Goal: Task Accomplishment & Management: Manage account settings

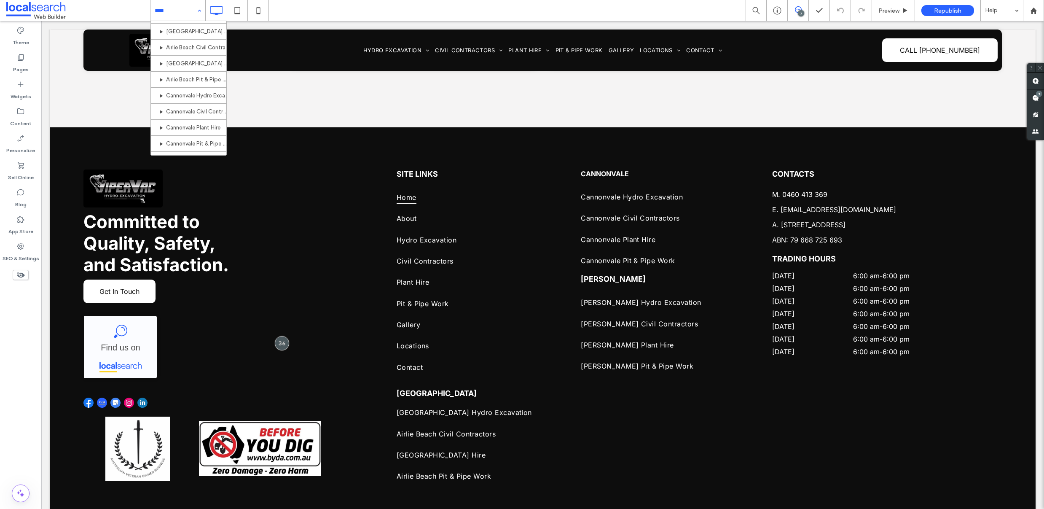
scroll to position [201, 0]
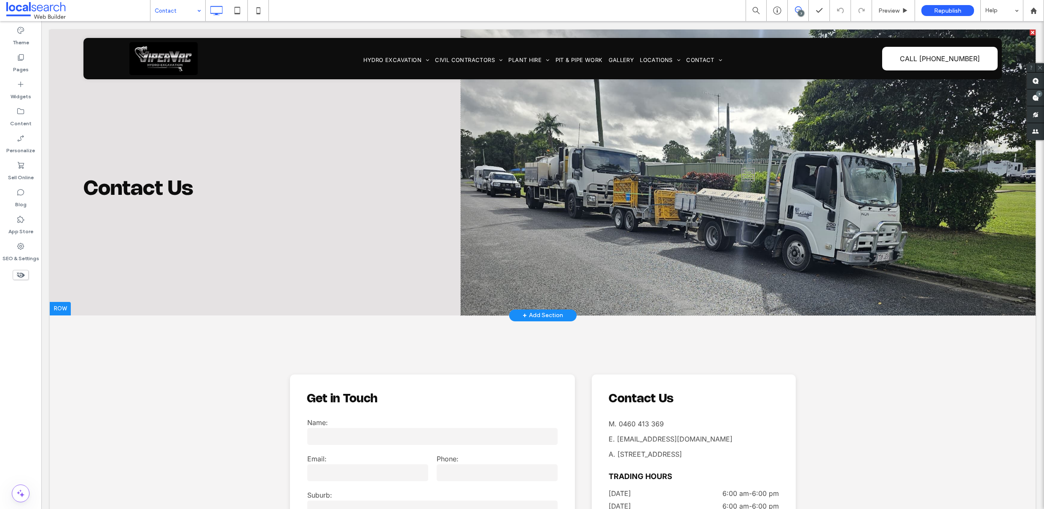
click at [778, 184] on div "Click To Paste" at bounding box center [748, 172] width 575 height 286
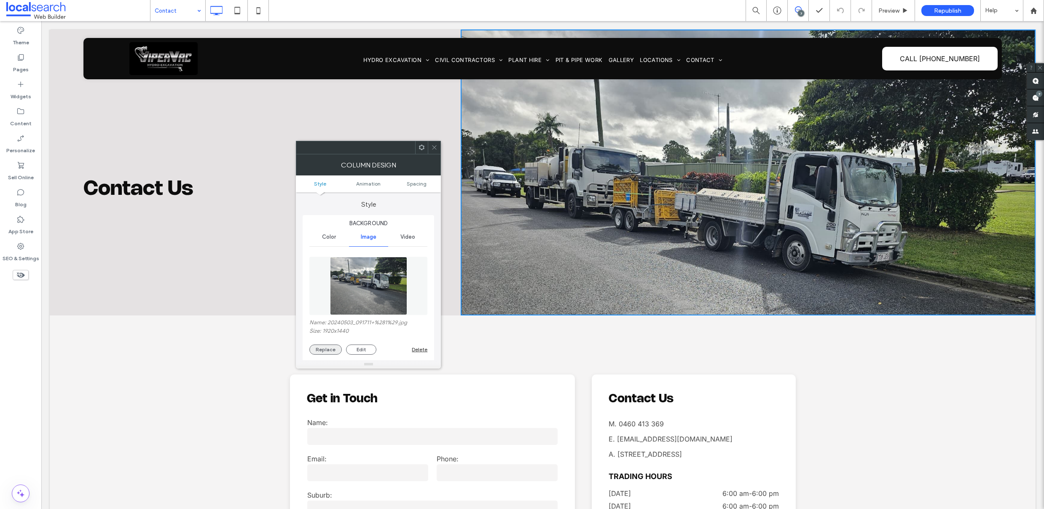
click at [333, 348] on button "Replace" at bounding box center [325, 349] width 32 height 10
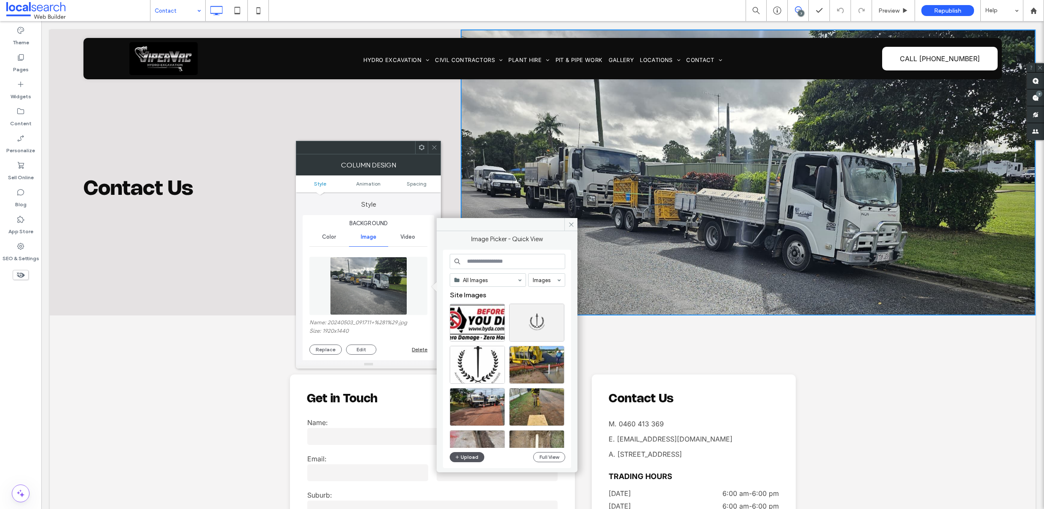
click at [461, 460] on button "Upload" at bounding box center [467, 457] width 35 height 10
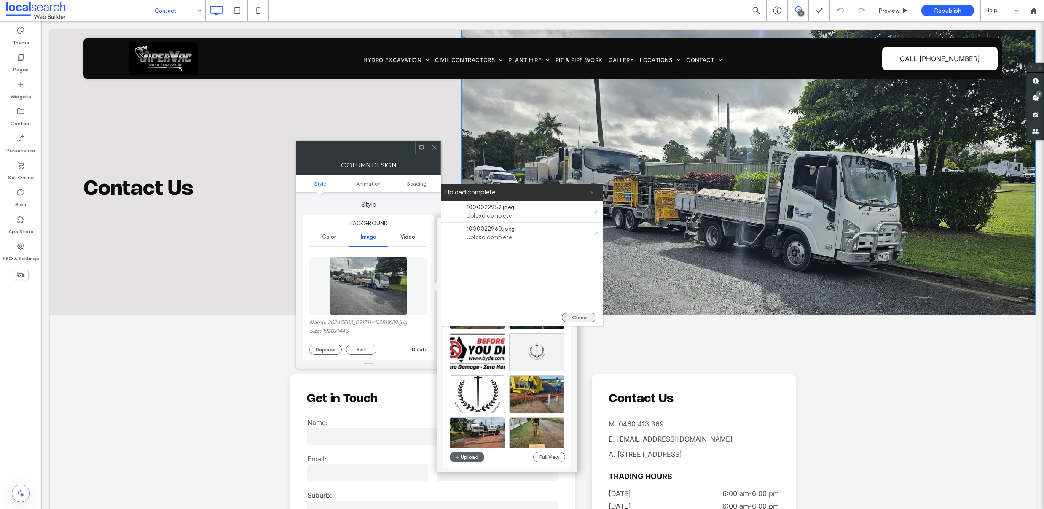
click at [574, 316] on button "Close" at bounding box center [579, 317] width 35 height 9
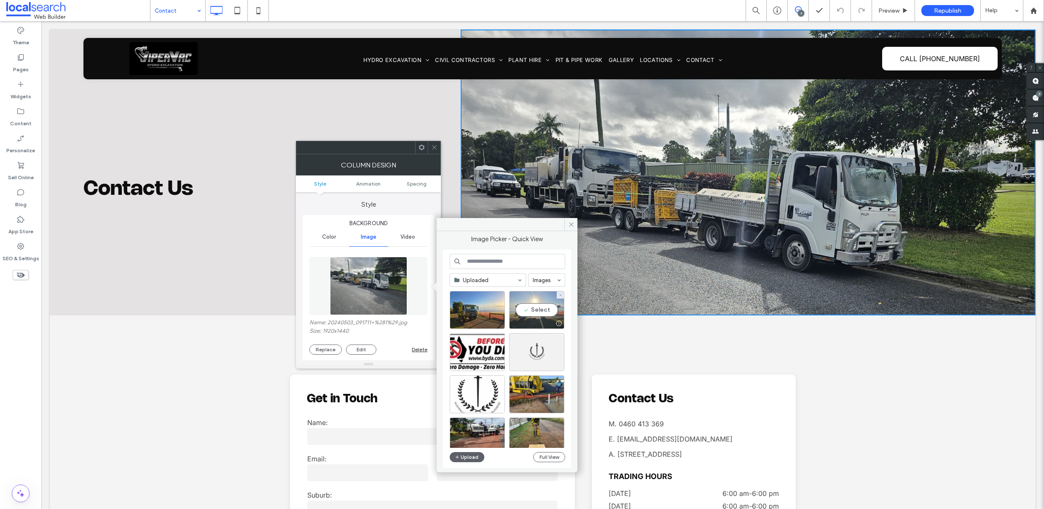
click at [538, 310] on div "Select" at bounding box center [536, 310] width 55 height 38
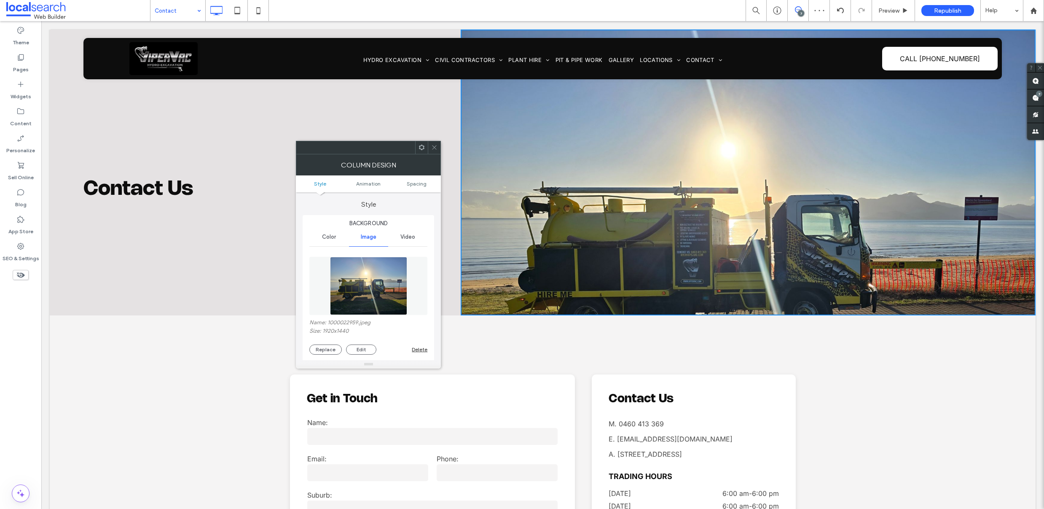
click at [349, 315] on div at bounding box center [368, 285] width 118 height 67
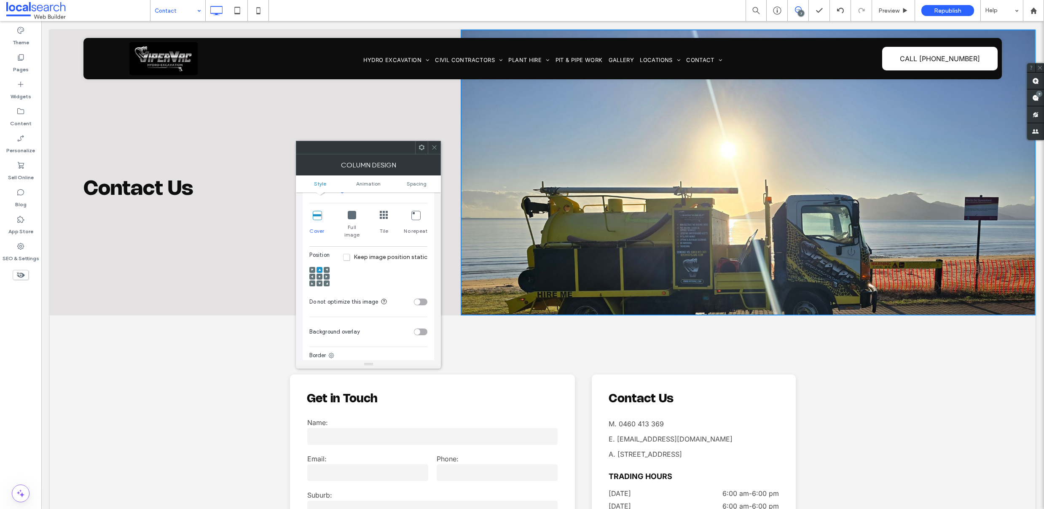
click at [320, 275] on icon at bounding box center [319, 276] width 3 height 3
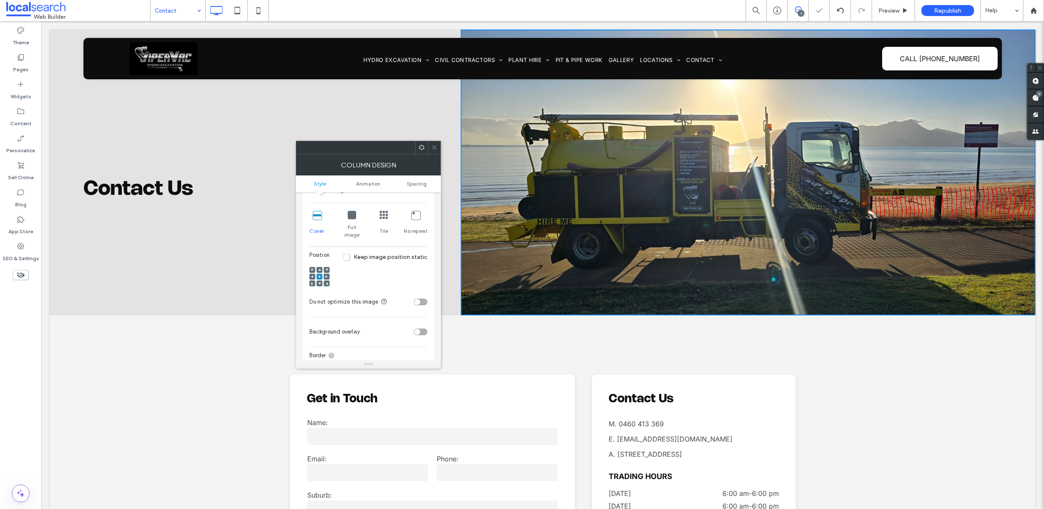
click at [435, 149] on icon at bounding box center [434, 147] width 6 height 6
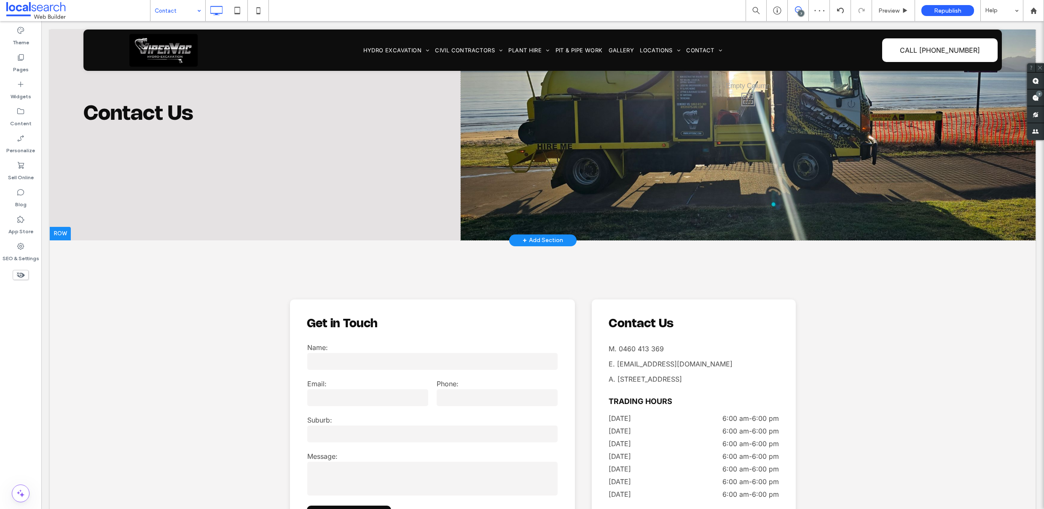
scroll to position [0, 0]
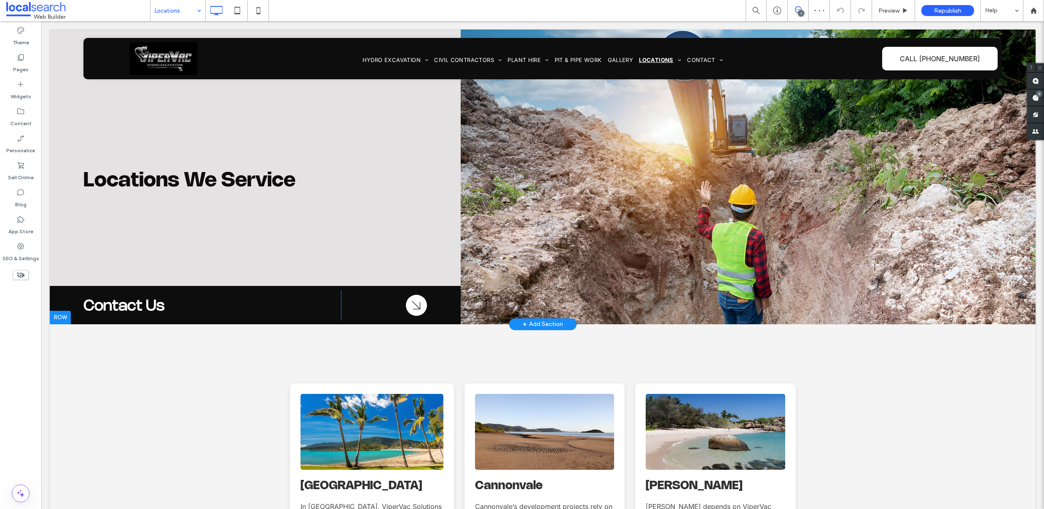
click at [652, 175] on div "Click To Paste Click To Paste" at bounding box center [748, 176] width 575 height 295
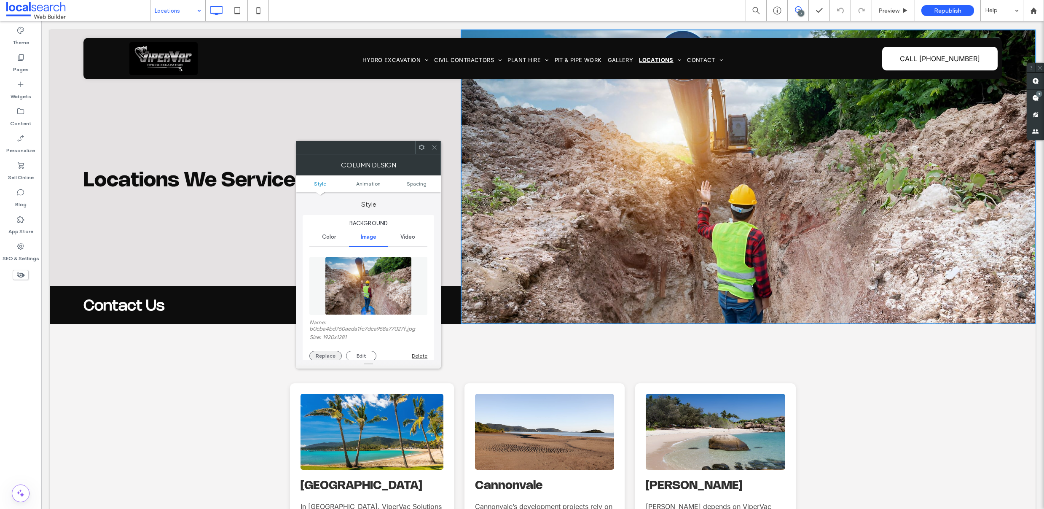
click at [323, 357] on button "Replace" at bounding box center [325, 356] width 32 height 10
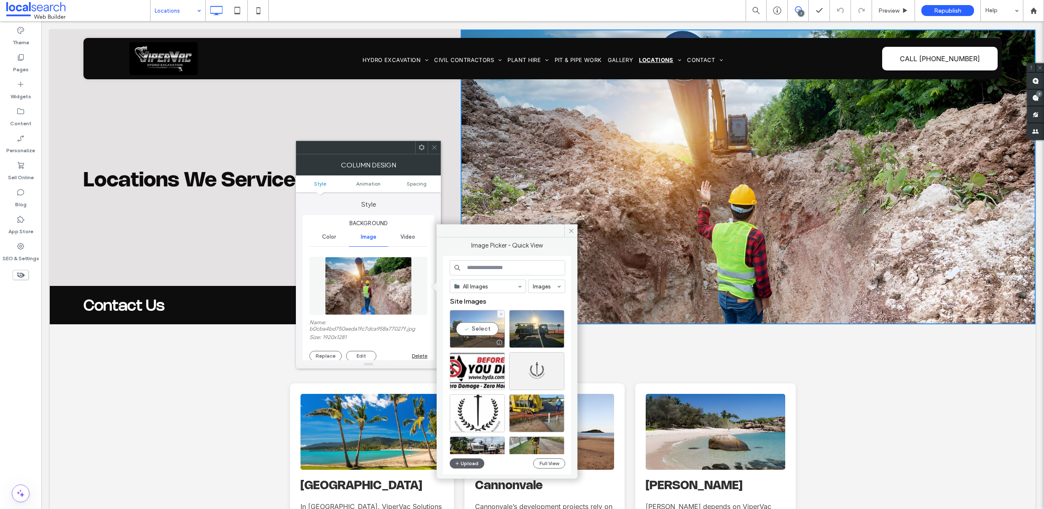
click at [473, 324] on div "Select" at bounding box center [477, 329] width 55 height 38
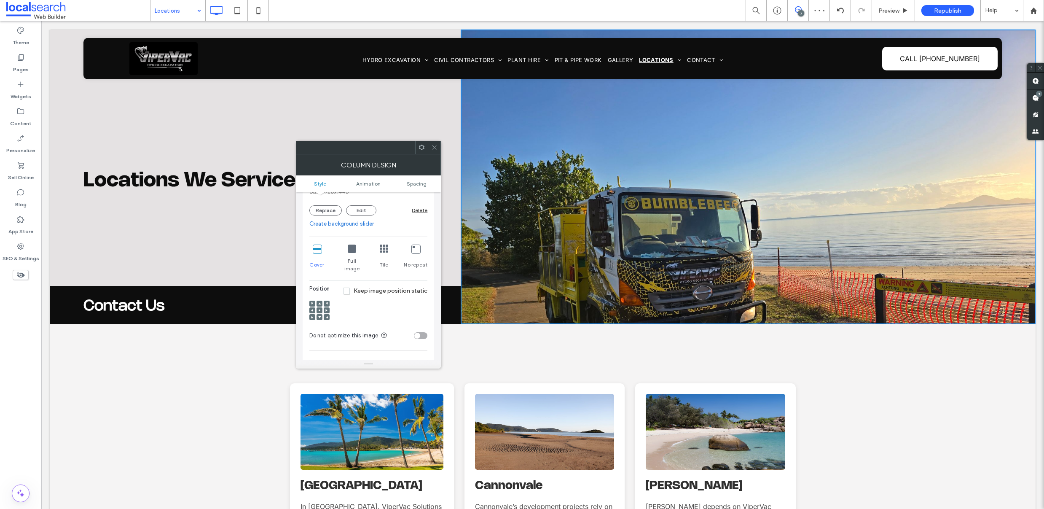
scroll to position [141, 0]
click at [320, 307] on icon at bounding box center [319, 308] width 3 height 3
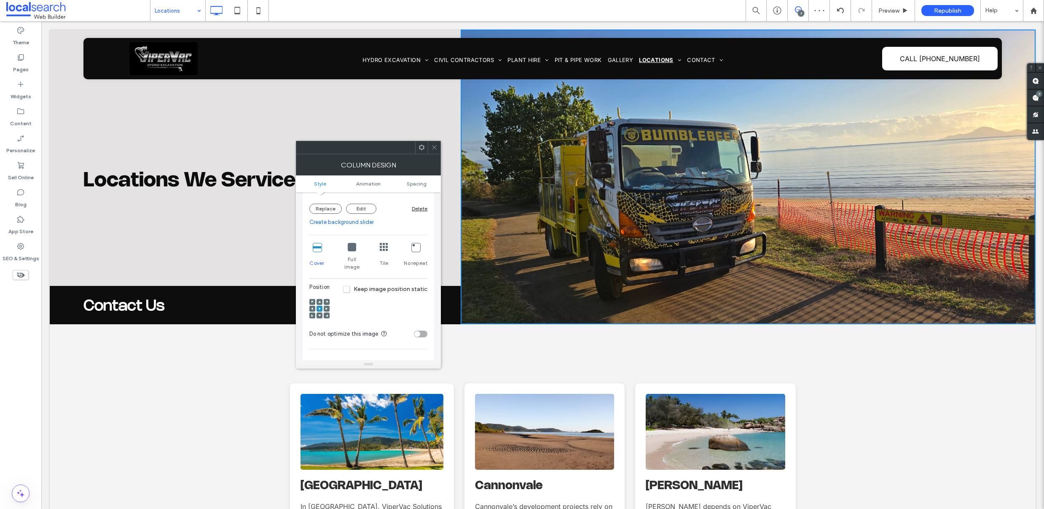
click at [438, 147] on div at bounding box center [434, 147] width 13 height 13
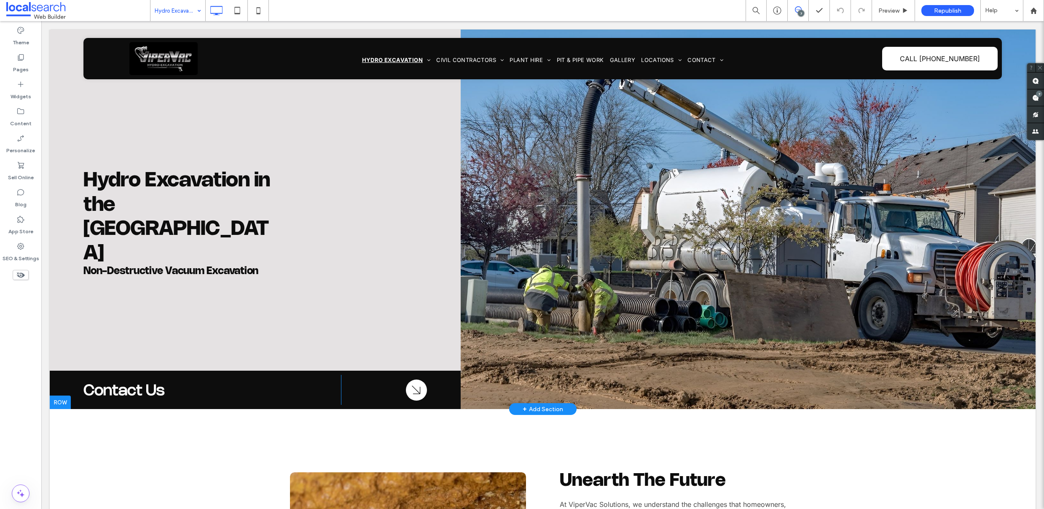
click at [571, 187] on div "Click To Paste Click To Paste" at bounding box center [748, 218] width 575 height 379
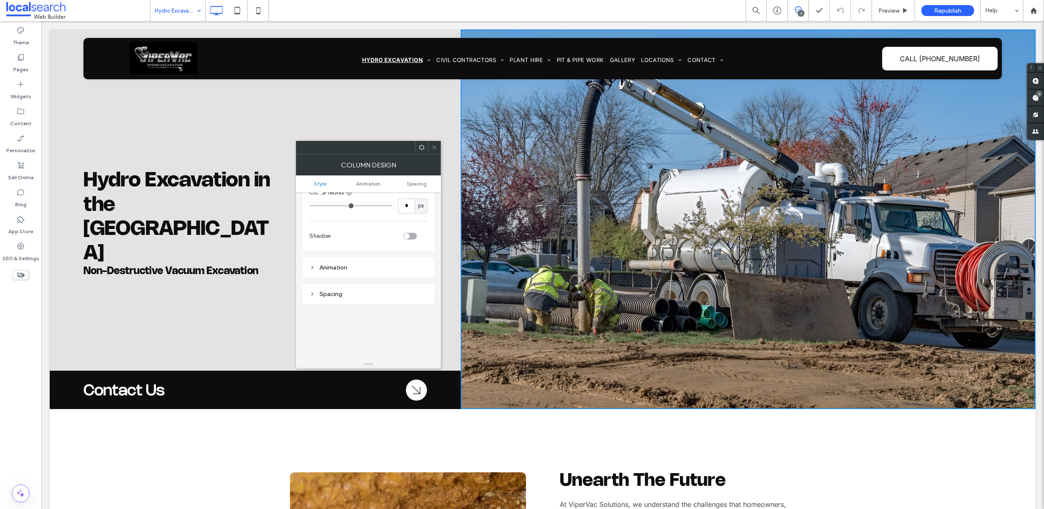
scroll to position [78, 0]
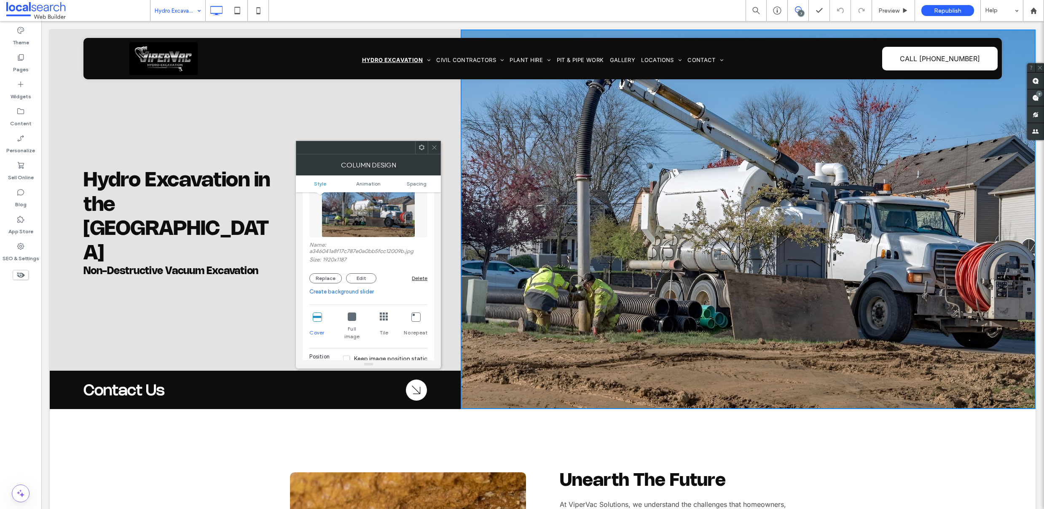
click at [434, 147] on use at bounding box center [434, 147] width 4 height 4
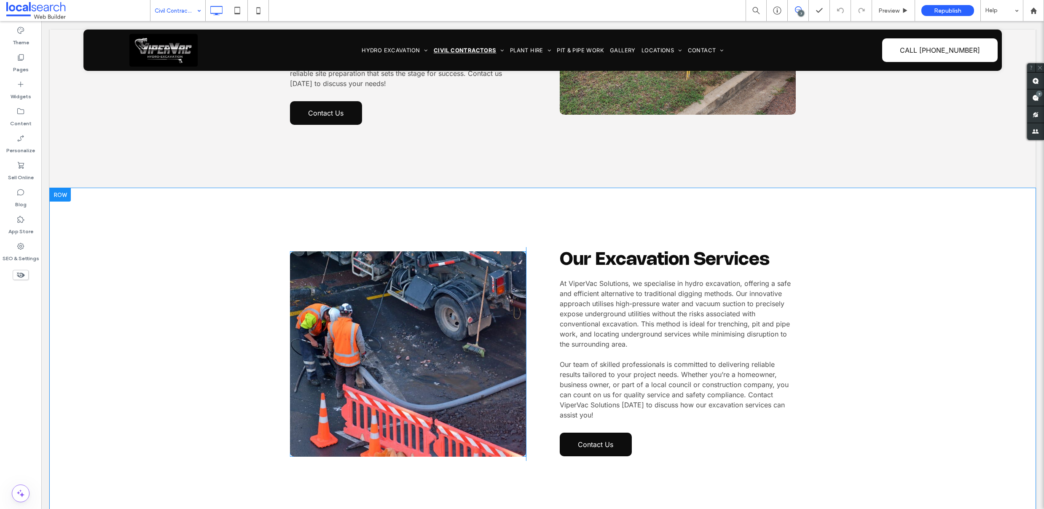
scroll to position [1358, 0]
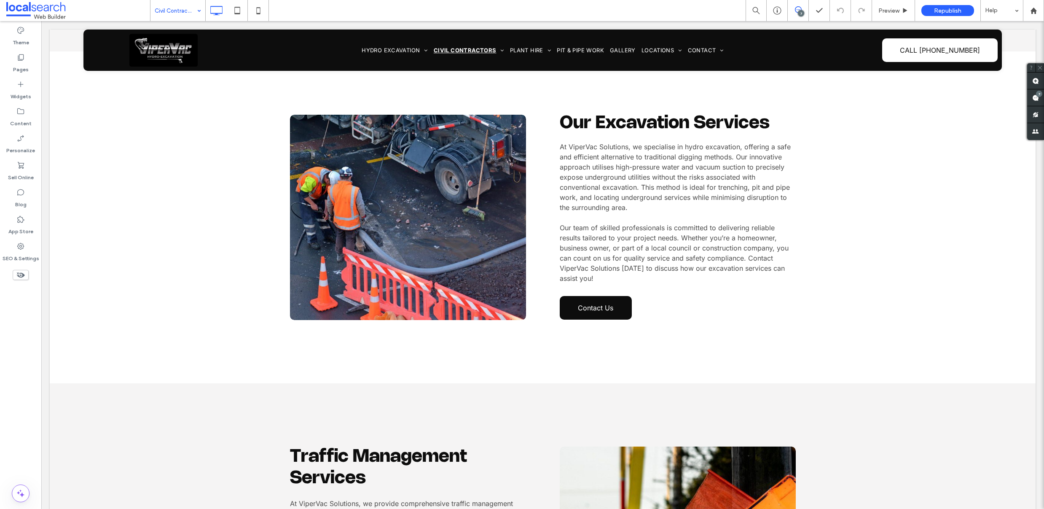
click at [178, 10] on input at bounding box center [176, 10] width 42 height 21
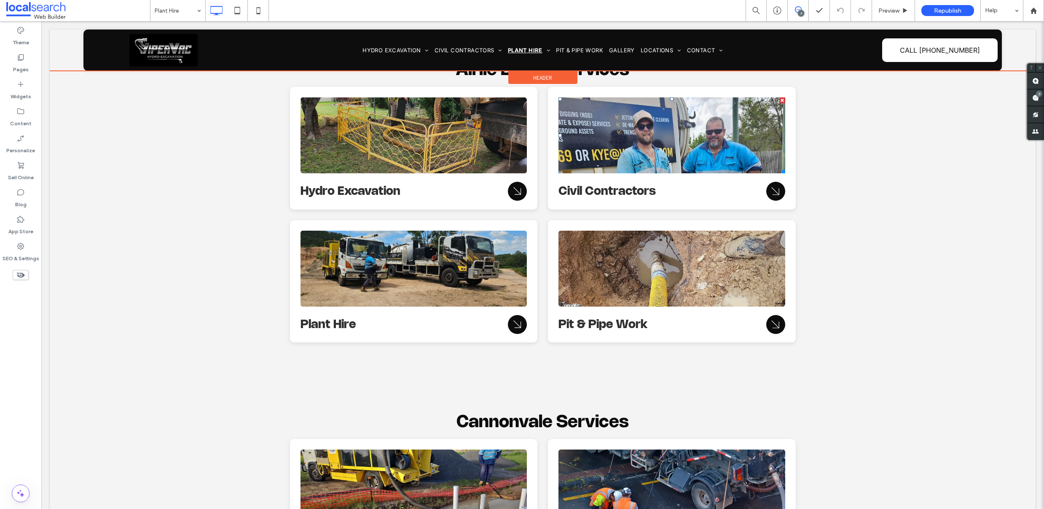
scroll to position [1904, 0]
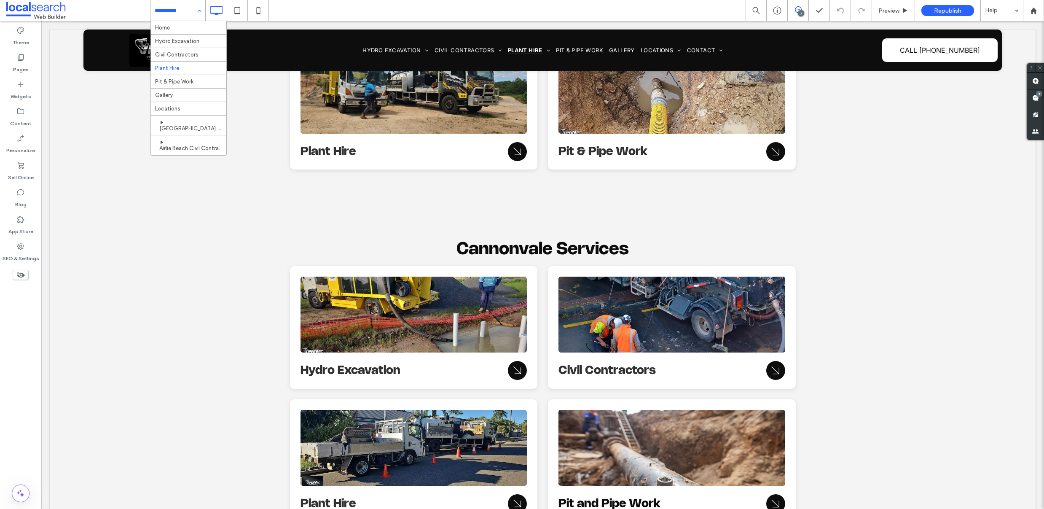
click at [179, 12] on input at bounding box center [176, 10] width 42 height 21
click at [932, 11] on div "Republish" at bounding box center [947, 10] width 53 height 11
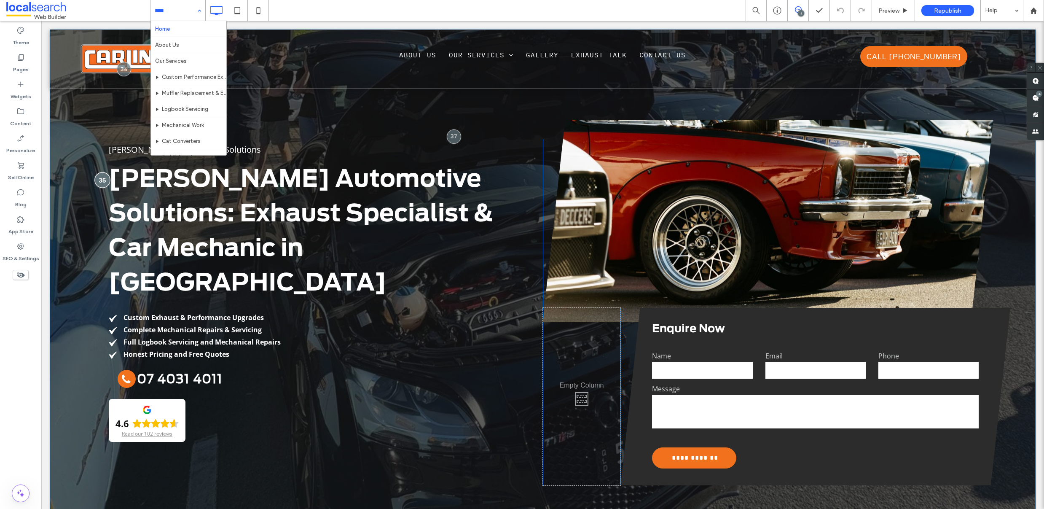
click at [102, 178] on div at bounding box center [102, 180] width 16 height 16
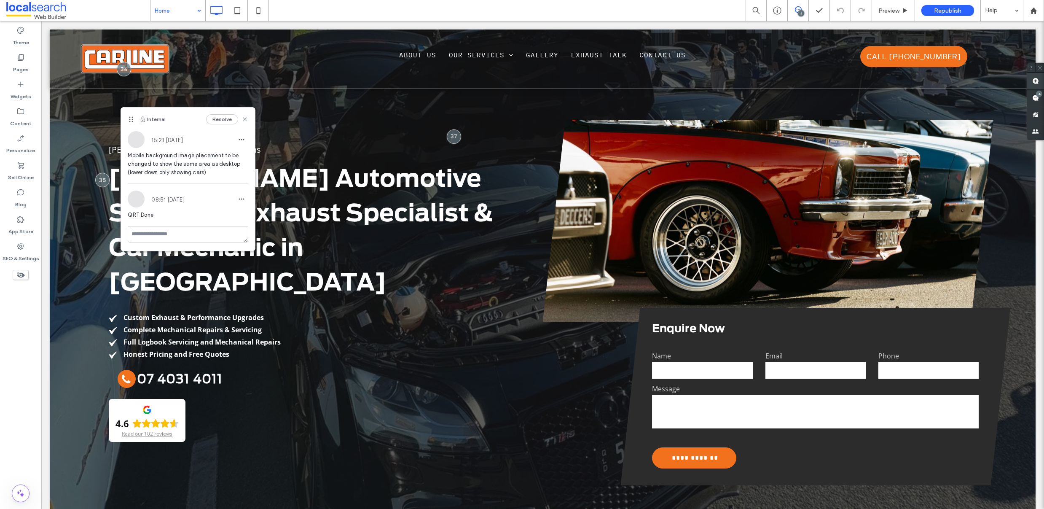
click at [1032, 83] on use at bounding box center [1035, 81] width 7 height 7
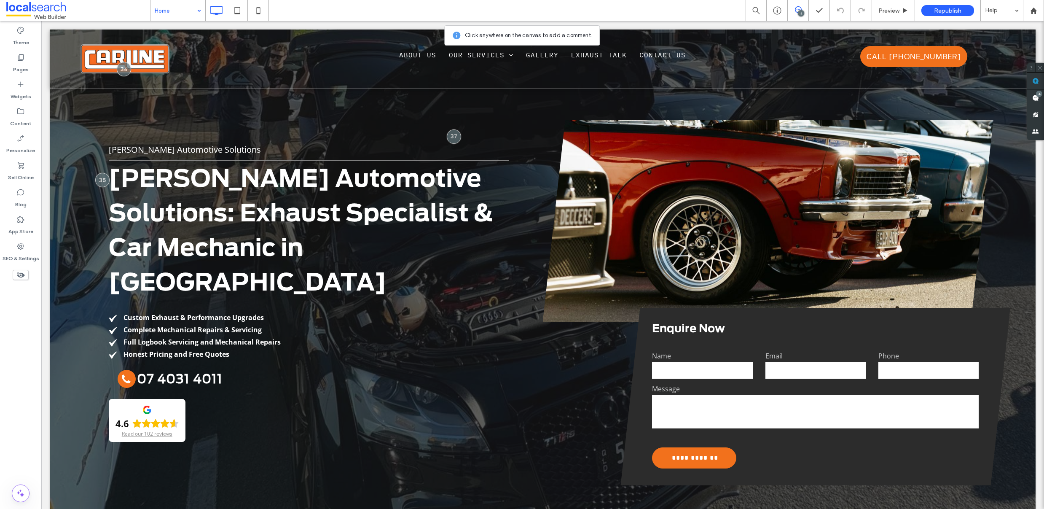
click at [441, 219] on h1 "Carline Automotive Solutions: Exhaust Specialist & Car Mechanic in Cairns" at bounding box center [309, 230] width 400 height 138
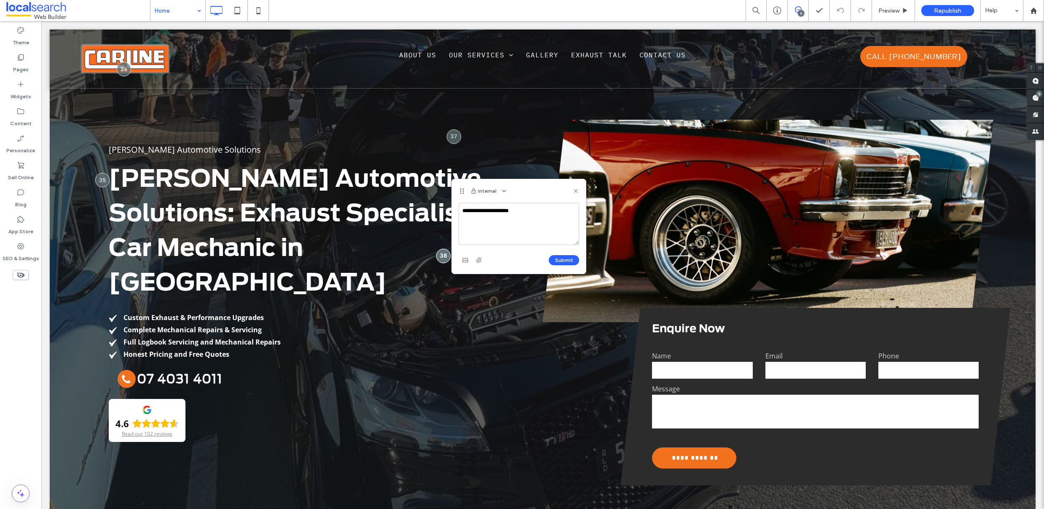
click at [462, 213] on textarea "**********" at bounding box center [518, 224] width 121 height 42
type textarea "**********"
click at [565, 260] on button "Submit" at bounding box center [564, 260] width 30 height 10
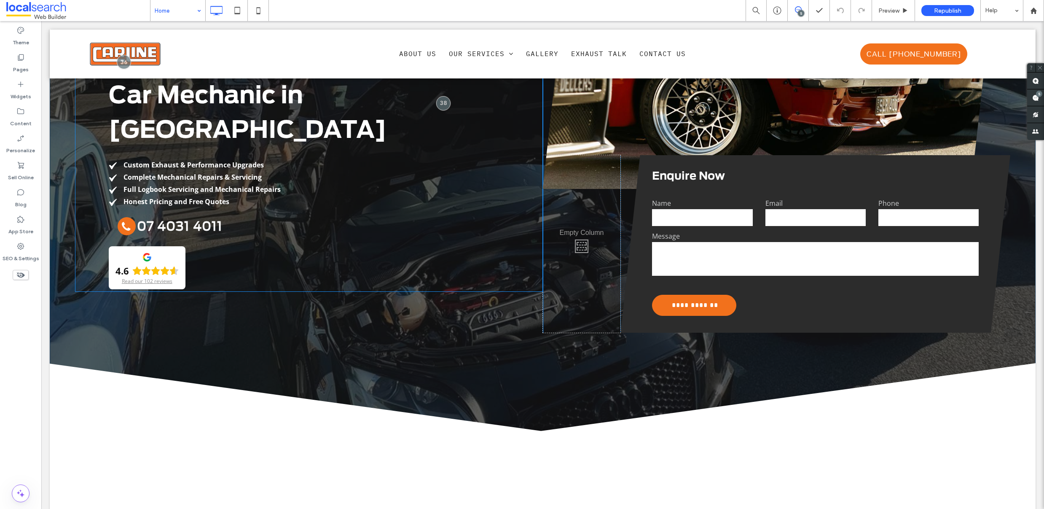
scroll to position [265, 0]
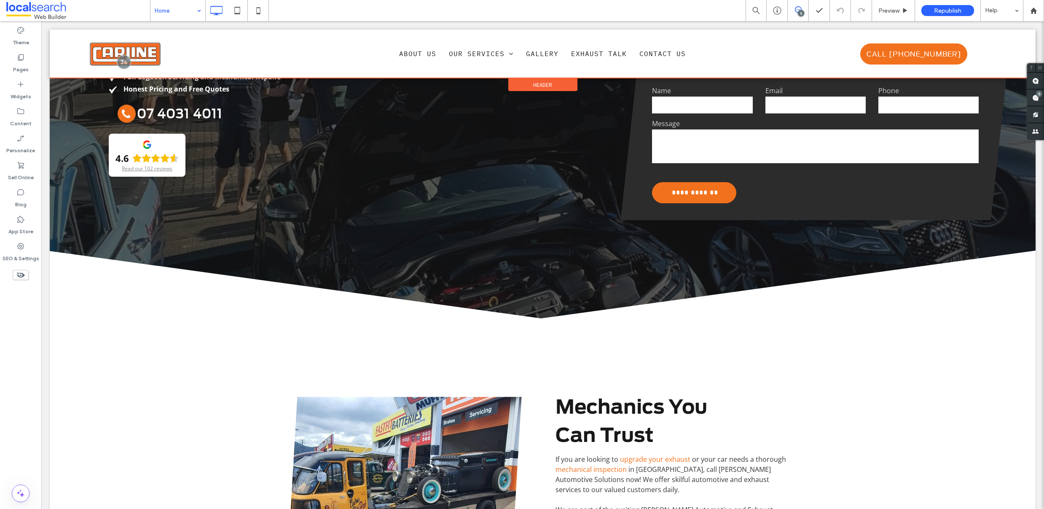
click at [477, 54] on div at bounding box center [543, 53] width 986 height 48
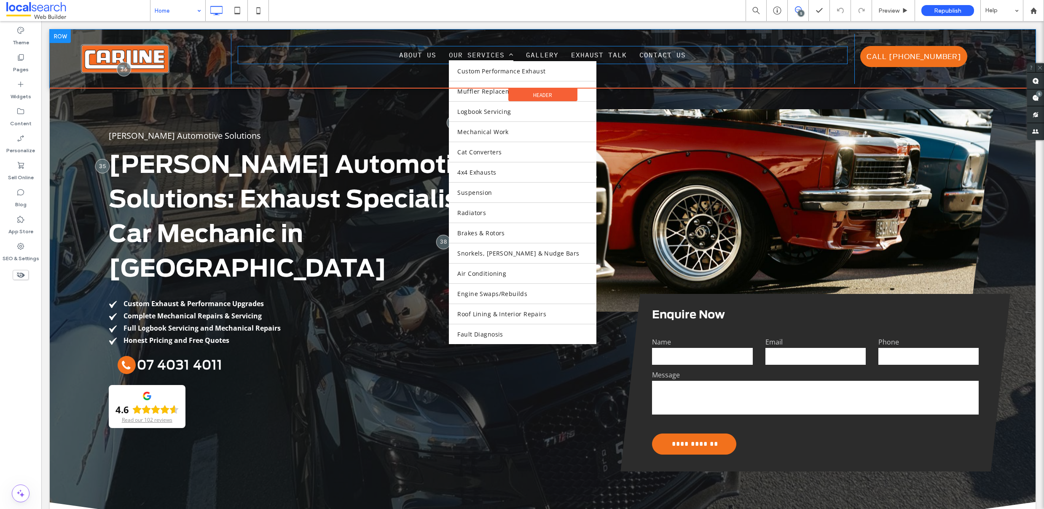
scroll to position [0, 0]
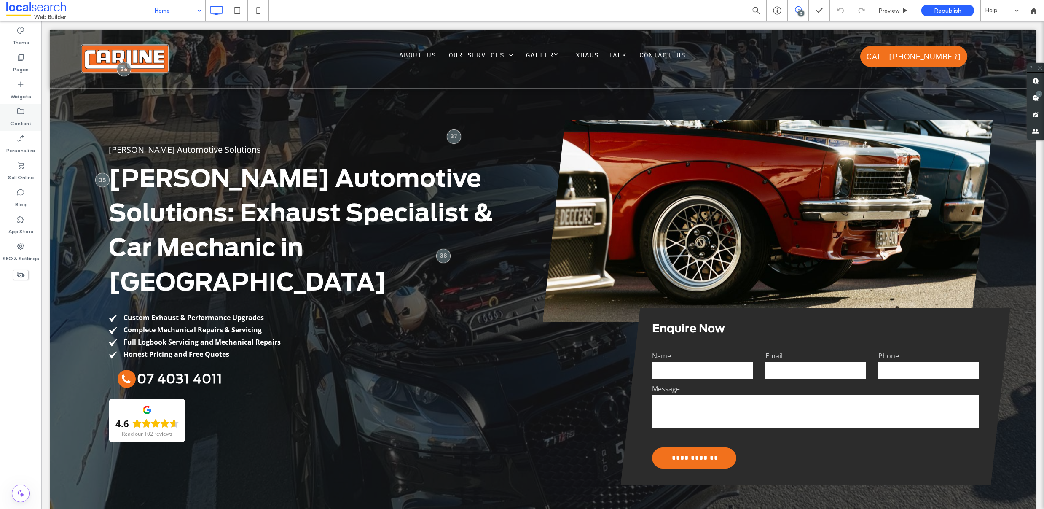
click at [21, 117] on label "Content" at bounding box center [20, 121] width 21 height 12
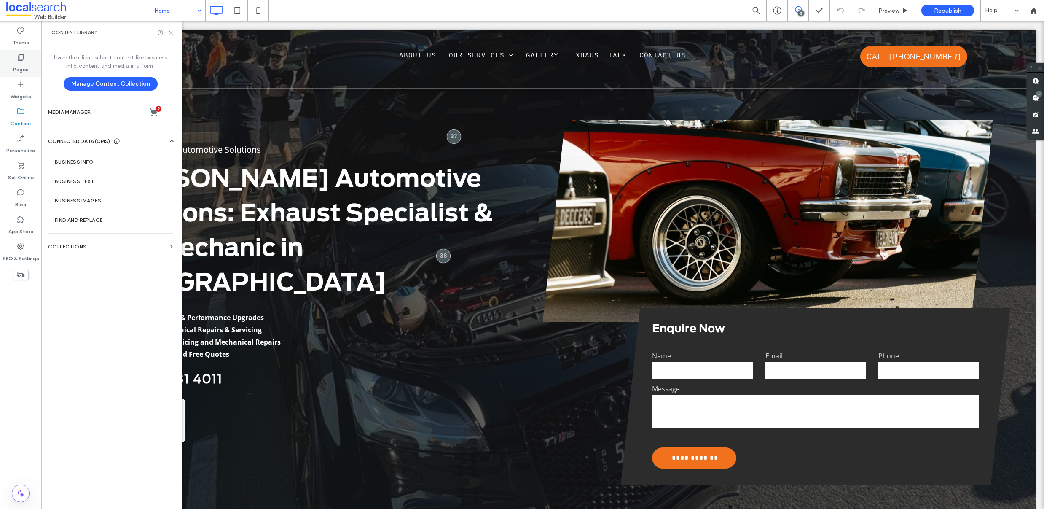
click at [13, 62] on label "Pages" at bounding box center [21, 68] width 16 height 12
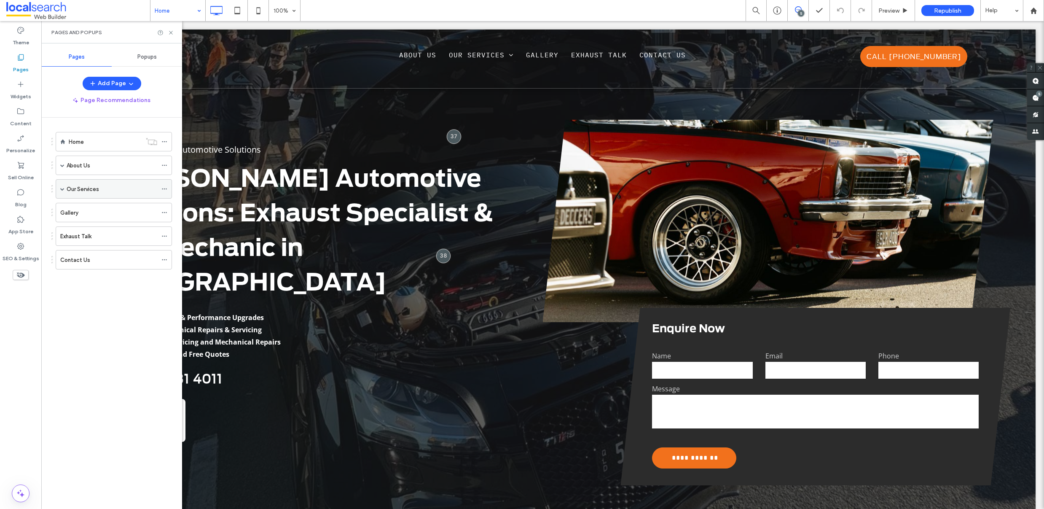
click at [63, 189] on span at bounding box center [62, 189] width 4 height 4
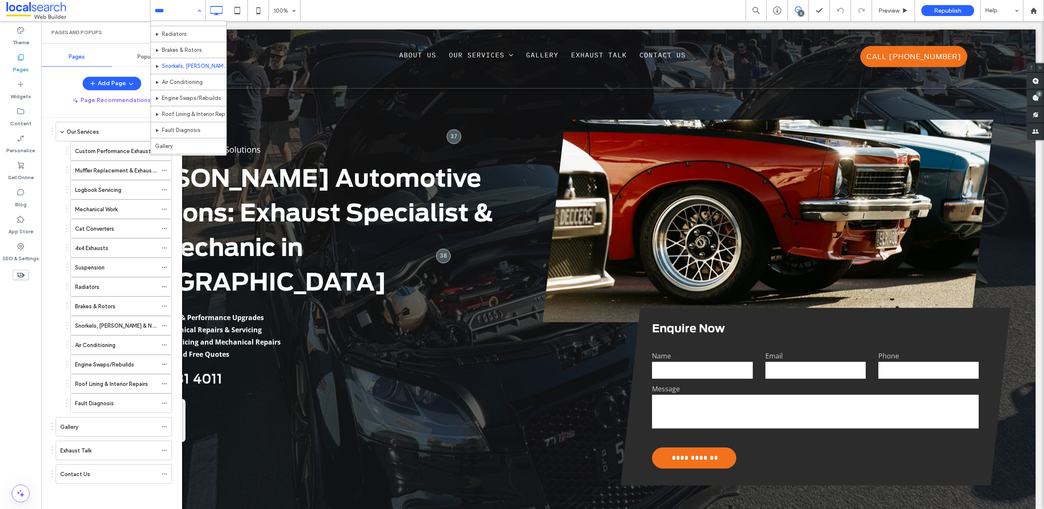
scroll to position [155, 0]
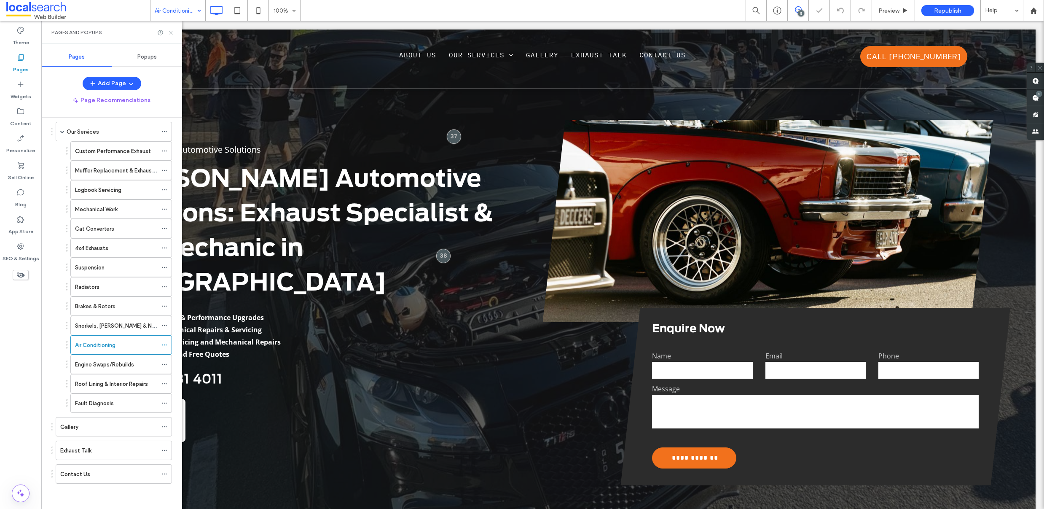
click at [172, 33] on icon at bounding box center [171, 32] width 6 height 6
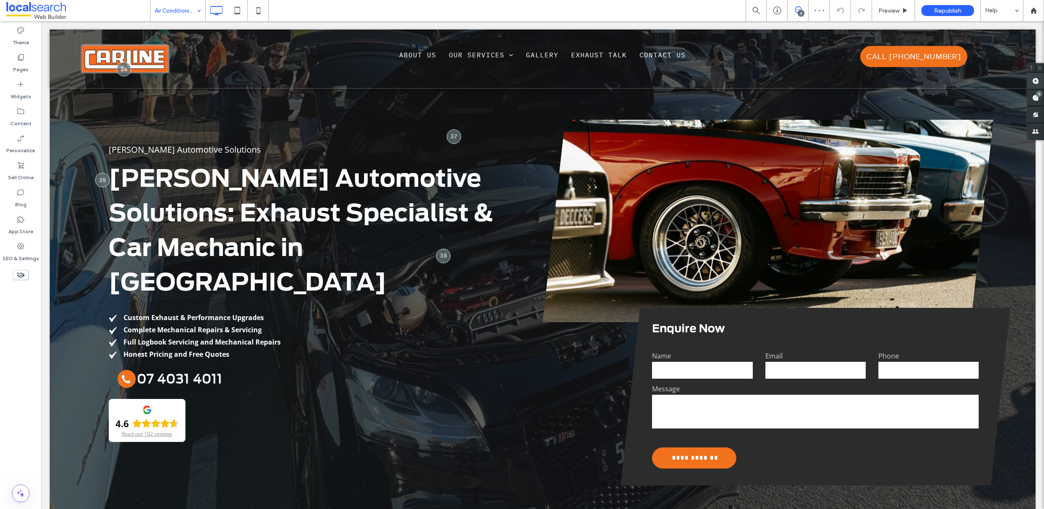
click at [1036, 84] on span at bounding box center [1035, 80] width 17 height 16
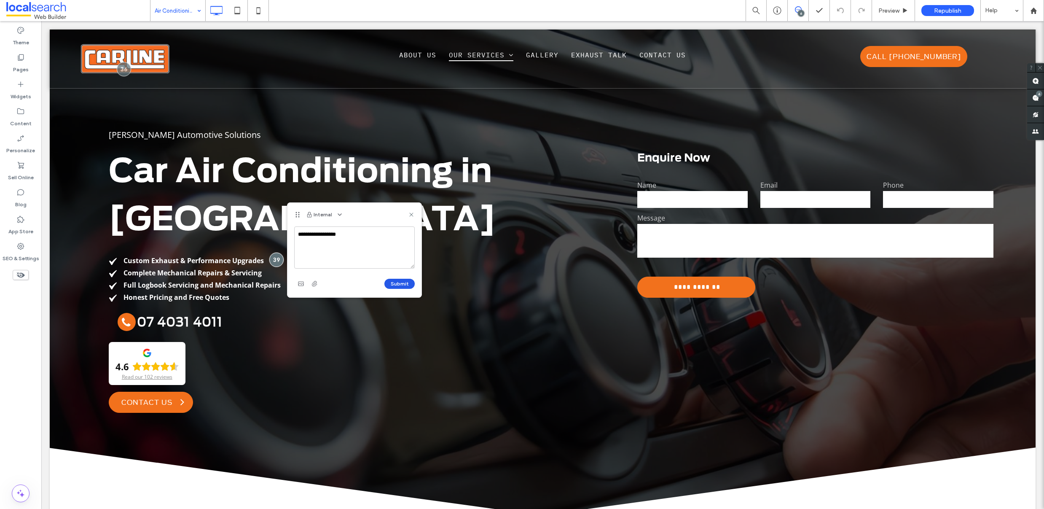
type textarea "**********"
click at [404, 282] on button "Submit" at bounding box center [399, 284] width 30 height 10
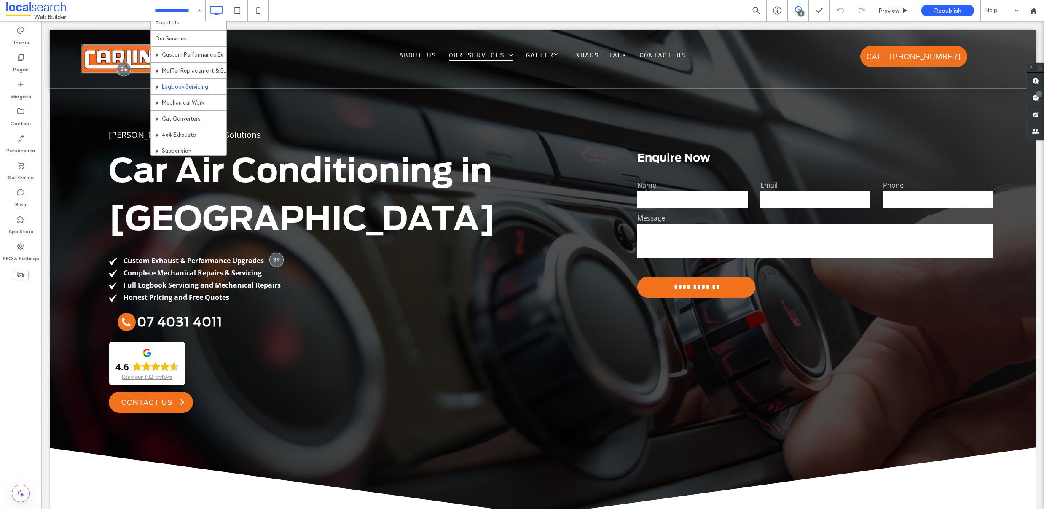
scroll to position [35, 0]
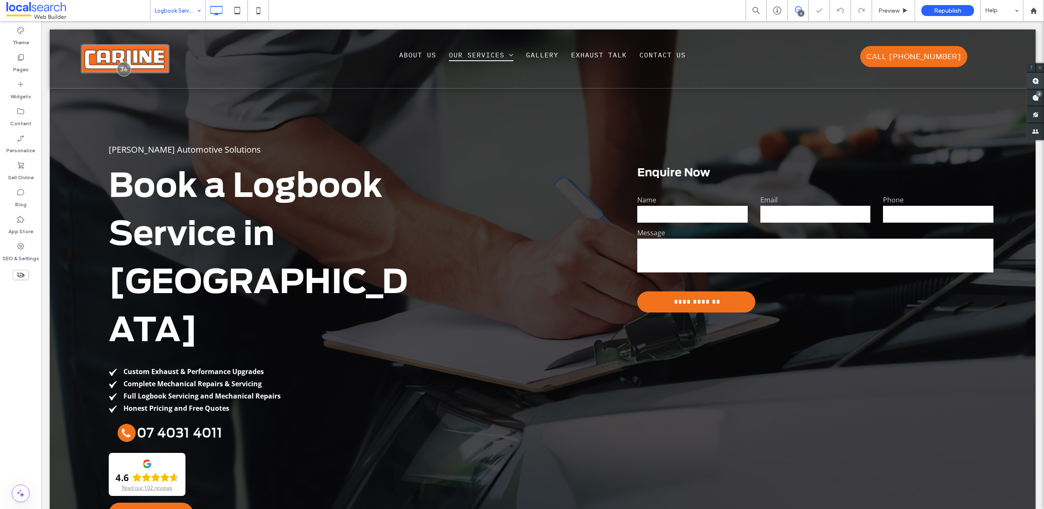
click at [1035, 80] on use at bounding box center [1035, 81] width 7 height 7
click at [300, 276] on div "Carline Automotive Solutions Book a Logbook Service in Cairns Custom Exhaust & …" at bounding box center [347, 333] width 545 height 388
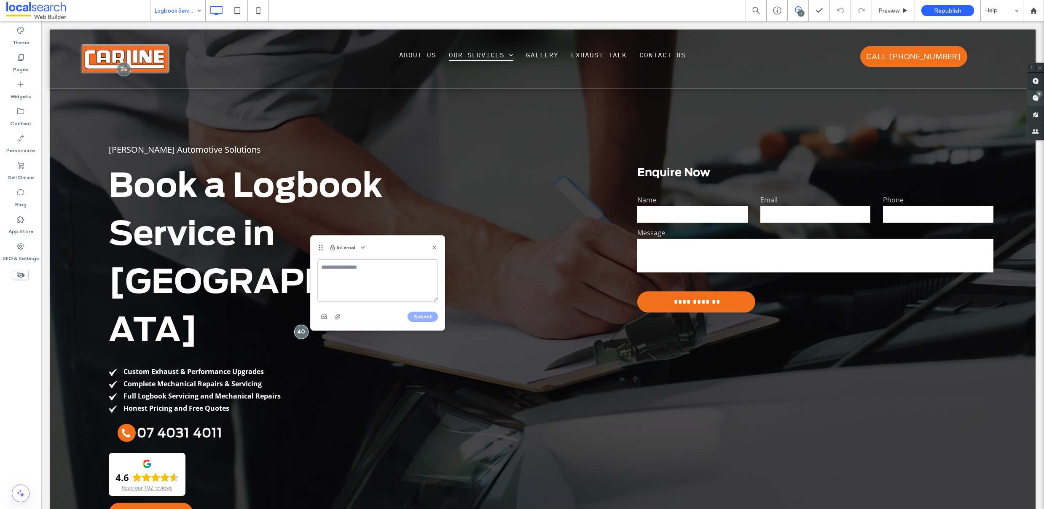
click at [1034, 98] on use at bounding box center [1035, 97] width 7 height 7
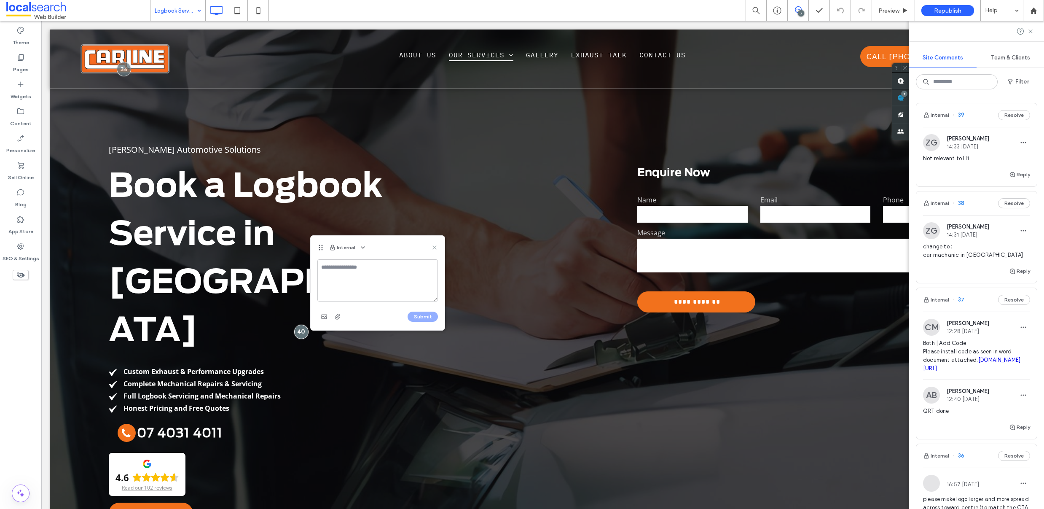
click at [434, 246] on use at bounding box center [434, 247] width 4 height 4
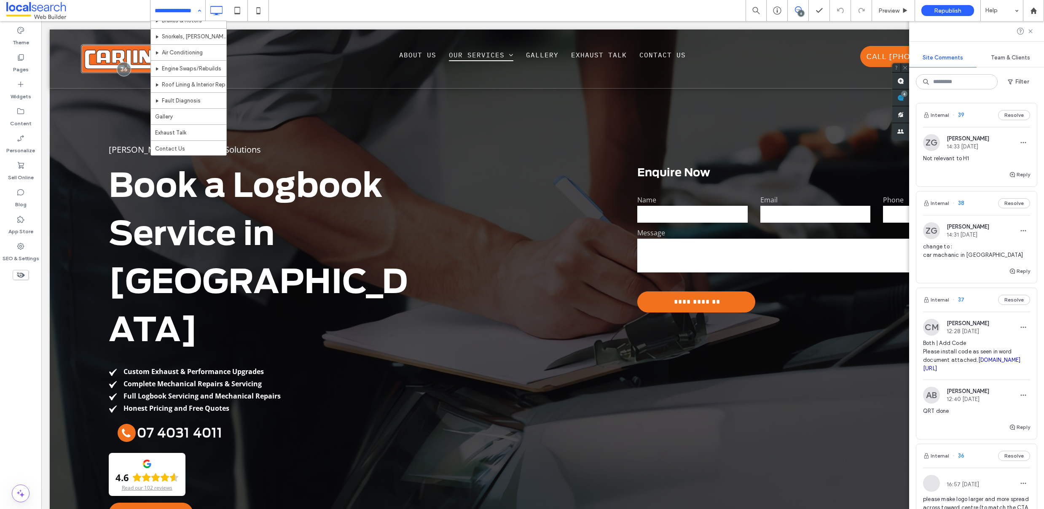
scroll to position [185, 0]
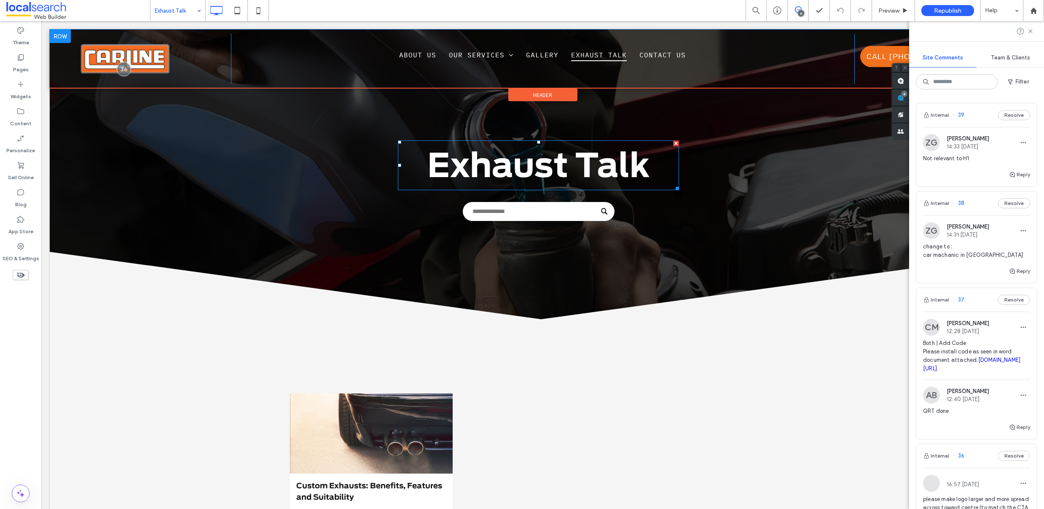
scroll to position [8, 0]
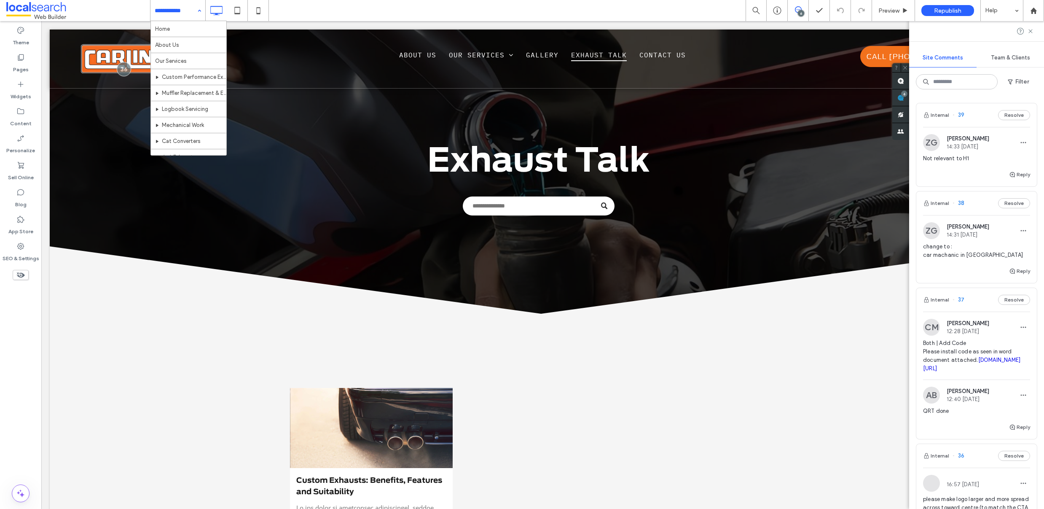
click at [187, 8] on input at bounding box center [176, 10] width 42 height 21
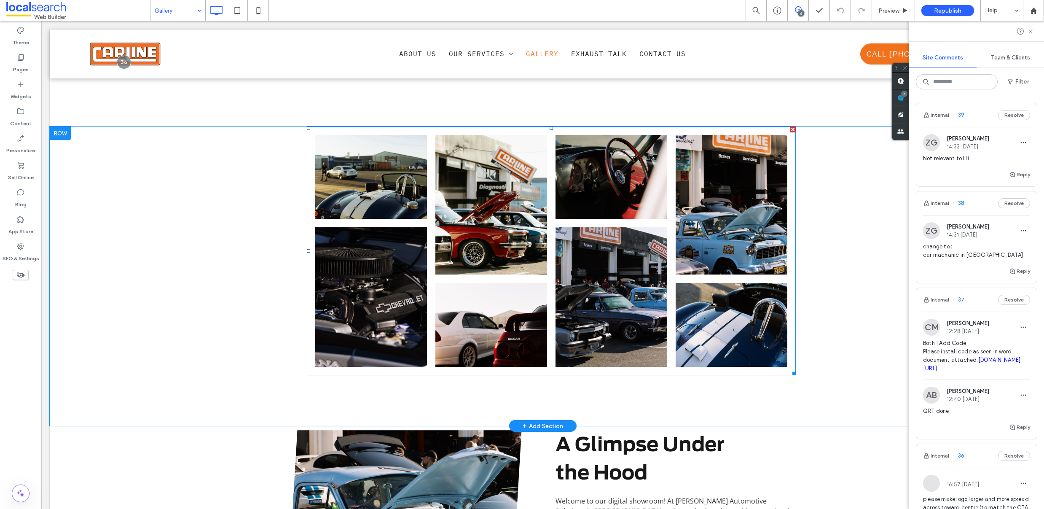
scroll to position [257, 0]
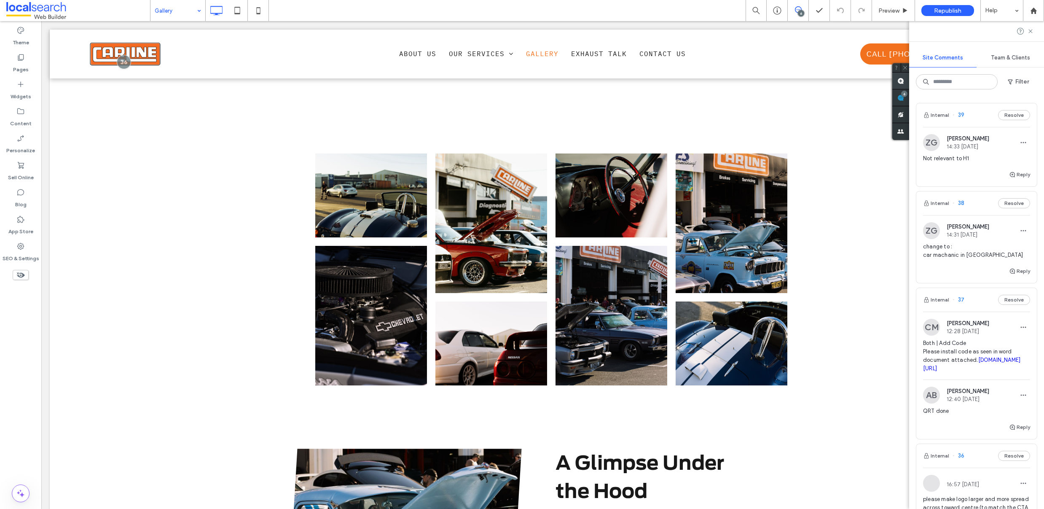
click at [899, 83] on icon at bounding box center [900, 81] width 7 height 7
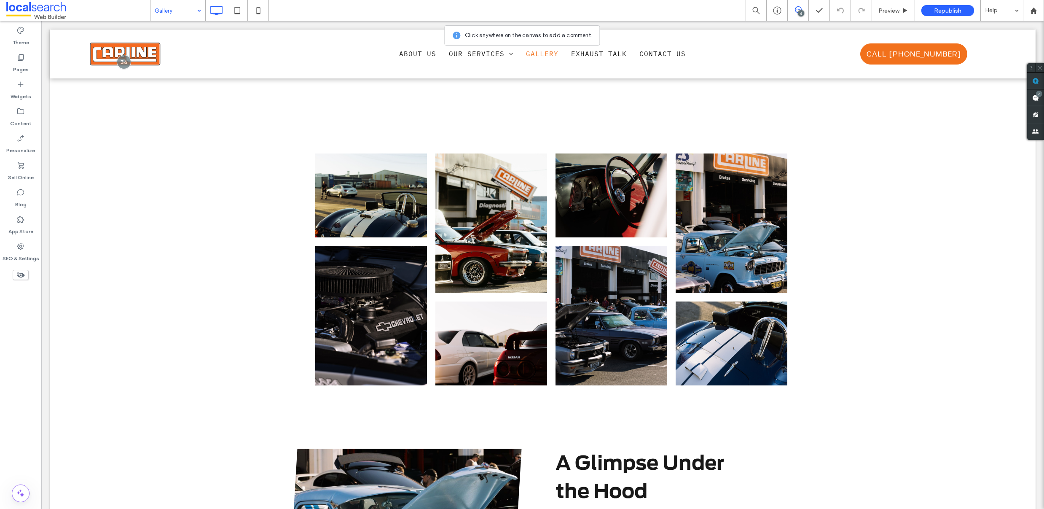
click at [590, 66] on div at bounding box center [543, 53] width 986 height 48
type textarea "******"
drag, startPoint x: 708, startPoint y: 107, endPoint x: 699, endPoint y: 108, distance: 9.8
click at [708, 107] on button "Submit" at bounding box center [713, 109] width 30 height 10
click at [21, 114] on icon at bounding box center [20, 111] width 8 height 8
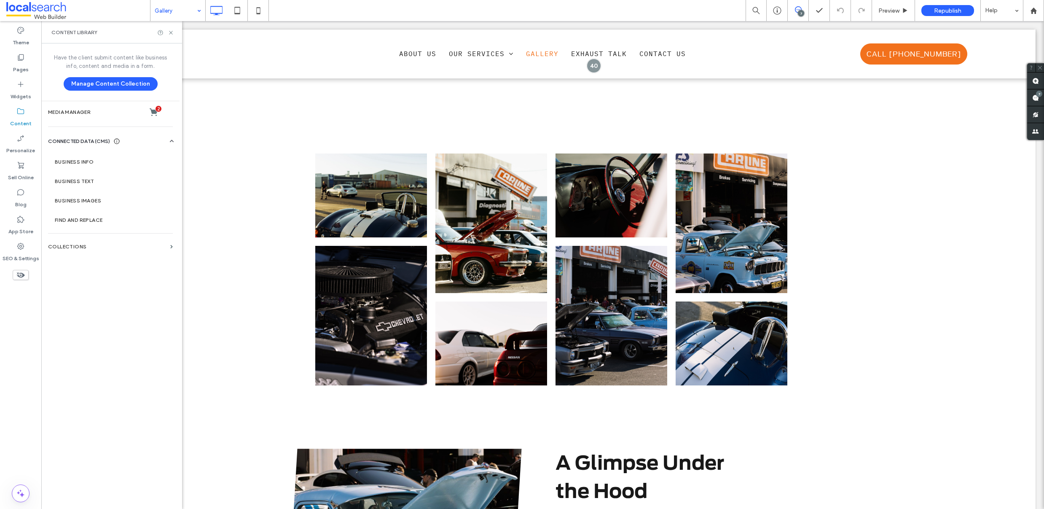
click at [24, 62] on label "Pages" at bounding box center [21, 68] width 16 height 12
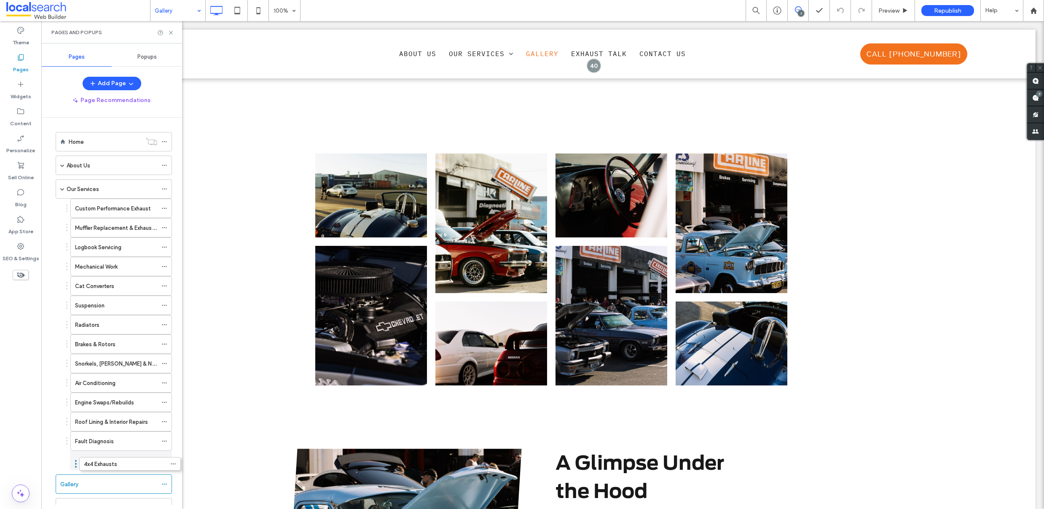
drag, startPoint x: 68, startPoint y: 305, endPoint x: 77, endPoint y: 462, distance: 157.4
drag, startPoint x: 69, startPoint y: 266, endPoint x: 65, endPoint y: 205, distance: 61.6
drag, startPoint x: 69, startPoint y: 268, endPoint x: 62, endPoint y: 227, distance: 42.3
drag, startPoint x: 68, startPoint y: 266, endPoint x: 64, endPoint y: 444, distance: 178.3
drag, startPoint x: 66, startPoint y: 246, endPoint x: 62, endPoint y: 421, distance: 175.3
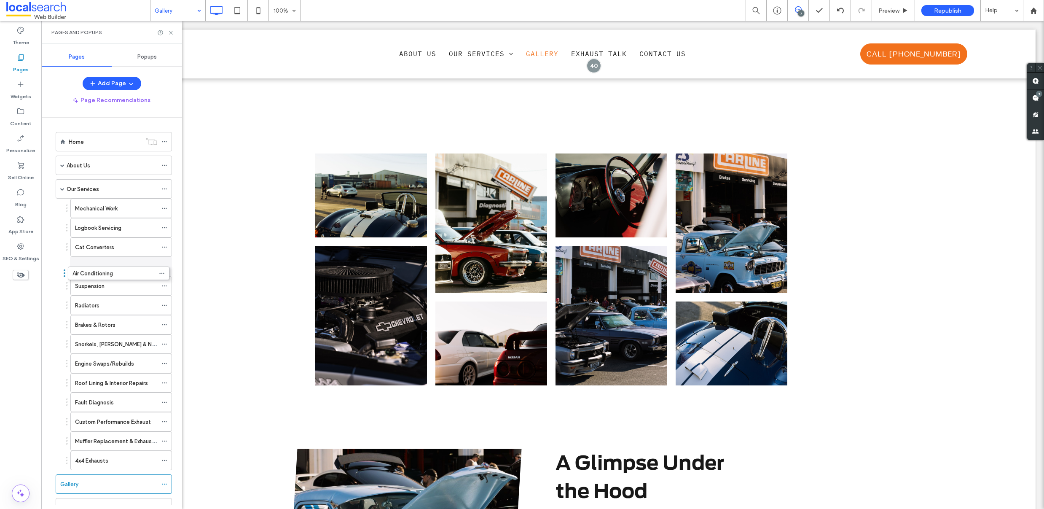
drag, startPoint x: 67, startPoint y: 346, endPoint x: 65, endPoint y: 274, distance: 72.1
drag, startPoint x: 67, startPoint y: 403, endPoint x: 67, endPoint y: 248, distance: 155.1
drag, startPoint x: 67, startPoint y: 287, endPoint x: 66, endPoint y: 262, distance: 24.9
drag, startPoint x: 68, startPoint y: 345, endPoint x: 69, endPoint y: 290, distance: 55.2
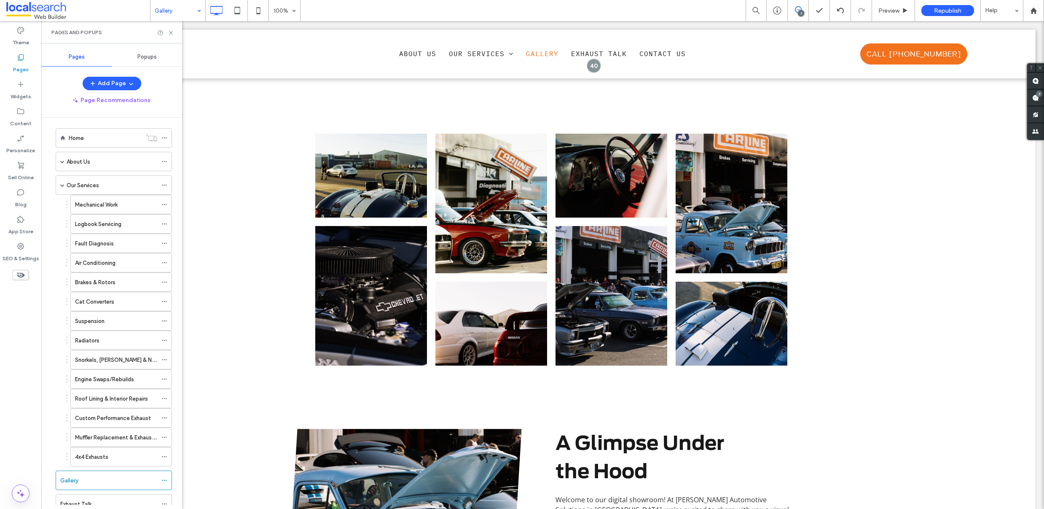
scroll to position [10, 0]
drag, startPoint x: 67, startPoint y: 258, endPoint x: 65, endPoint y: 216, distance: 41.7
drag, startPoint x: 68, startPoint y: 276, endPoint x: 68, endPoint y: 256, distance: 20.7
drag, startPoint x: 67, startPoint y: 314, endPoint x: 65, endPoint y: 276, distance: 38.0
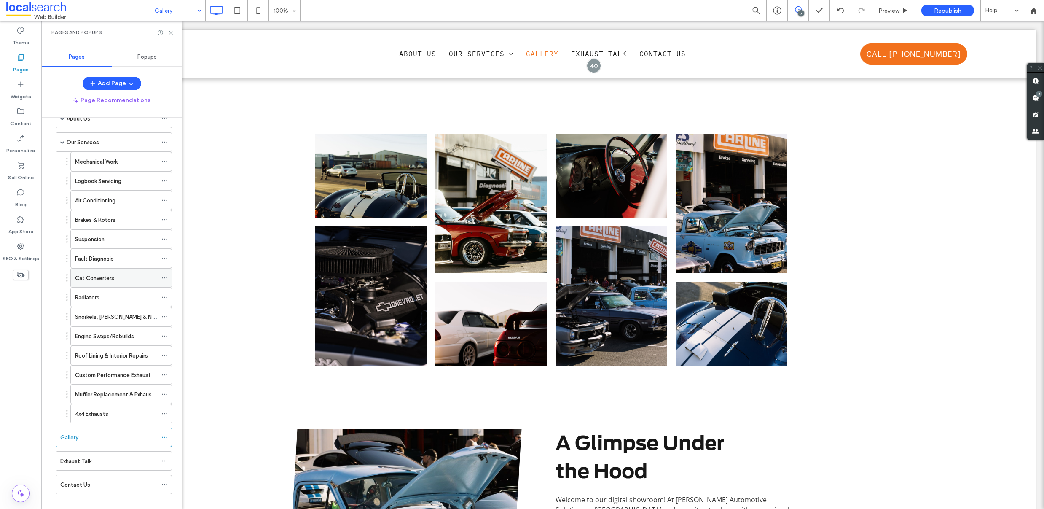
scroll to position [57, 0]
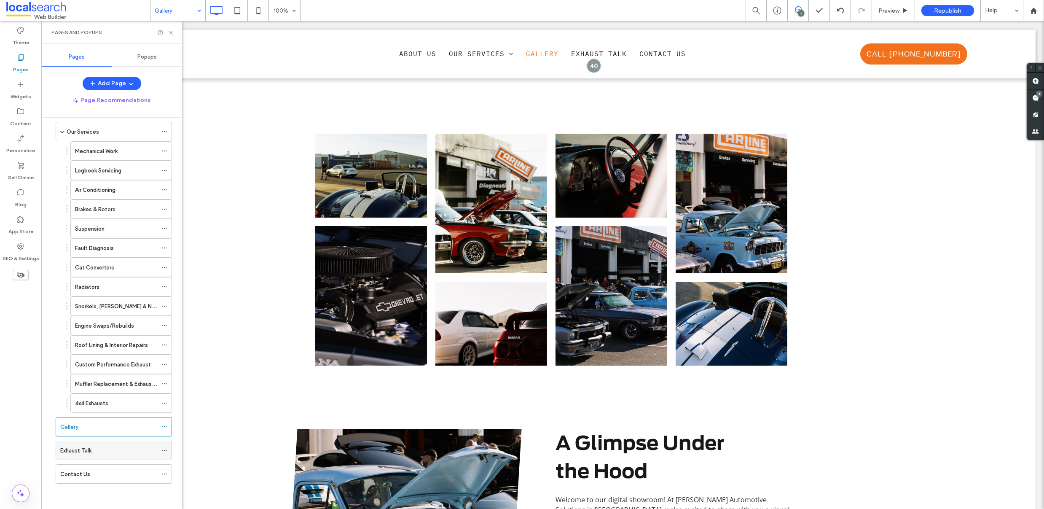
click at [85, 450] on label "Exhaust Talk" at bounding box center [75, 450] width 31 height 15
click at [166, 451] on icon at bounding box center [164, 450] width 6 height 6
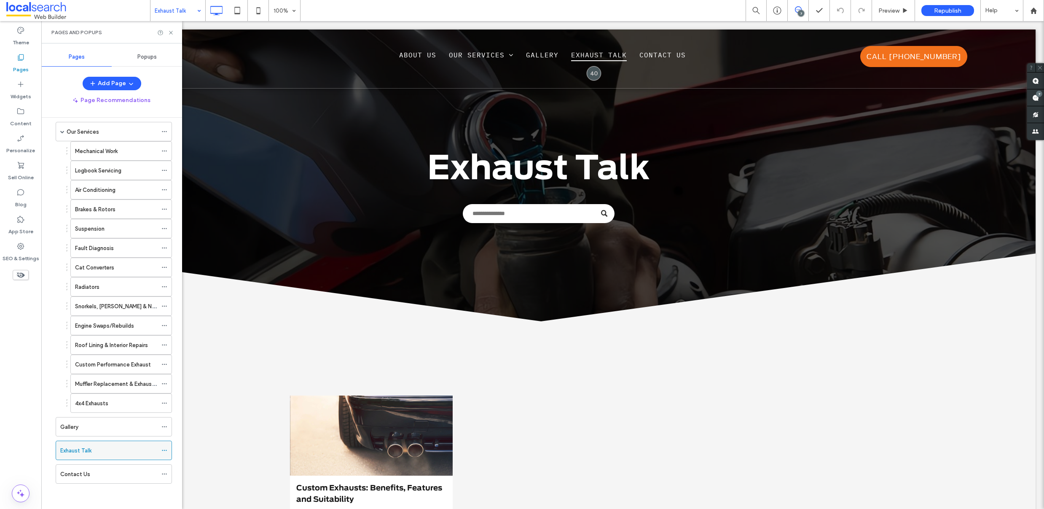
click at [167, 448] on icon at bounding box center [164, 450] width 6 height 6
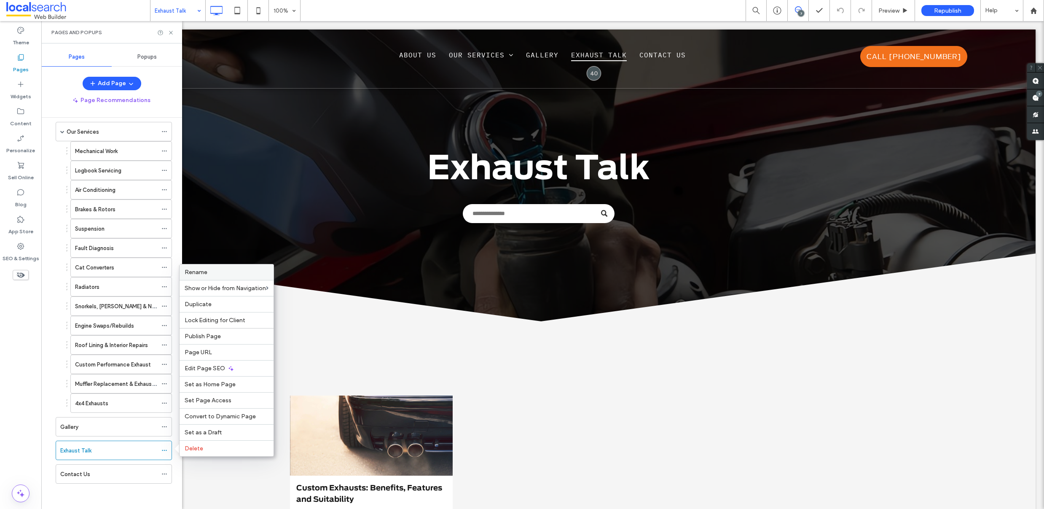
click at [212, 276] on div "Rename" at bounding box center [226, 272] width 94 height 16
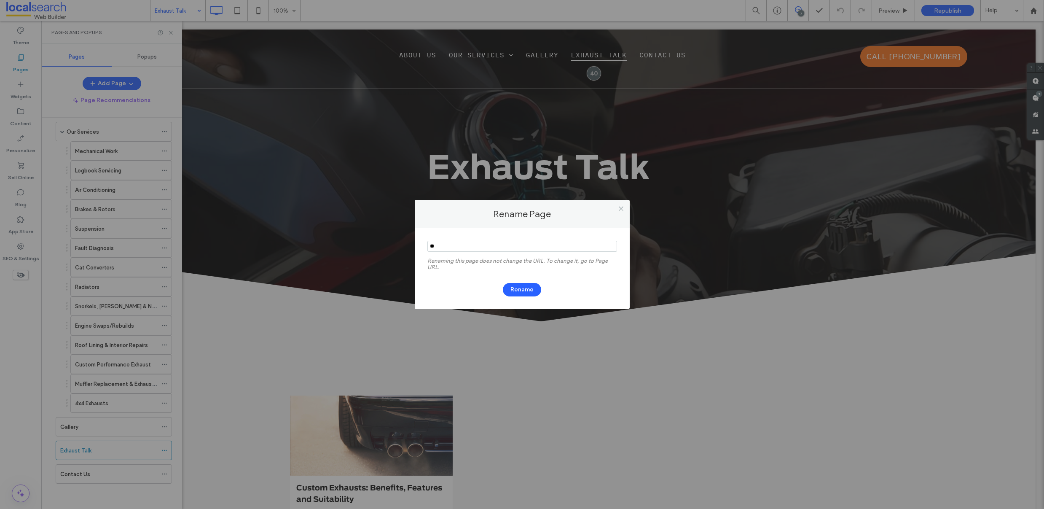
type input "*"
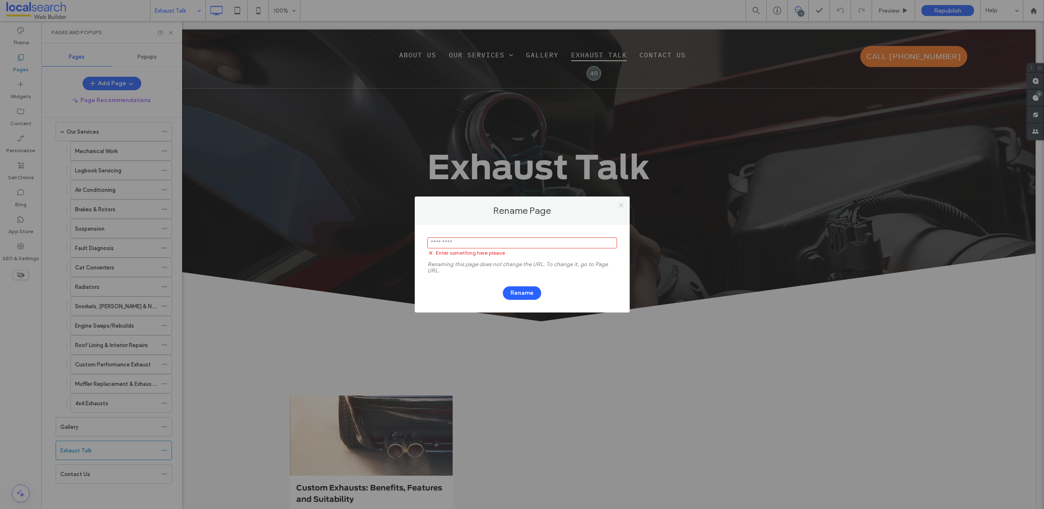
click at [621, 210] on span at bounding box center [621, 204] width 6 height 13
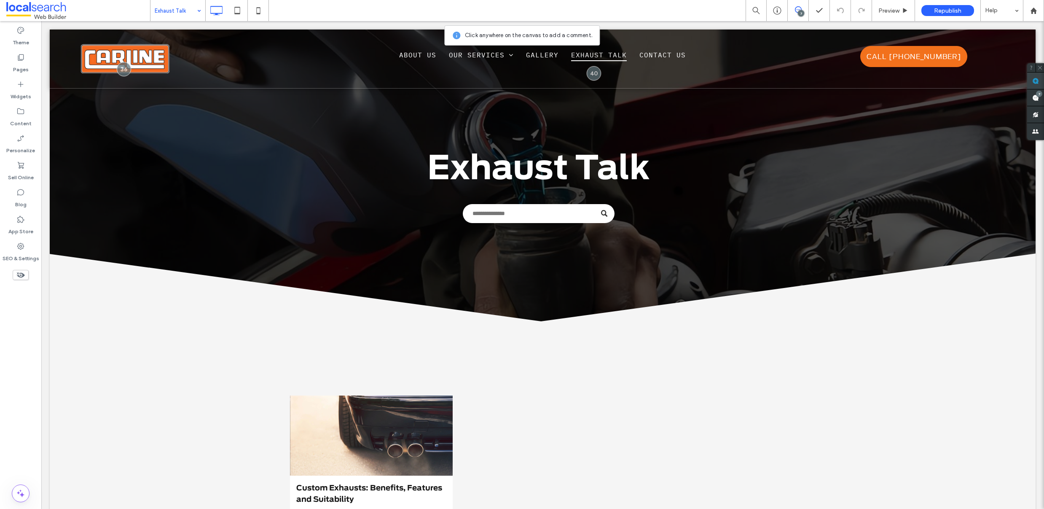
click at [1036, 78] on use at bounding box center [1035, 81] width 7 height 7
click at [1033, 82] on use at bounding box center [1035, 81] width 7 height 7
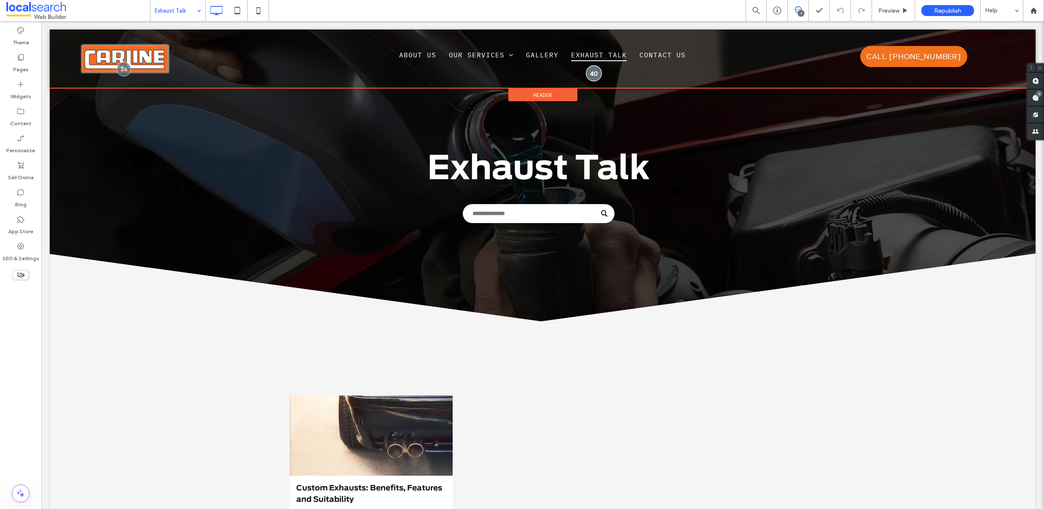
click at [591, 74] on div at bounding box center [594, 73] width 16 height 16
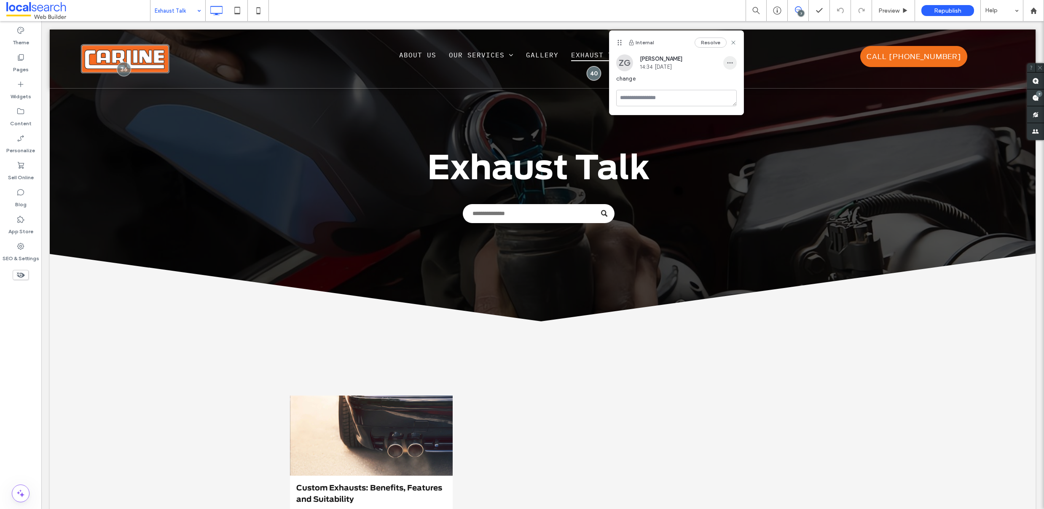
click at [724, 60] on span "button" at bounding box center [729, 62] width 13 height 13
click at [750, 86] on div "Edit" at bounding box center [760, 85] width 75 height 16
click at [708, 97] on textarea "******" at bounding box center [676, 104] width 121 height 42
type textarea "**********"
click at [730, 142] on button "Submit" at bounding box center [721, 141] width 30 height 10
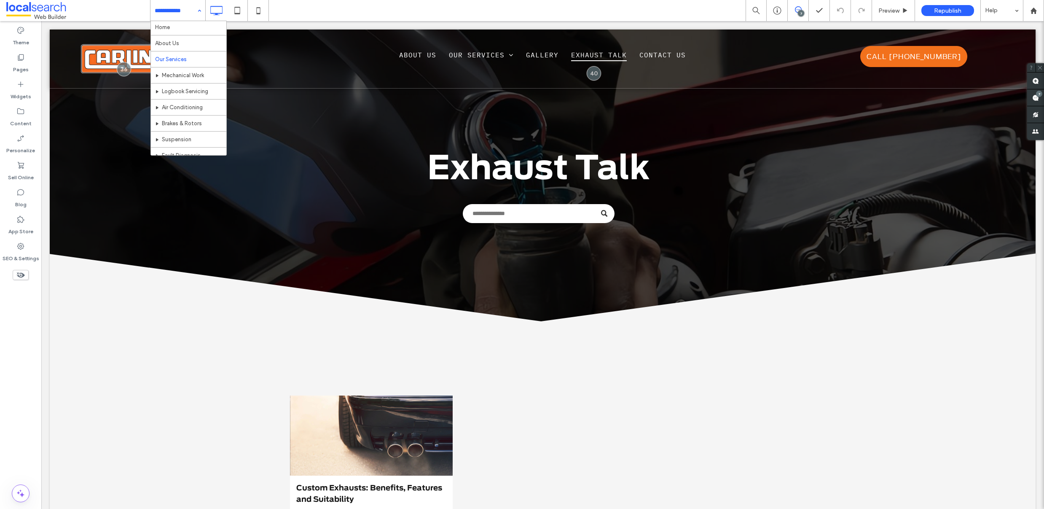
scroll to position [9, 0]
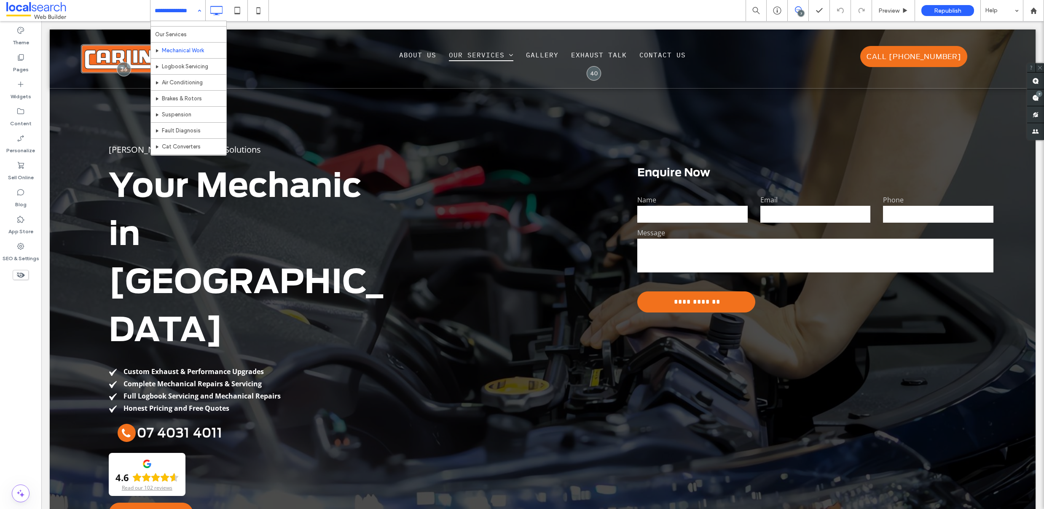
scroll to position [35, 0]
click at [260, 367] on strong "Custom Exhaust & Performance Upgrades" at bounding box center [193, 371] width 140 height 9
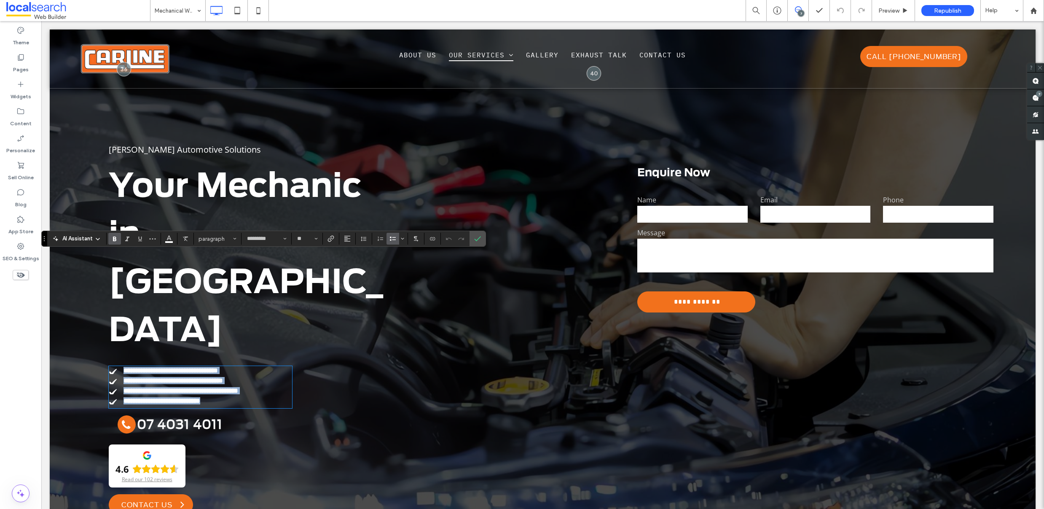
click at [268, 367] on li "**********" at bounding box center [200, 370] width 183 height 7
drag, startPoint x: 269, startPoint y: 259, endPoint x: 113, endPoint y: 258, distance: 156.3
click at [113, 367] on li "**********" at bounding box center [200, 370] width 183 height 7
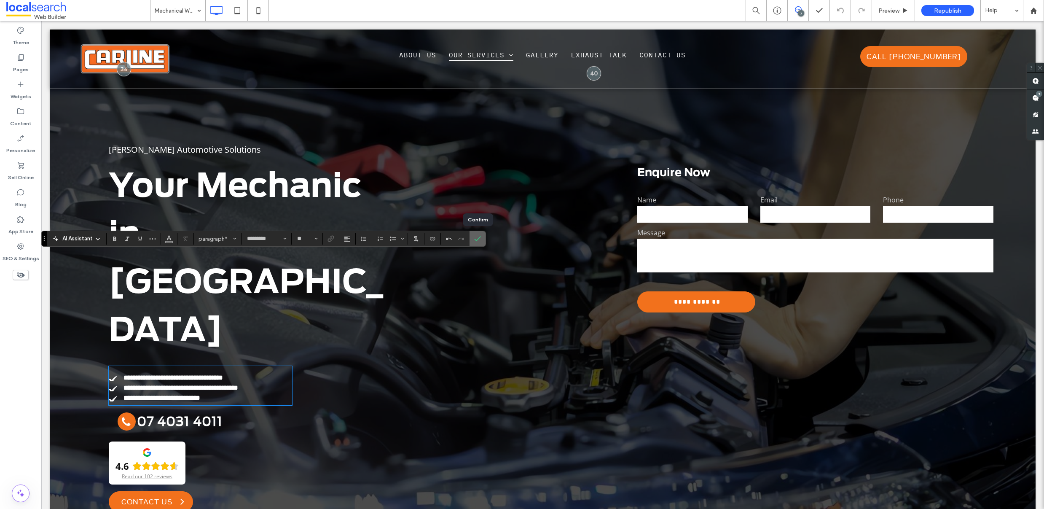
click at [477, 240] on use "Confirm" at bounding box center [477, 238] width 7 height 5
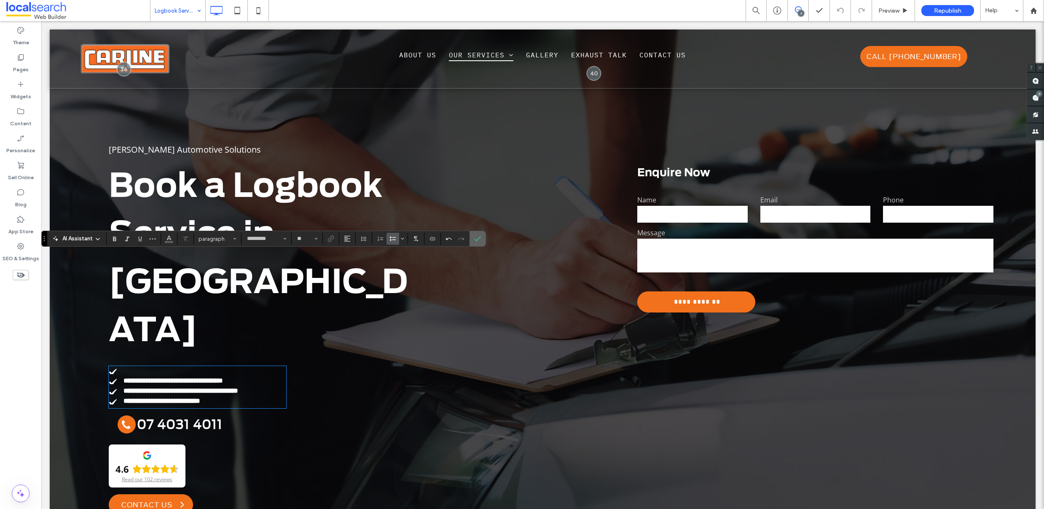
click at [479, 239] on icon "Confirm" at bounding box center [477, 238] width 7 height 7
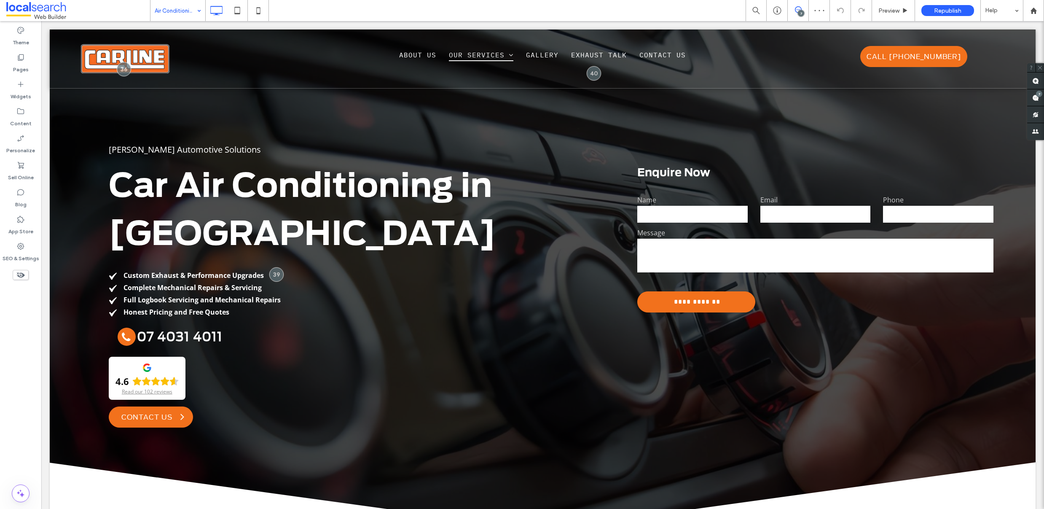
click at [175, 12] on input at bounding box center [176, 10] width 42 height 21
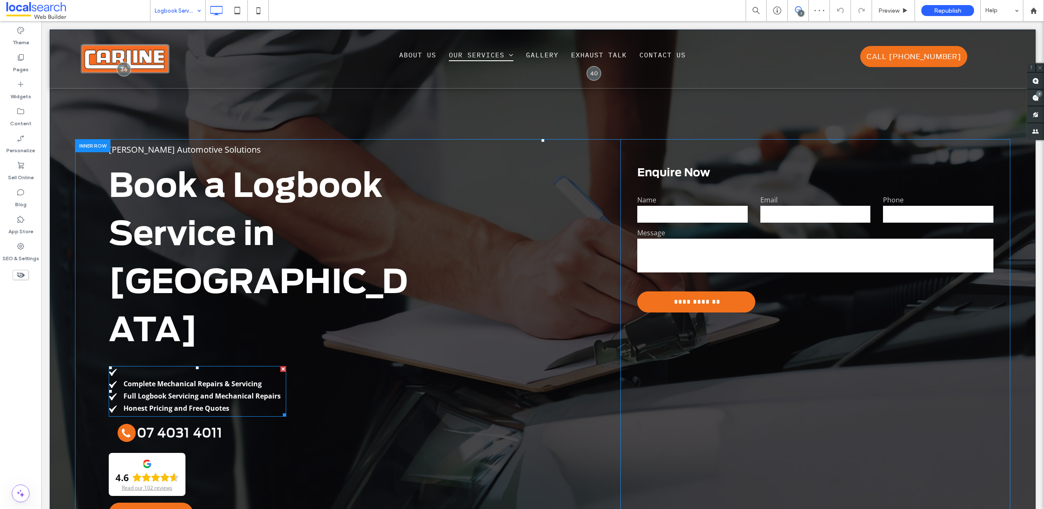
click at [145, 367] on li "﻿" at bounding box center [197, 371] width 177 height 9
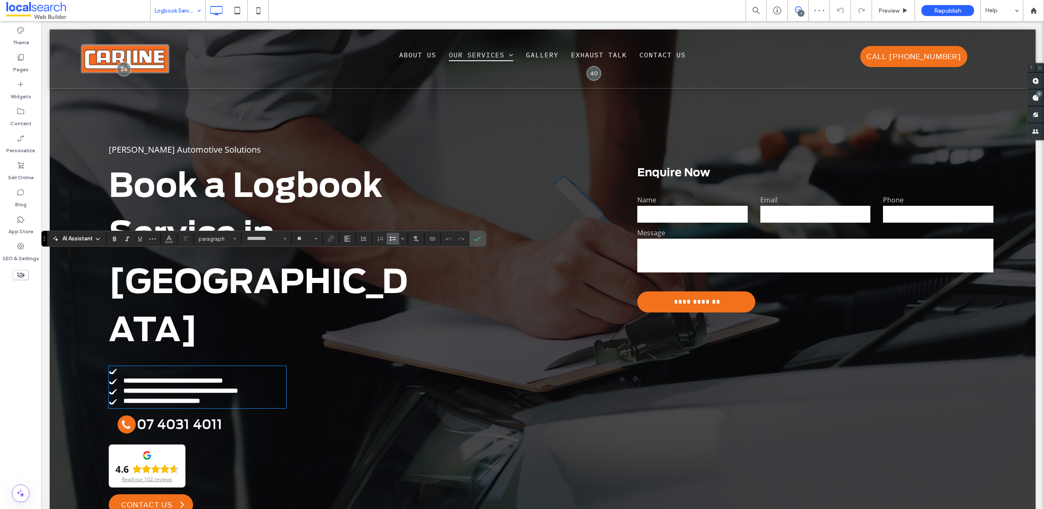
click at [145, 367] on li "﻿" at bounding box center [197, 370] width 177 height 7
click at [132, 367] on li "﻿" at bounding box center [197, 370] width 177 height 7
click at [122, 367] on li "﻿" at bounding box center [197, 370] width 177 height 7
drag, startPoint x: 131, startPoint y: 258, endPoint x: 145, endPoint y: 260, distance: 14.0
click at [131, 367] on li "﻿" at bounding box center [197, 370] width 177 height 7
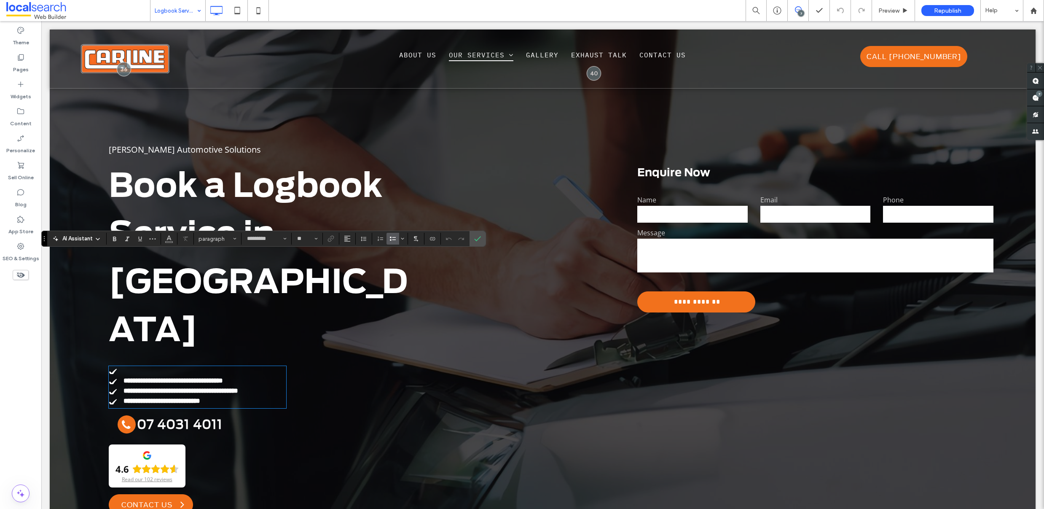
click at [163, 367] on li "﻿" at bounding box center [197, 370] width 177 height 7
click at [158, 367] on li "﻿" at bounding box center [197, 370] width 177 height 7
click at [126, 377] on strong "**********" at bounding box center [172, 380] width 99 height 6
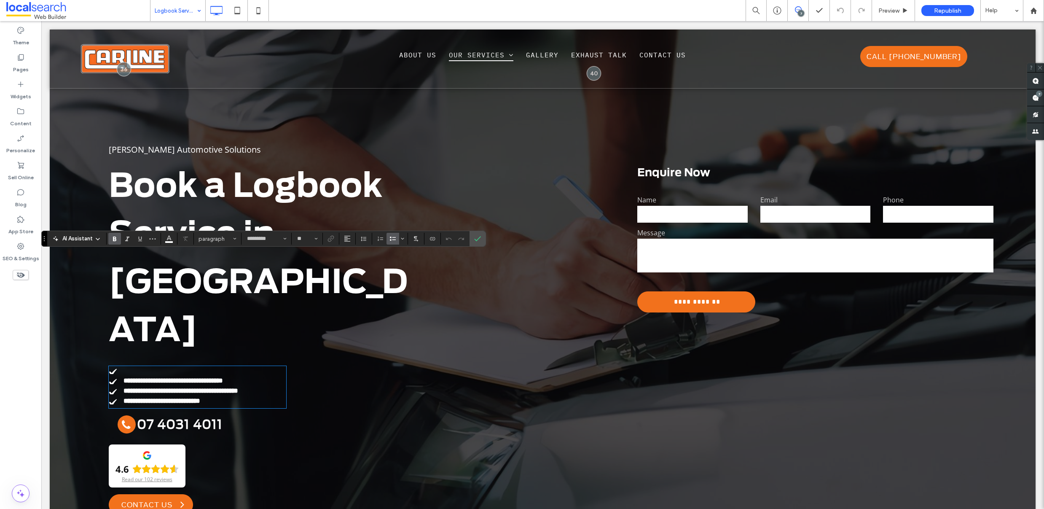
click at [123, 377] on li "**********" at bounding box center [197, 380] width 177 height 7
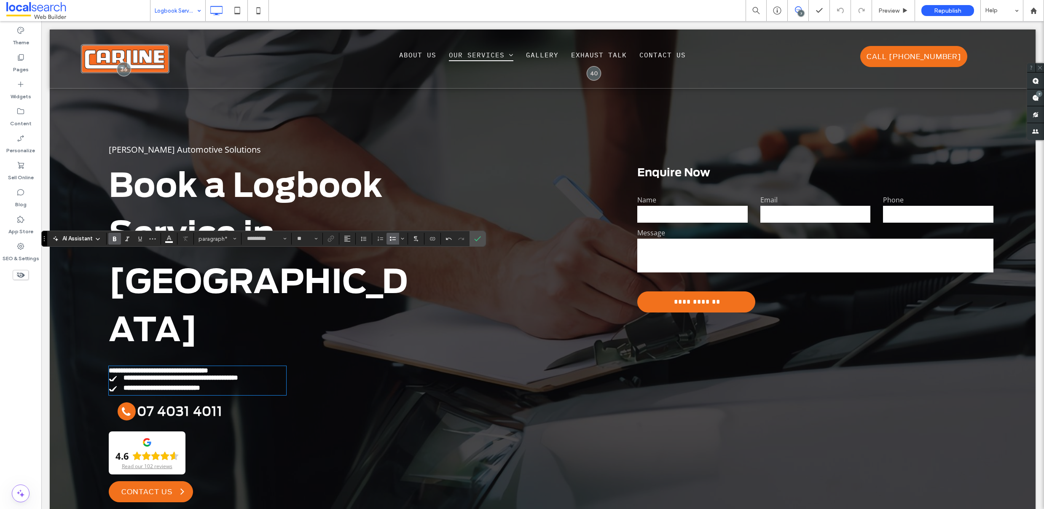
click at [393, 240] on icon "Bulleted List" at bounding box center [392, 238] width 7 height 7
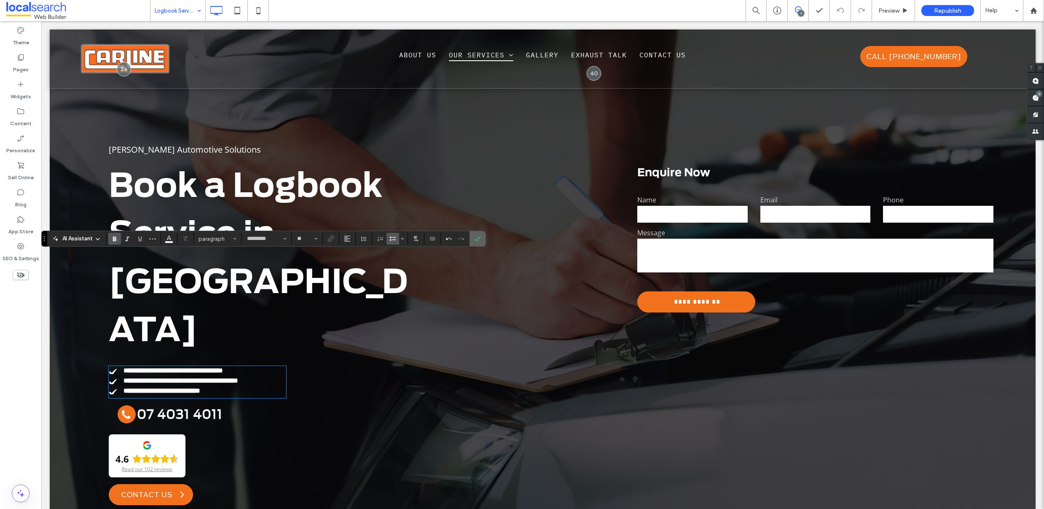
click at [483, 239] on label "Confirm" at bounding box center [477, 238] width 13 height 15
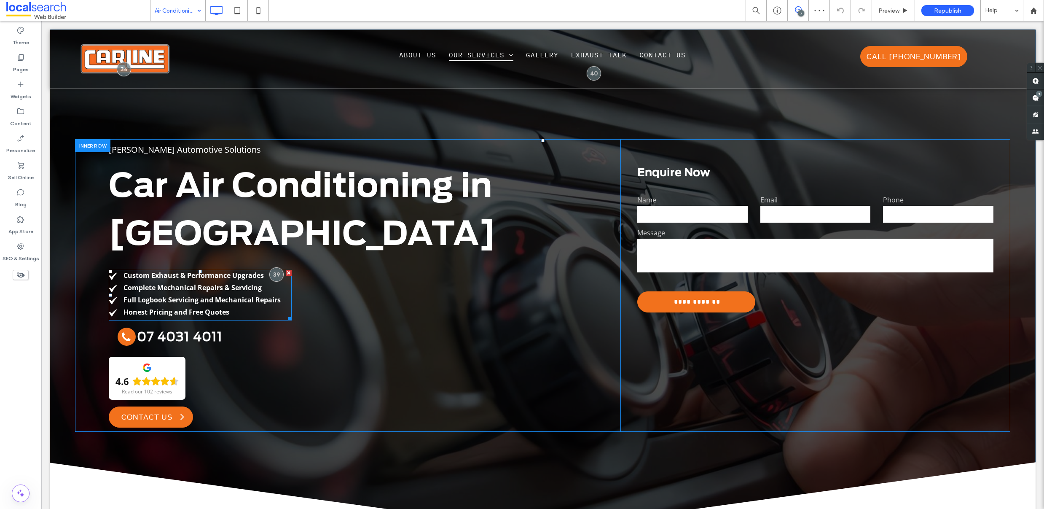
click at [264, 271] on li "Custom Exhaust & Performance Upgrades" at bounding box center [200, 275] width 183 height 9
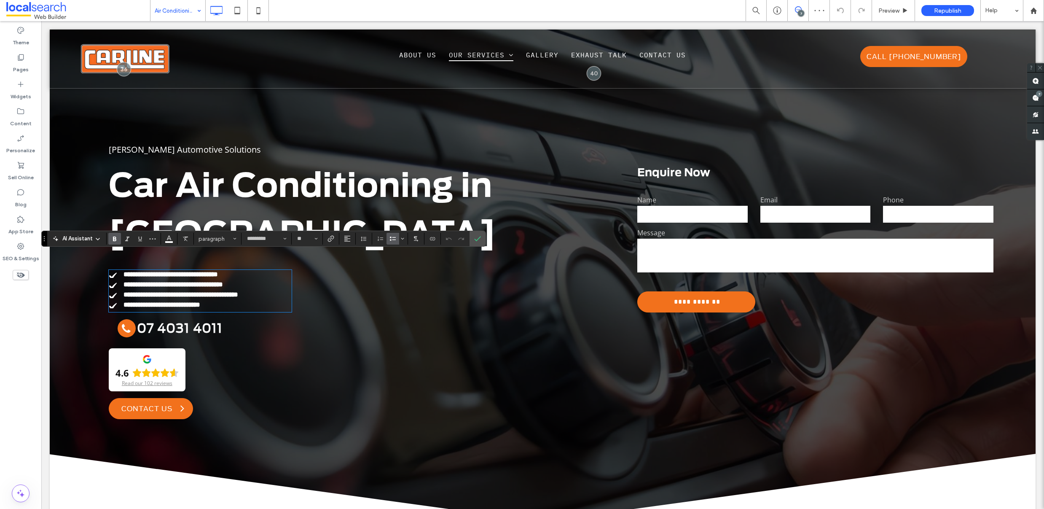
click at [268, 271] on li "**********" at bounding box center [200, 274] width 183 height 7
drag, startPoint x: 268, startPoint y: 259, endPoint x: 110, endPoint y: 256, distance: 158.4
click at [110, 271] on li "**********" at bounding box center [200, 274] width 183 height 7
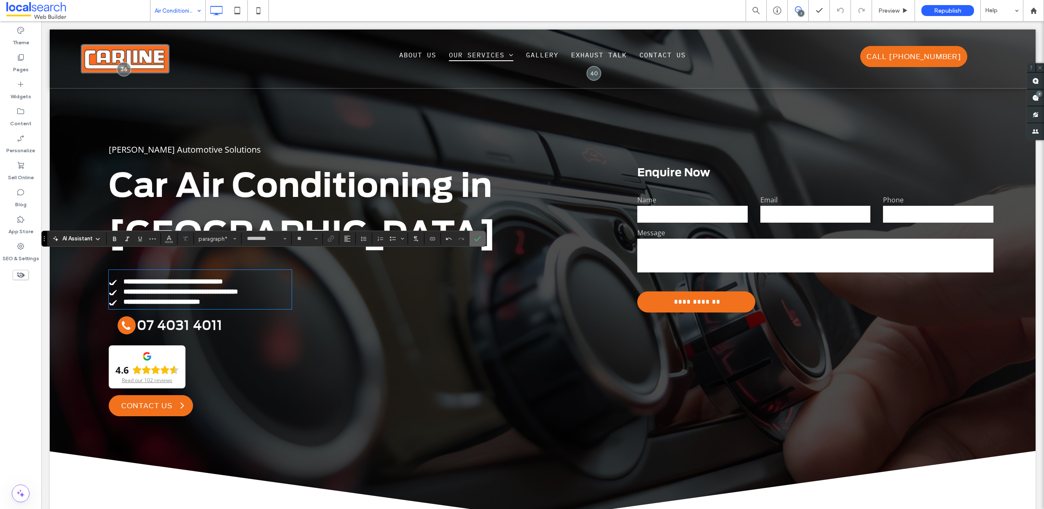
click at [477, 242] on span "Confirm" at bounding box center [476, 238] width 4 height 15
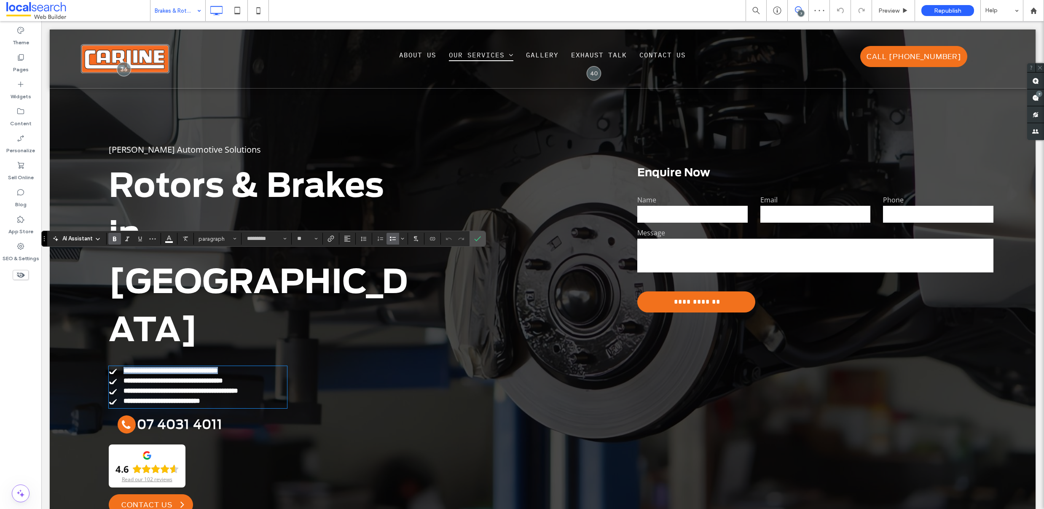
click at [115, 366] on div "**********" at bounding box center [198, 387] width 178 height 42
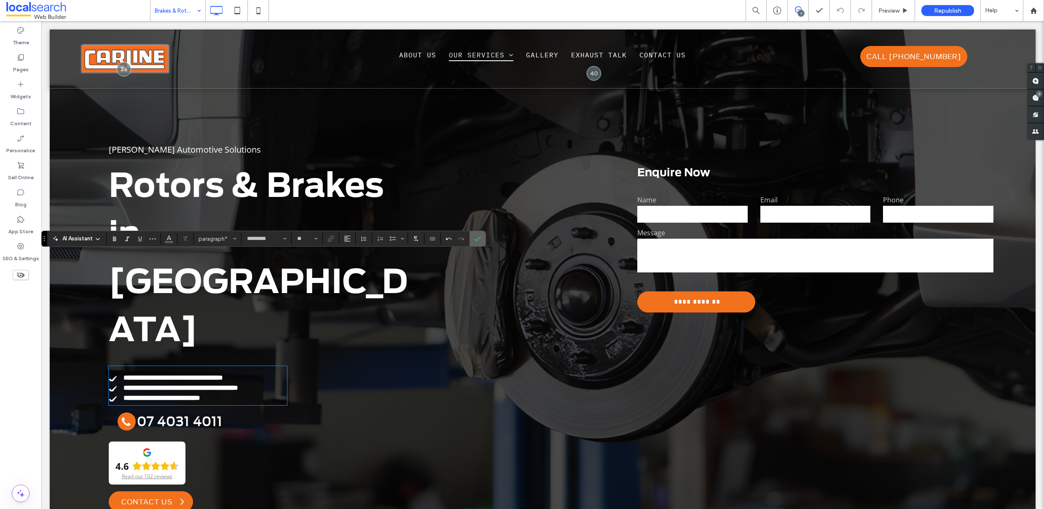
drag, startPoint x: 473, startPoint y: 236, endPoint x: 428, endPoint y: 203, distance: 56.3
click at [473, 236] on label "Confirm" at bounding box center [477, 238] width 13 height 15
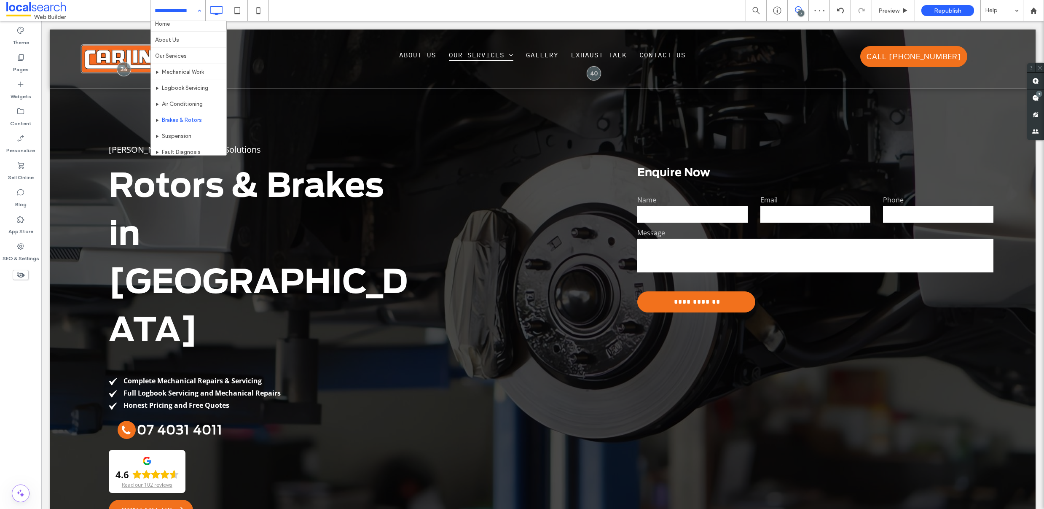
scroll to position [12, 0]
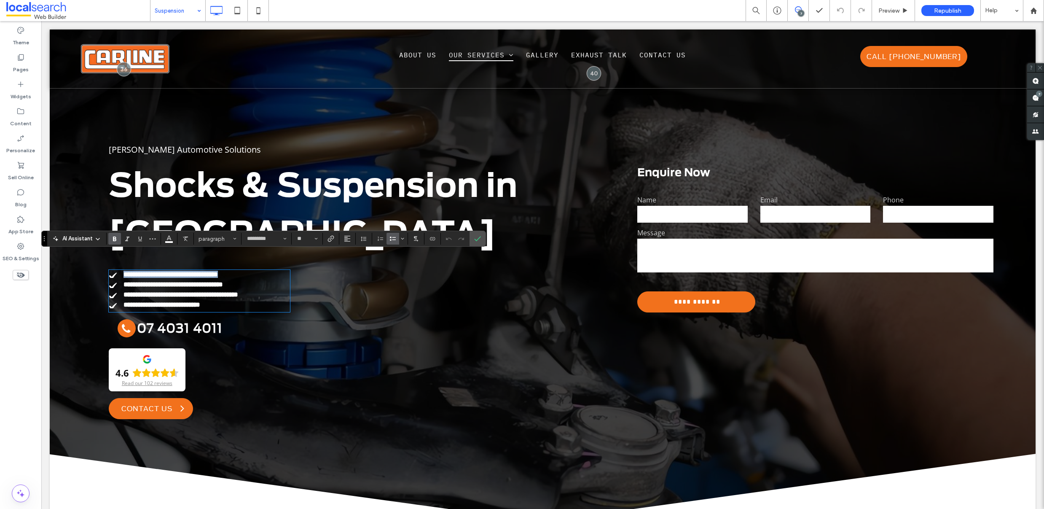
drag, startPoint x: 364, startPoint y: 273, endPoint x: 119, endPoint y: 255, distance: 245.1
click at [119, 271] on li "**********" at bounding box center [199, 274] width 181 height 7
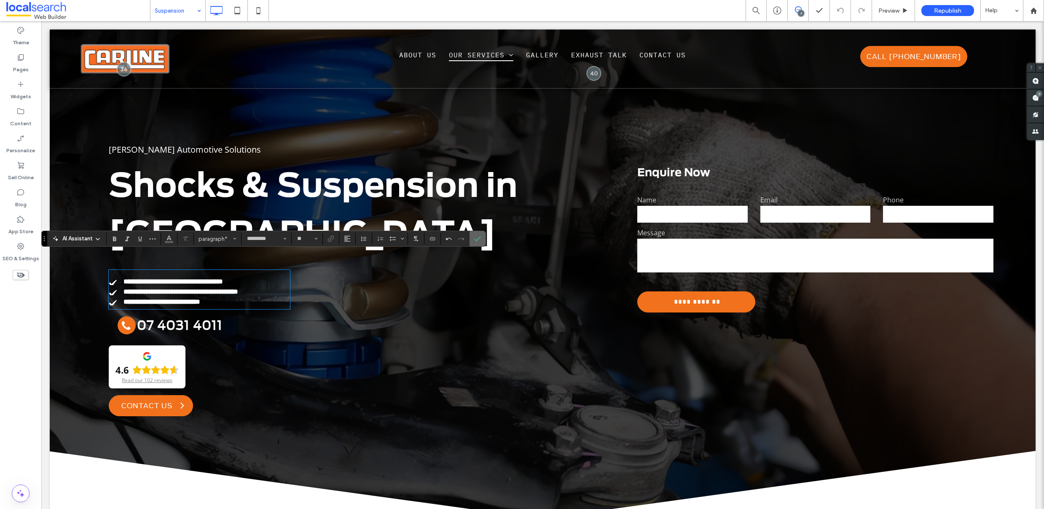
click at [478, 240] on icon "Confirm" at bounding box center [477, 238] width 7 height 7
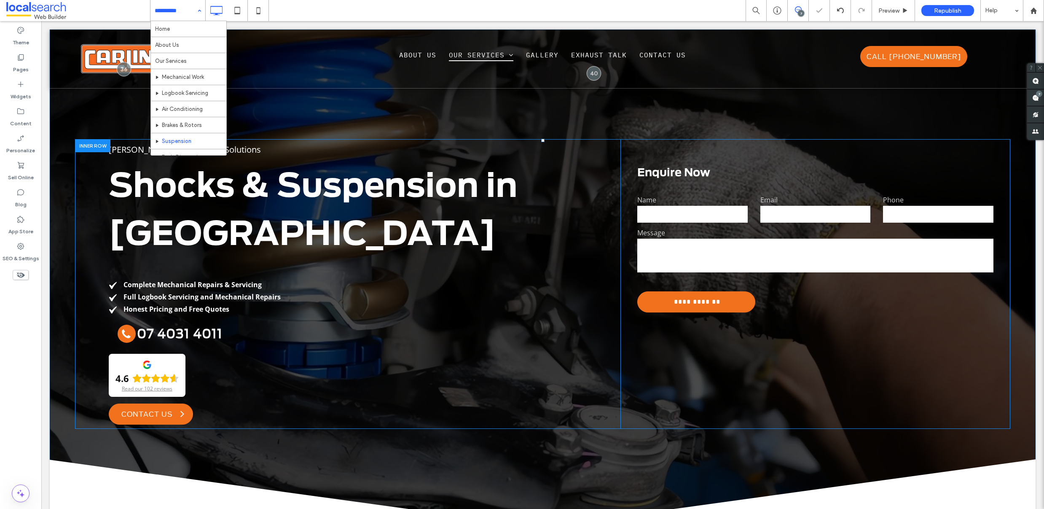
scroll to position [15, 0]
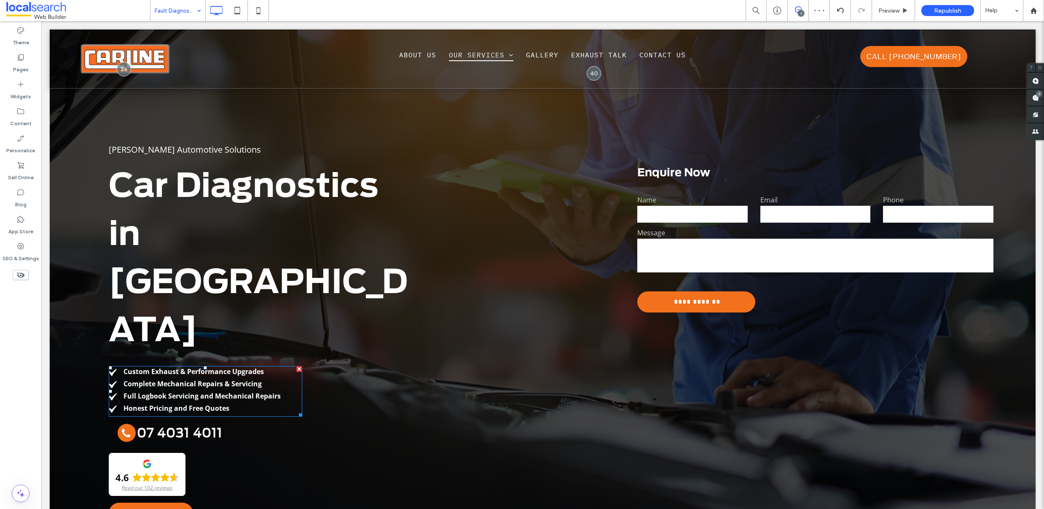
click at [258, 367] on ul "Custom Exhaust & Performance Upgrades Complete Mechanical Repairs & Servicing F…" at bounding box center [205, 390] width 193 height 46
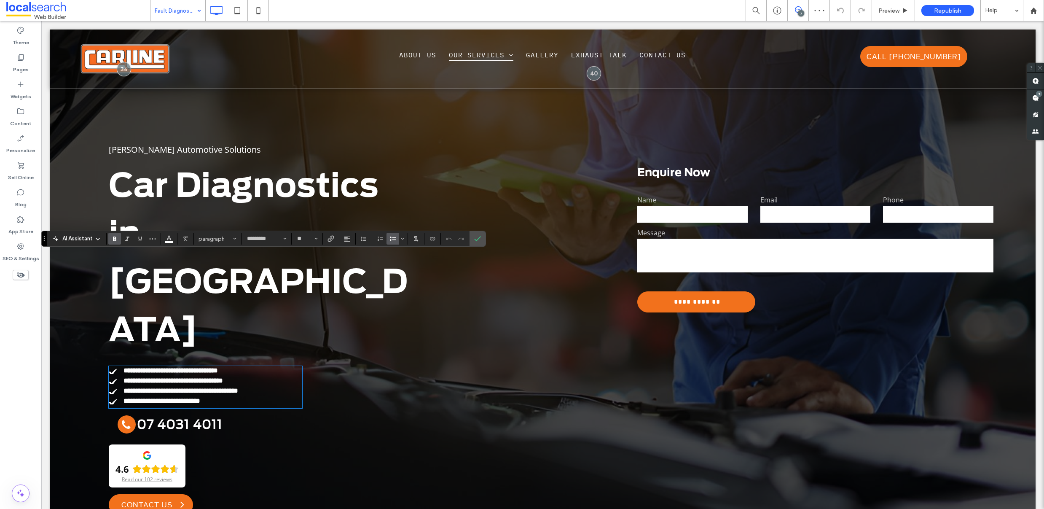
click at [277, 367] on li "**********" at bounding box center [205, 370] width 193 height 7
drag, startPoint x: 277, startPoint y: 260, endPoint x: 132, endPoint y: 249, distance: 144.9
click at [122, 367] on li "**********" at bounding box center [205, 370] width 193 height 7
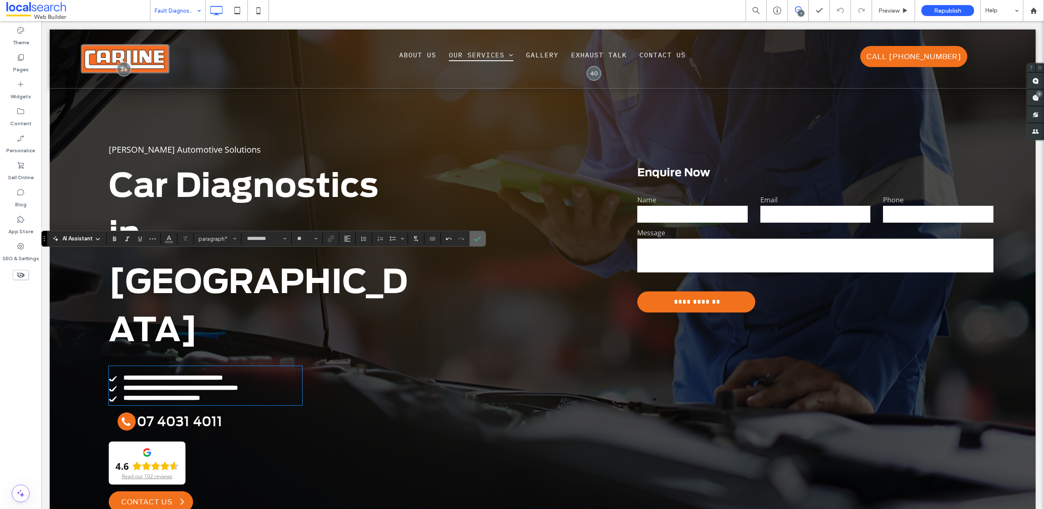
drag, startPoint x: 472, startPoint y: 237, endPoint x: 336, endPoint y: 145, distance: 164.0
click at [472, 237] on label "Confirm" at bounding box center [477, 238] width 13 height 15
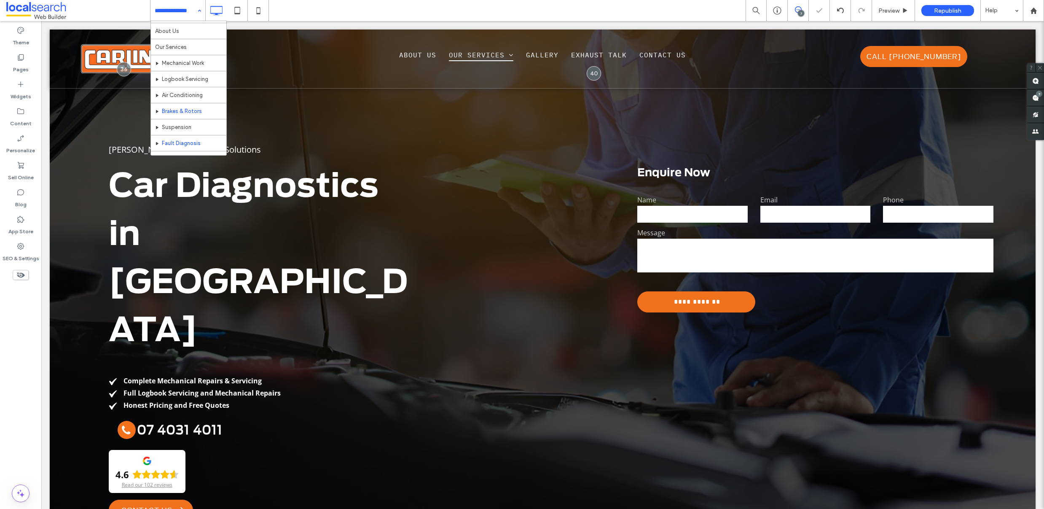
scroll to position [59, 0]
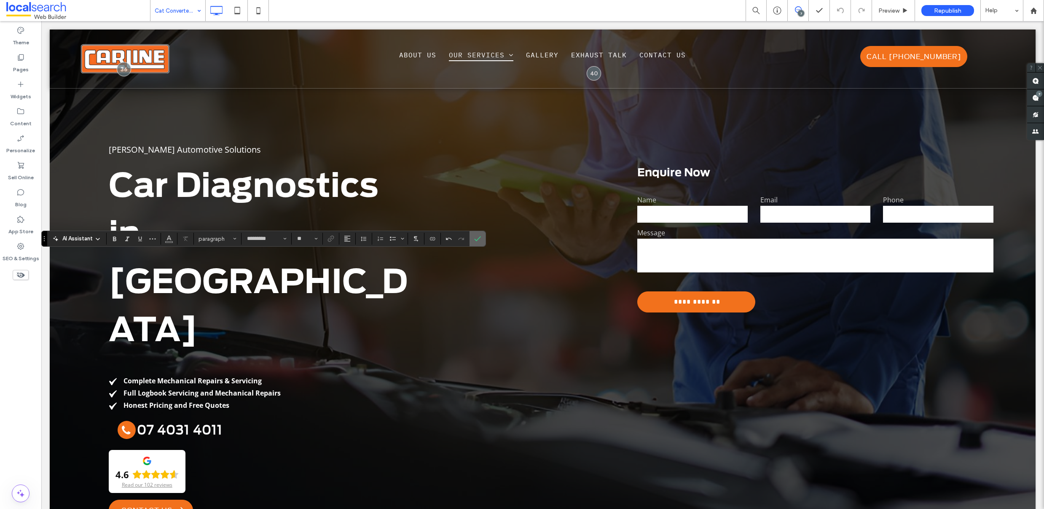
click at [479, 237] on icon "Confirm" at bounding box center [477, 238] width 7 height 7
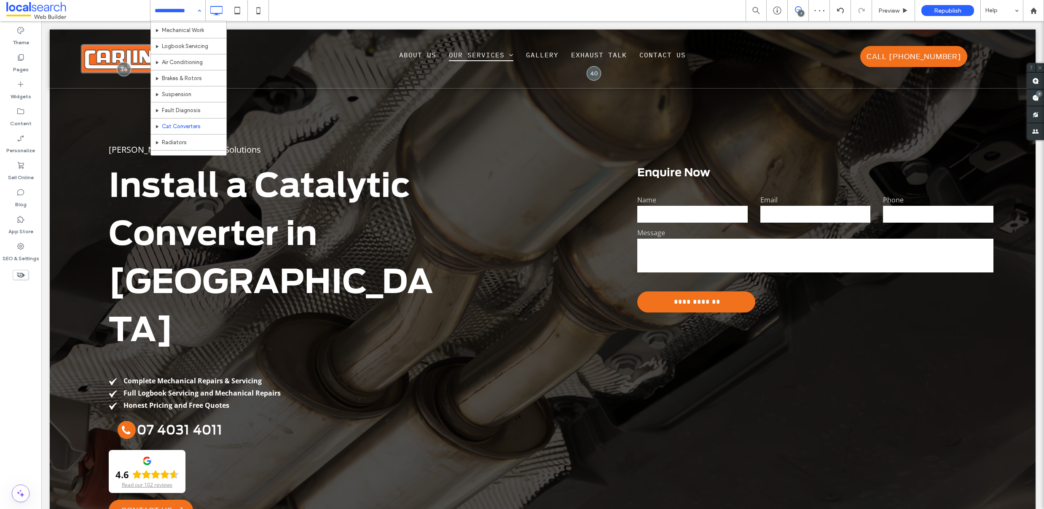
scroll to position [52, 0]
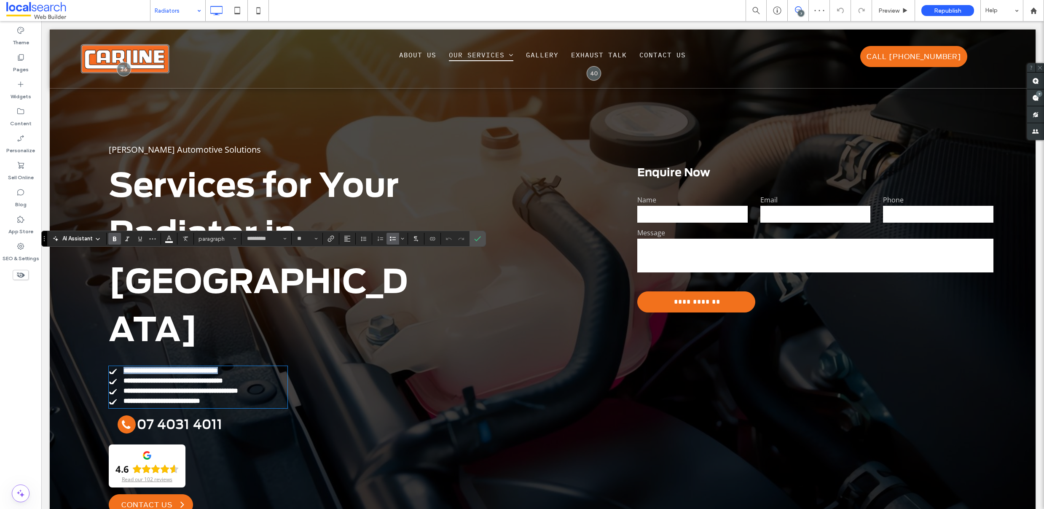
click at [115, 366] on div "**********" at bounding box center [198, 387] width 179 height 42
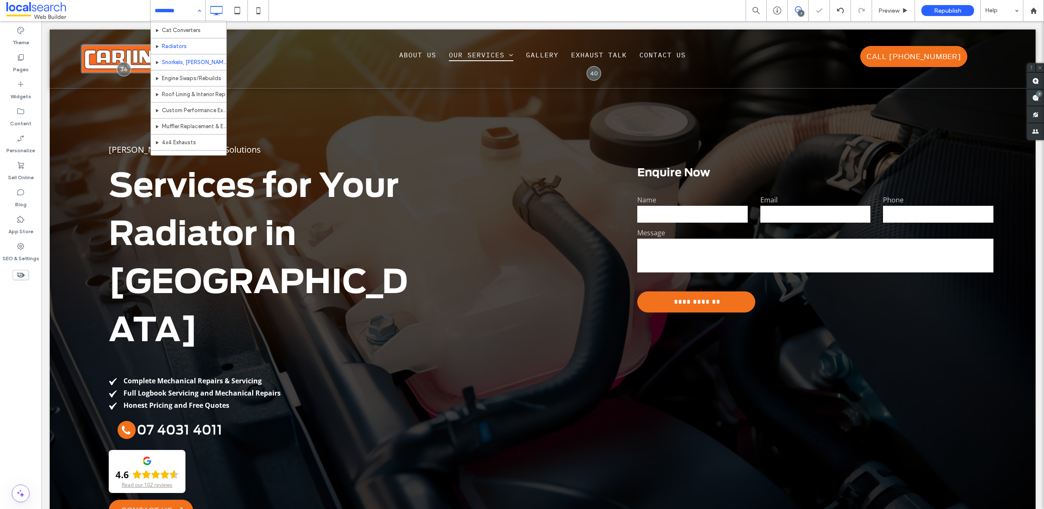
scroll to position [143, 0]
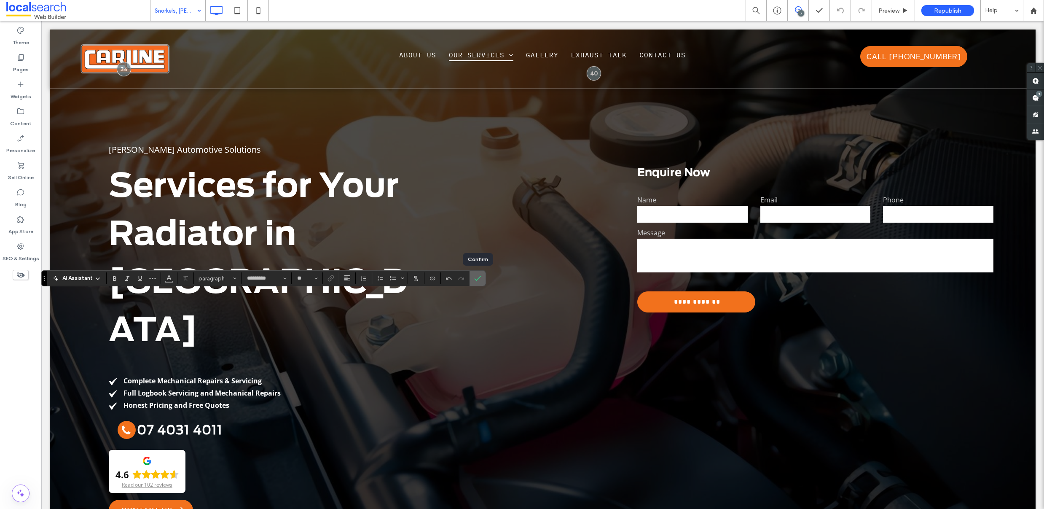
click at [475, 277] on icon "Confirm" at bounding box center [477, 278] width 7 height 7
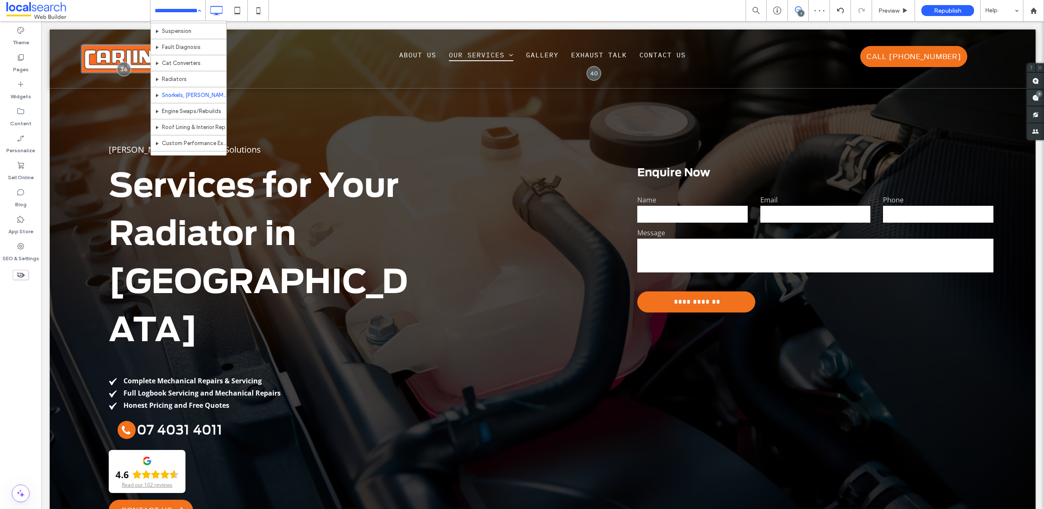
scroll to position [113, 0]
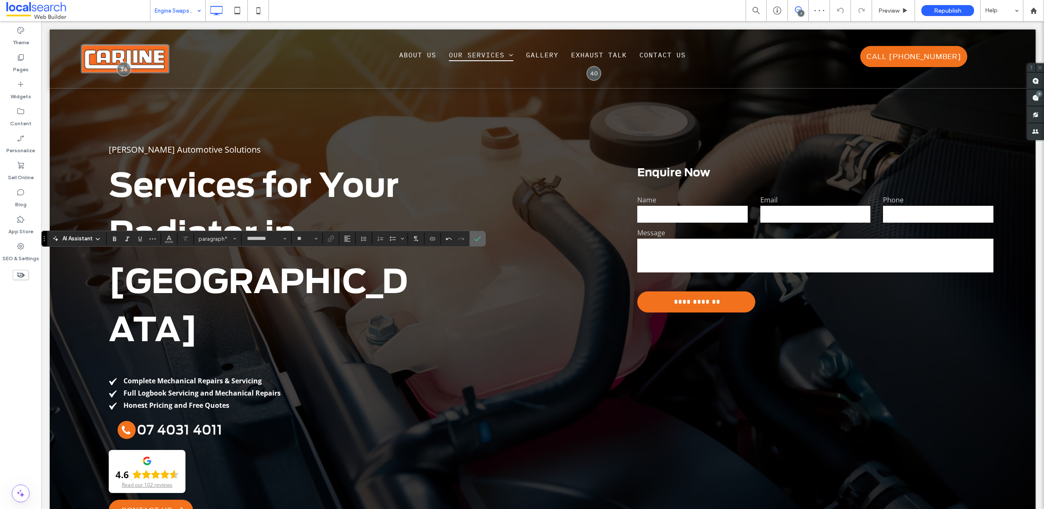
click at [474, 238] on icon "Confirm" at bounding box center [477, 238] width 7 height 7
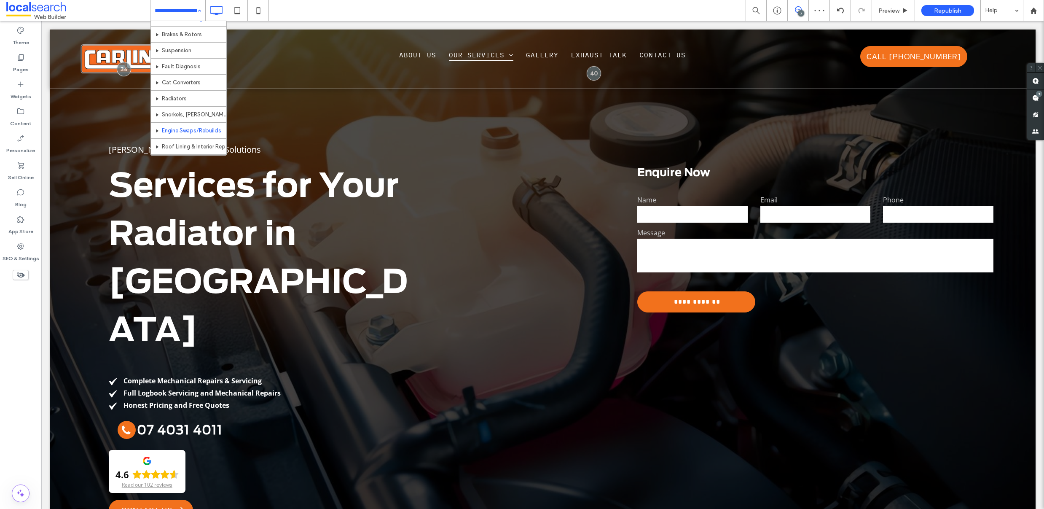
scroll to position [120, 0]
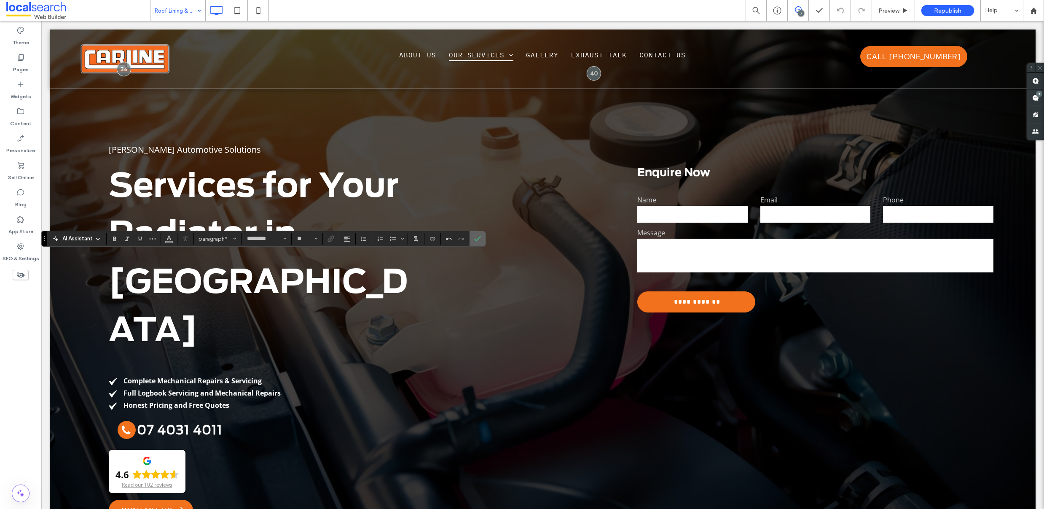
click at [470, 241] on section at bounding box center [477, 238] width 16 height 15
click at [471, 237] on label "Confirm" at bounding box center [477, 238] width 13 height 15
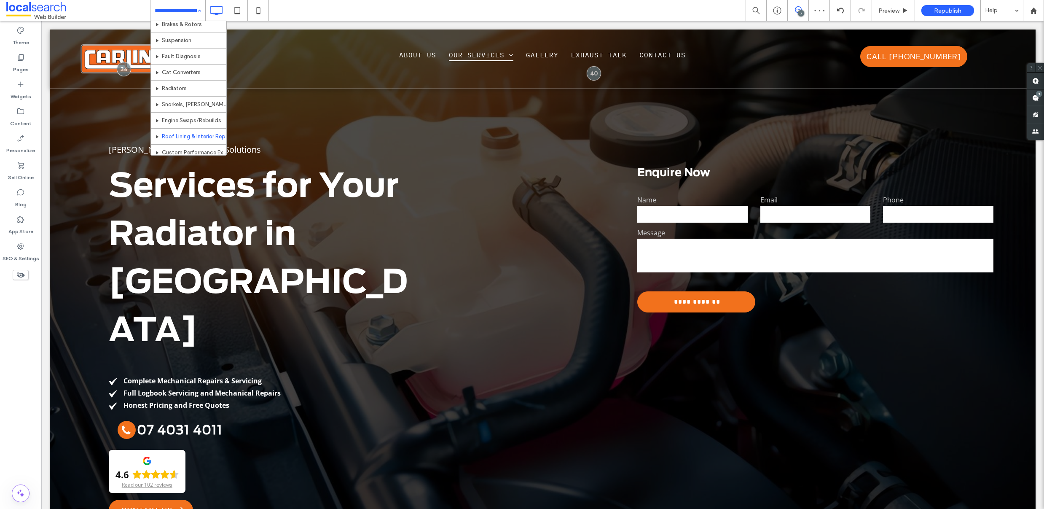
scroll to position [128, 0]
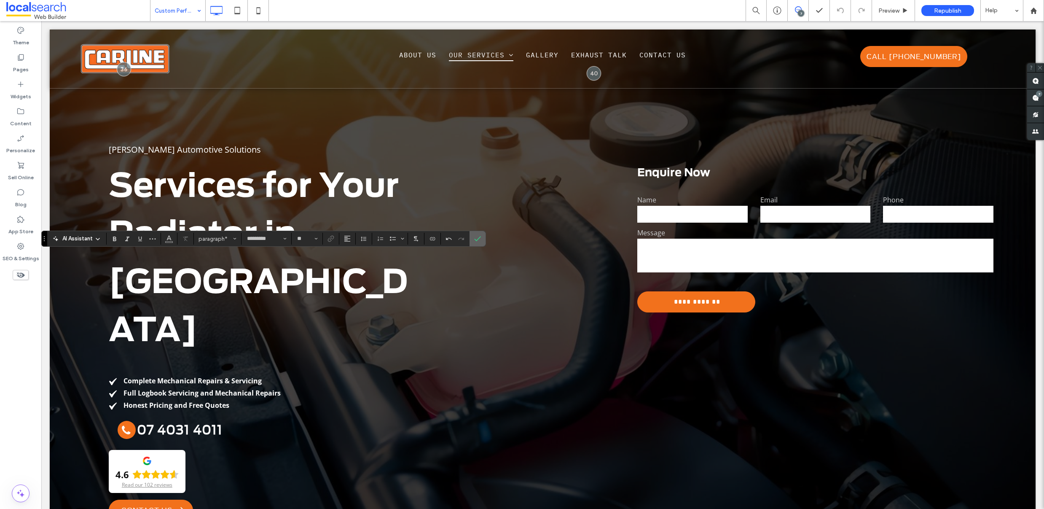
click at [477, 239] on use "Confirm" at bounding box center [477, 238] width 7 height 5
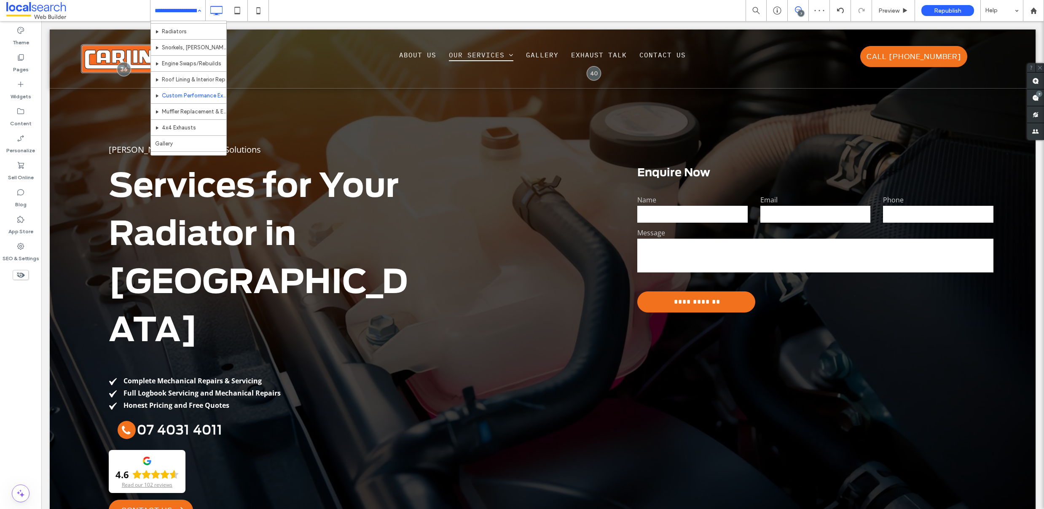
scroll to position [162, 0]
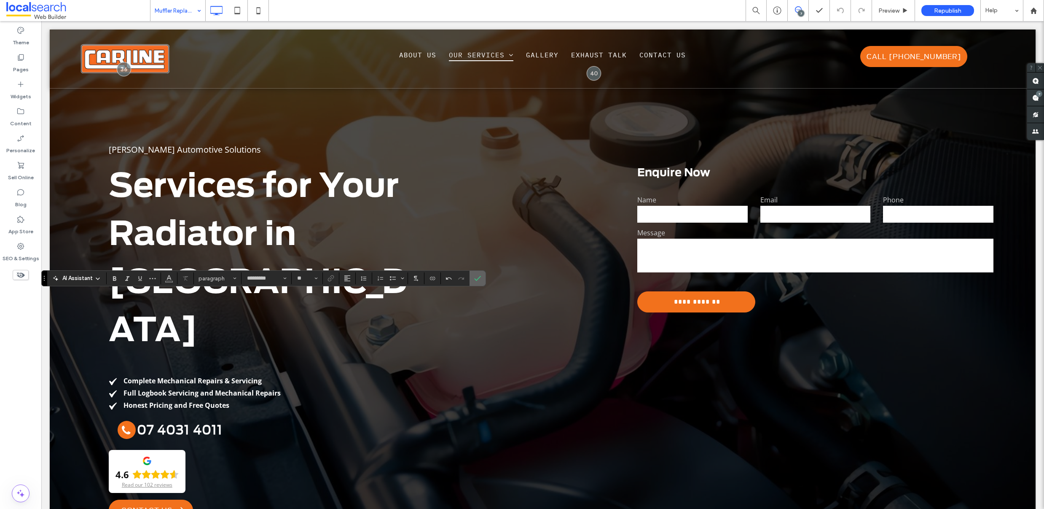
click at [480, 280] on icon "Confirm" at bounding box center [477, 278] width 7 height 7
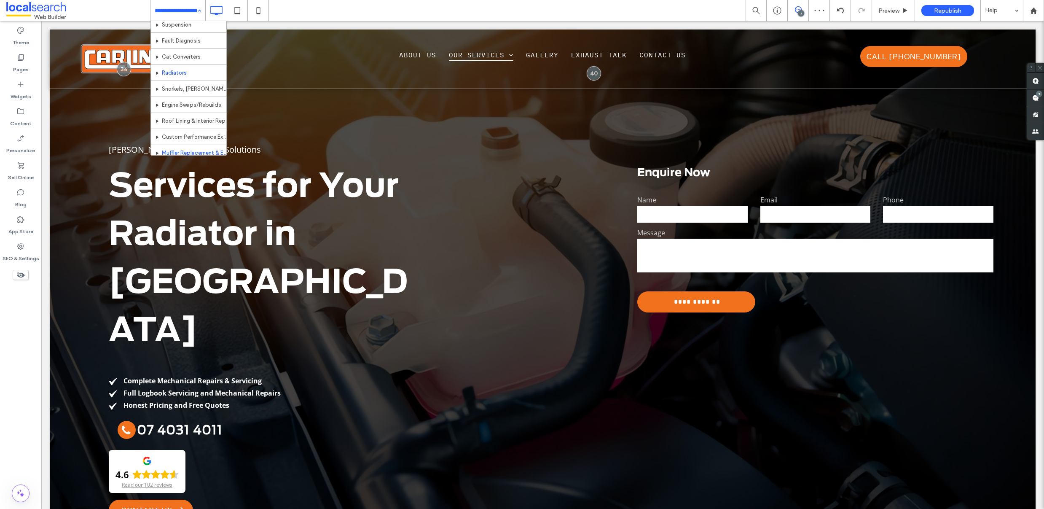
scroll to position [185, 0]
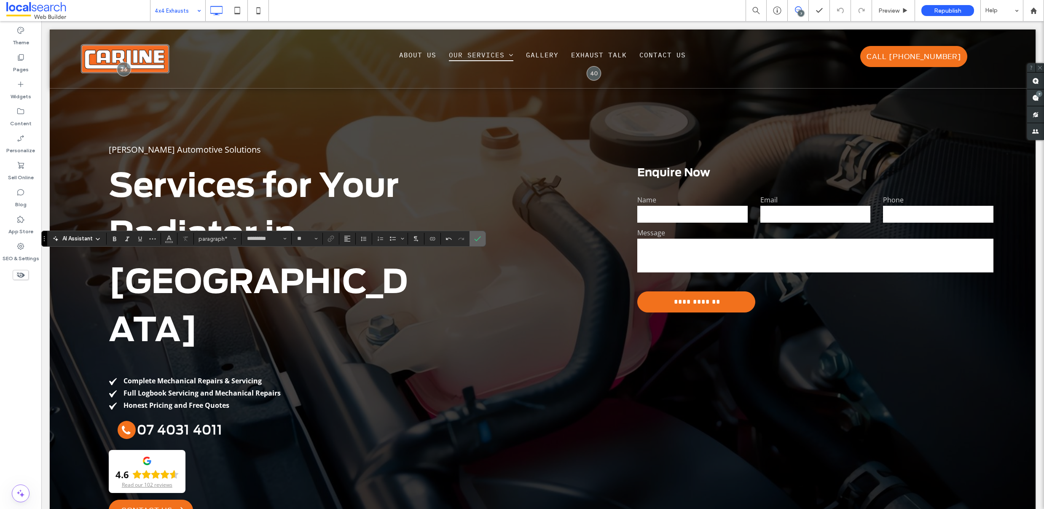
click at [476, 236] on icon "Confirm" at bounding box center [477, 238] width 7 height 7
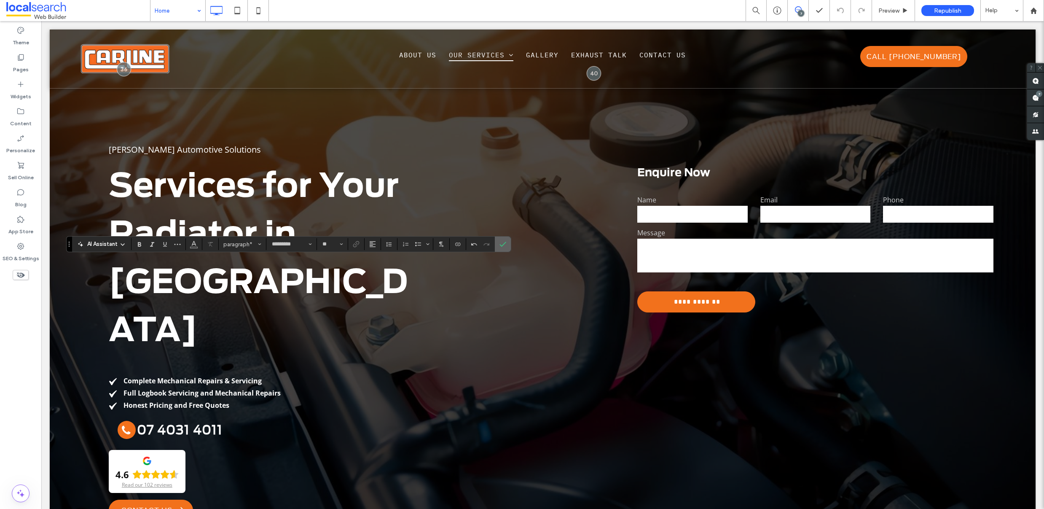
click at [499, 248] on span "Confirm" at bounding box center [501, 243] width 4 height 15
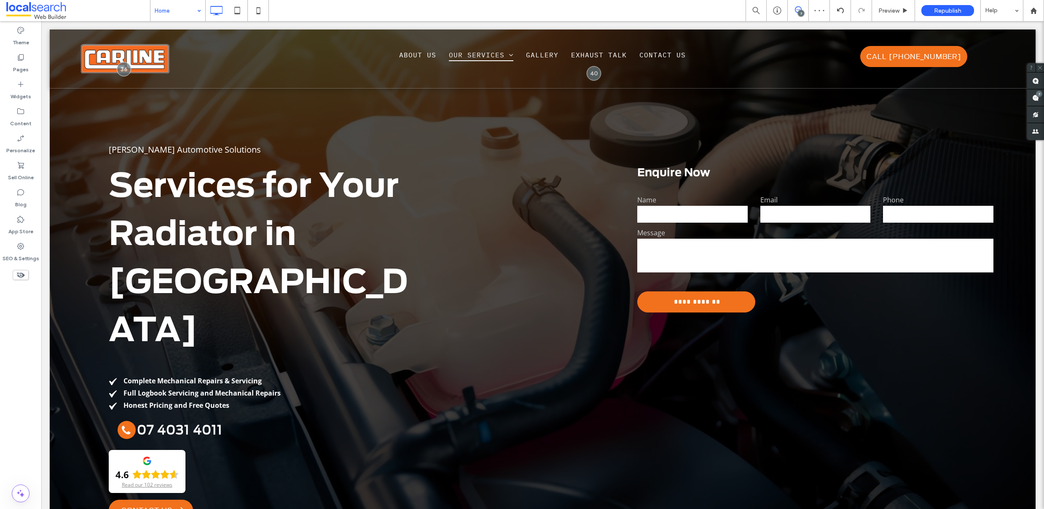
type input "**********"
type input "**"
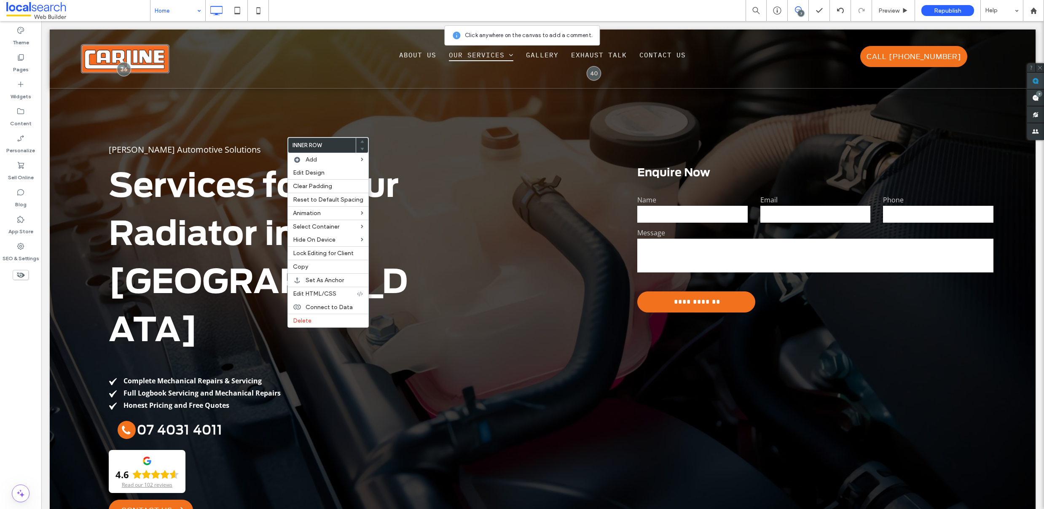
click at [1034, 80] on use at bounding box center [1035, 81] width 7 height 7
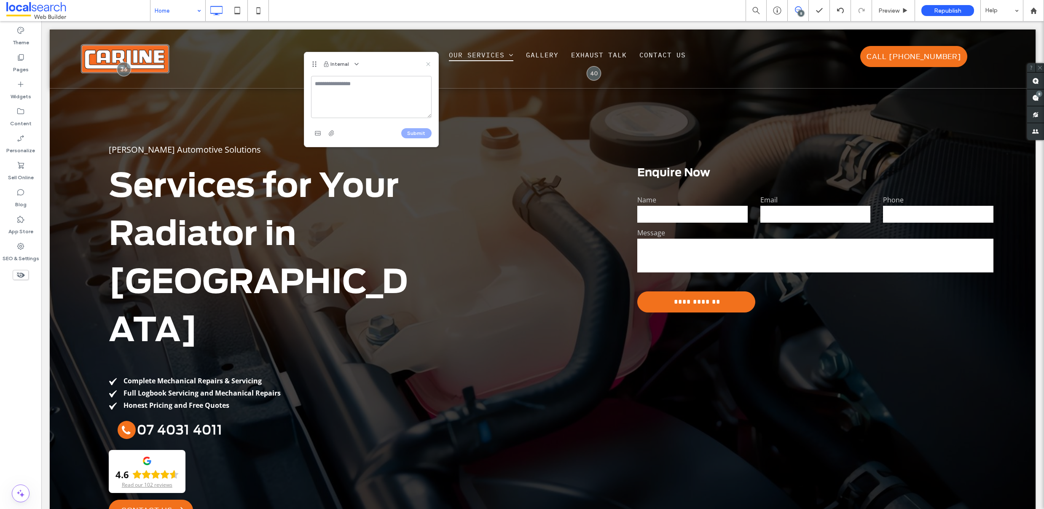
click at [428, 62] on icon at bounding box center [428, 64] width 7 height 7
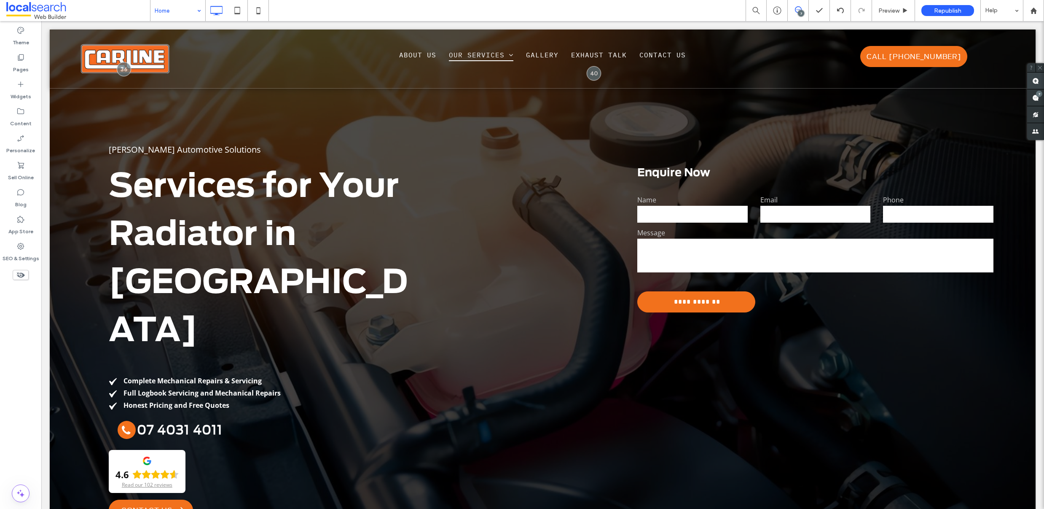
drag, startPoint x: 1034, startPoint y: 80, endPoint x: 1029, endPoint y: 82, distance: 4.9
click at [1032, 80] on use at bounding box center [1035, 81] width 7 height 7
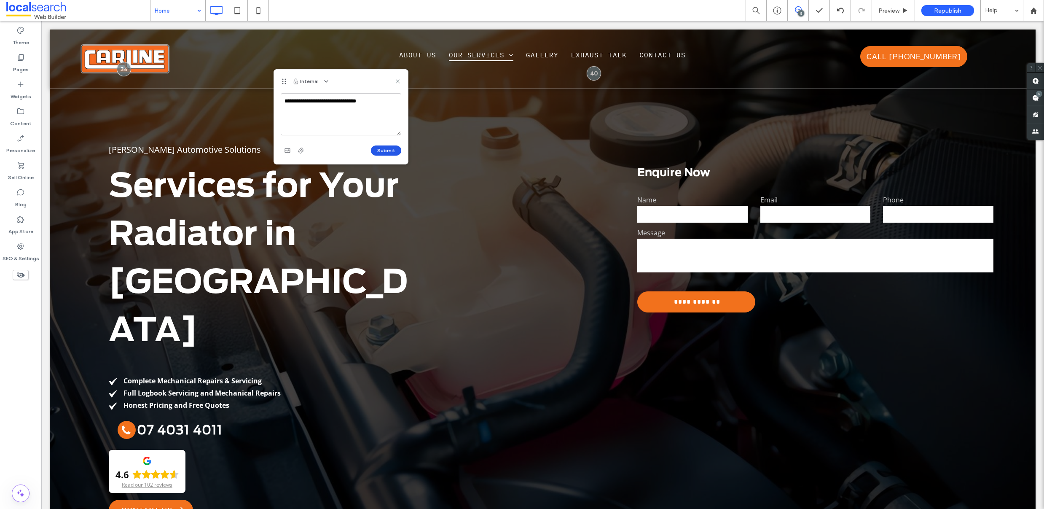
type textarea "**********"
click at [388, 148] on button "Submit" at bounding box center [386, 150] width 30 height 10
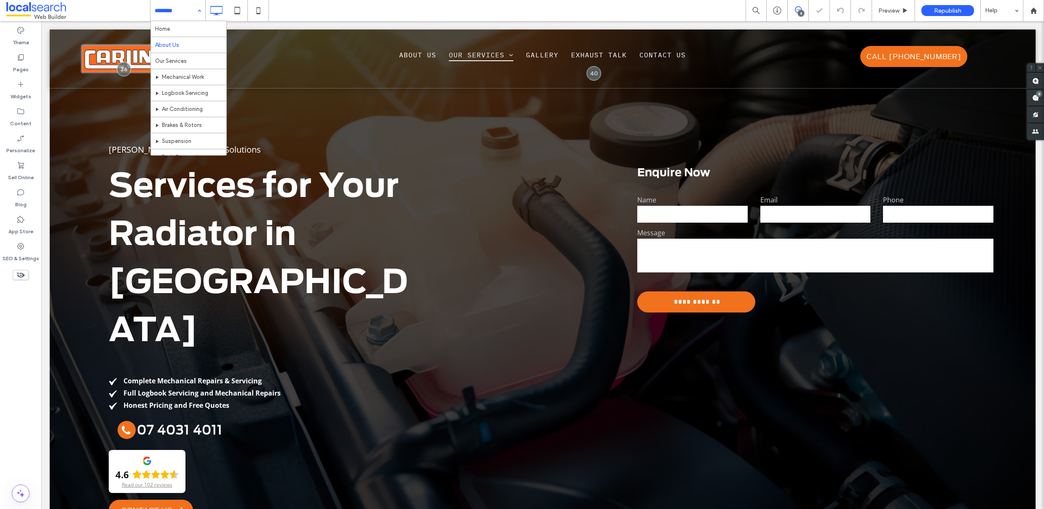
click at [157, 8] on input at bounding box center [176, 10] width 42 height 21
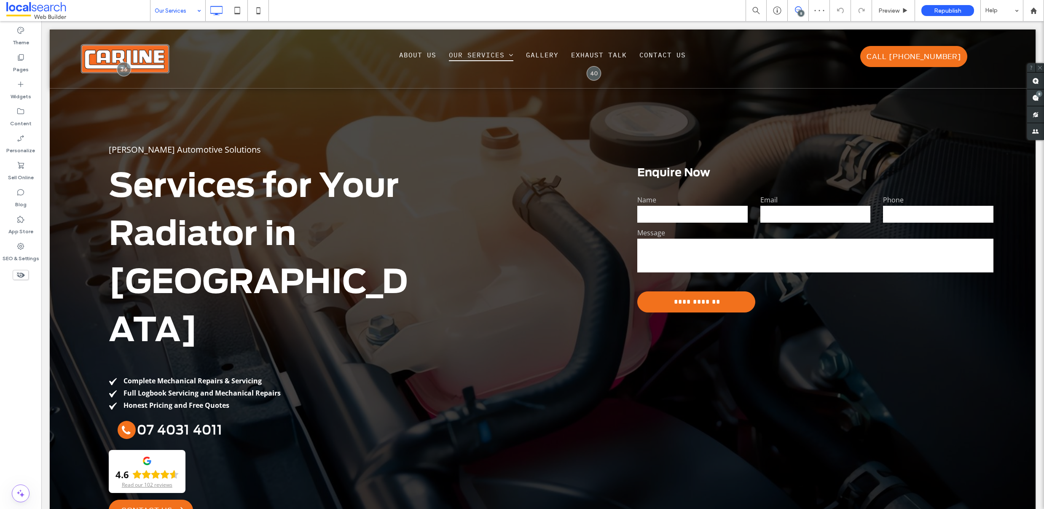
type input "*********"
type input "**"
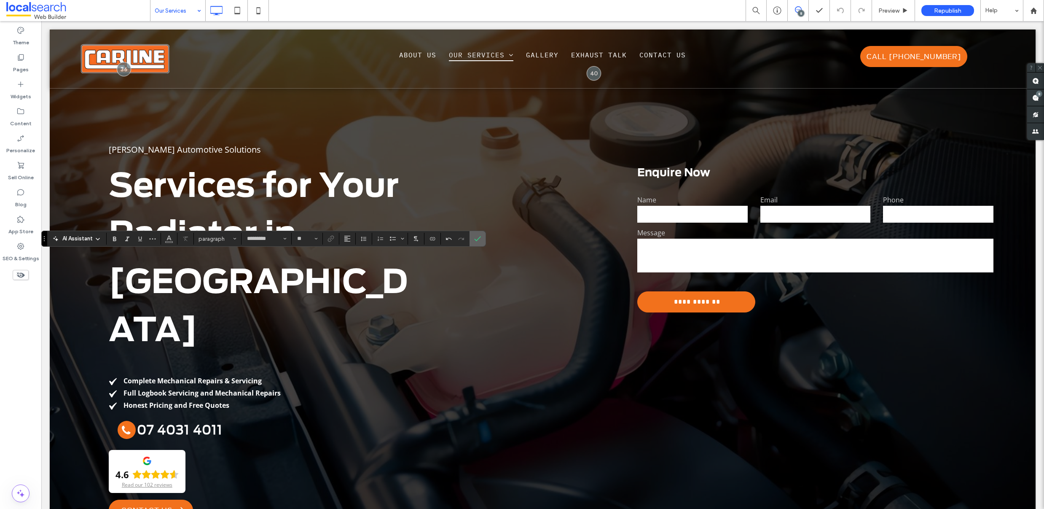
click at [476, 236] on icon "Confirm" at bounding box center [477, 238] width 7 height 7
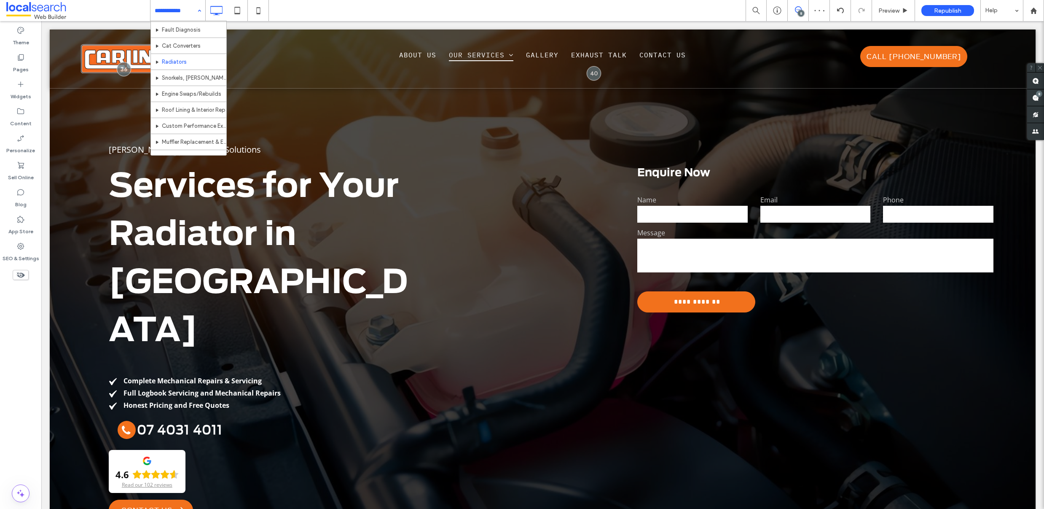
scroll to position [185, 0]
click at [161, 13] on input at bounding box center [176, 10] width 42 height 21
click at [171, 8] on input at bounding box center [176, 10] width 42 height 21
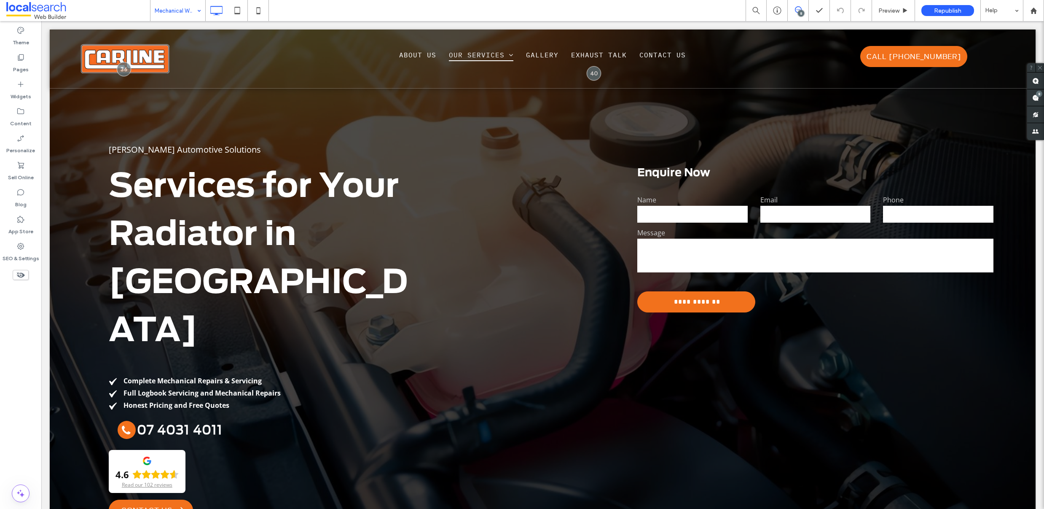
click at [167, 9] on input at bounding box center [176, 10] width 42 height 21
click at [1036, 81] on use at bounding box center [1035, 81] width 7 height 7
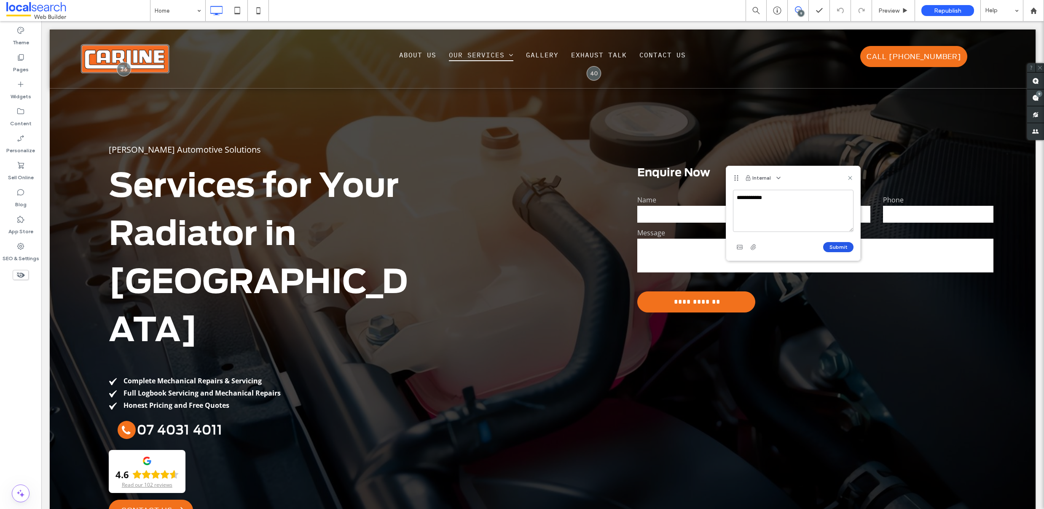
type textarea "**********"
click at [835, 242] on button "Submit" at bounding box center [838, 247] width 30 height 10
drag, startPoint x: 25, startPoint y: 128, endPoint x: 24, endPoint y: 123, distance: 5.1
click at [25, 128] on div "Content" at bounding box center [20, 117] width 41 height 27
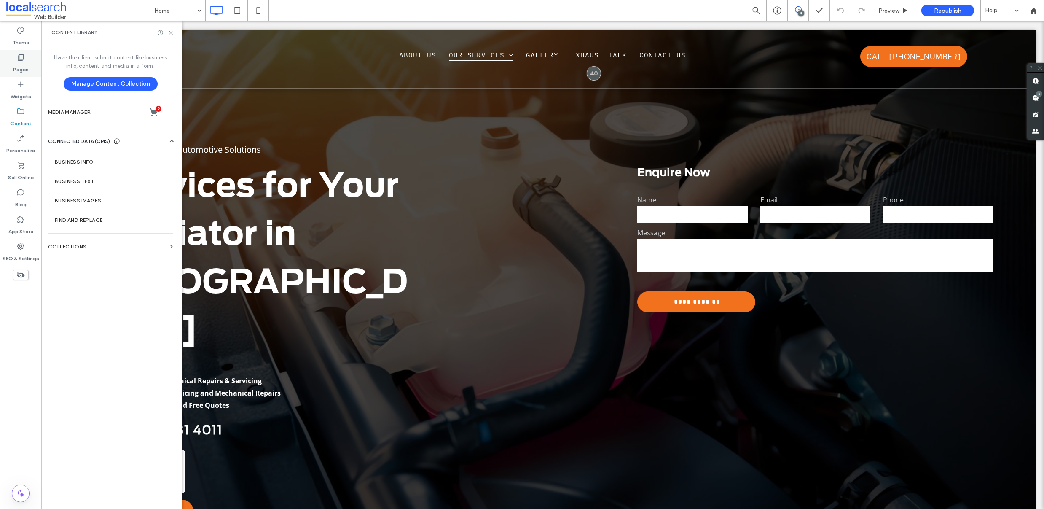
click at [17, 62] on label "Pages" at bounding box center [21, 68] width 16 height 12
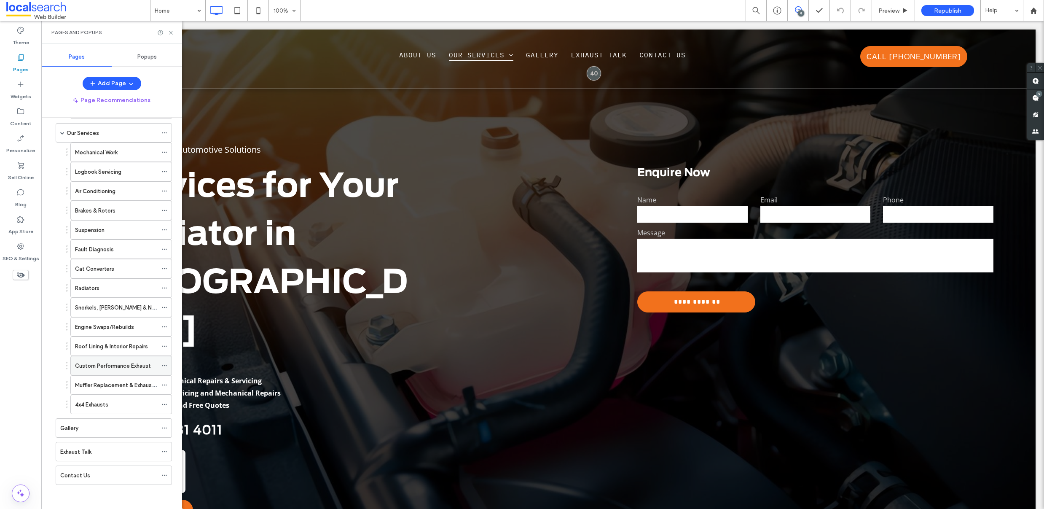
scroll to position [77, 0]
click at [112, 403] on div "4x4 Exhausts" at bounding box center [116, 403] width 82 height 9
click at [1036, 80] on use at bounding box center [1035, 81] width 7 height 7
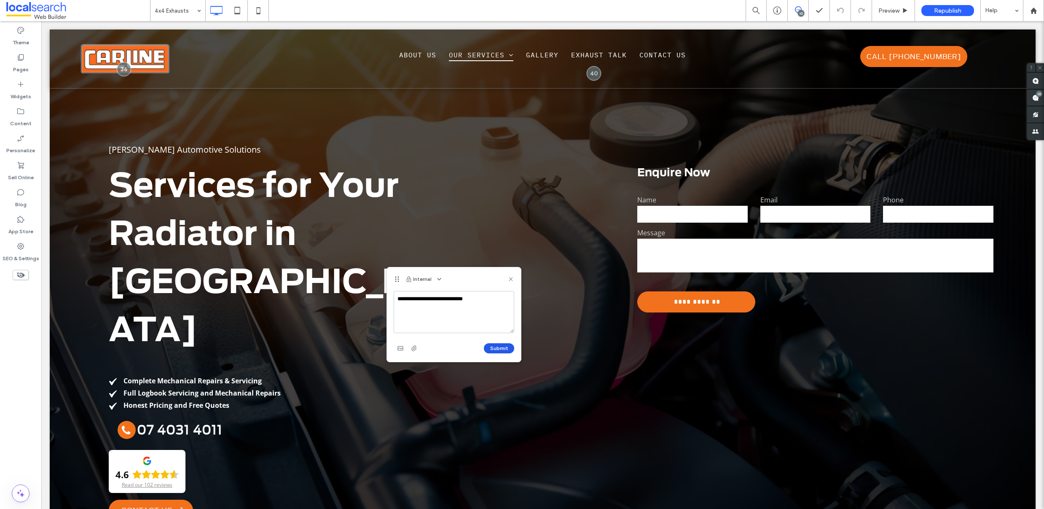
type textarea "**********"
click at [500, 347] on button "Submit" at bounding box center [499, 348] width 30 height 10
click at [19, 57] on icon at bounding box center [20, 57] width 8 height 8
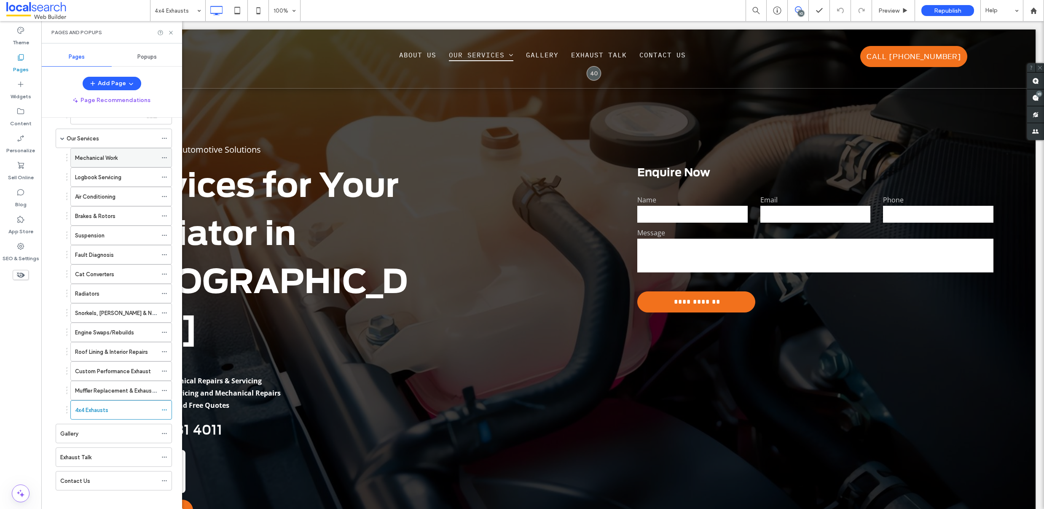
scroll to position [77, 0]
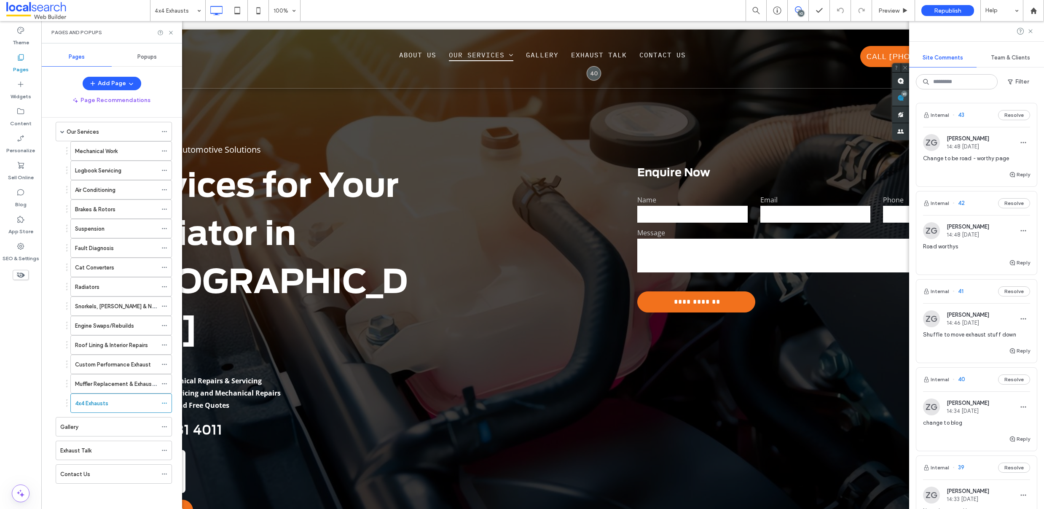
click at [904, 98] on use at bounding box center [900, 97] width 7 height 7
click at [1020, 139] on icon "button" at bounding box center [1023, 142] width 7 height 7
click at [980, 166] on div "Edit" at bounding box center [985, 164] width 75 height 16
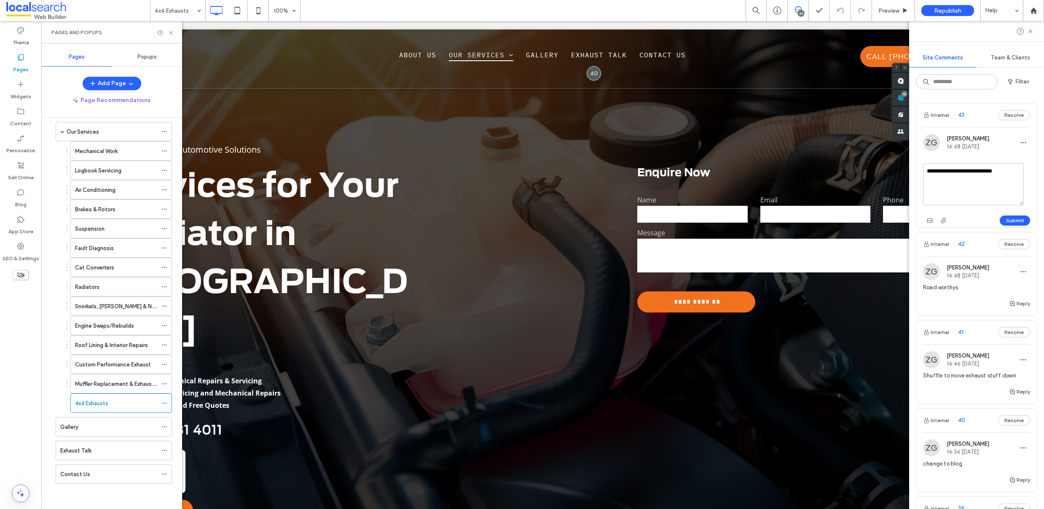
click at [1012, 171] on textarea "**********" at bounding box center [973, 184] width 101 height 42
type textarea "**********"
click at [1002, 217] on button "Submit" at bounding box center [1014, 220] width 30 height 10
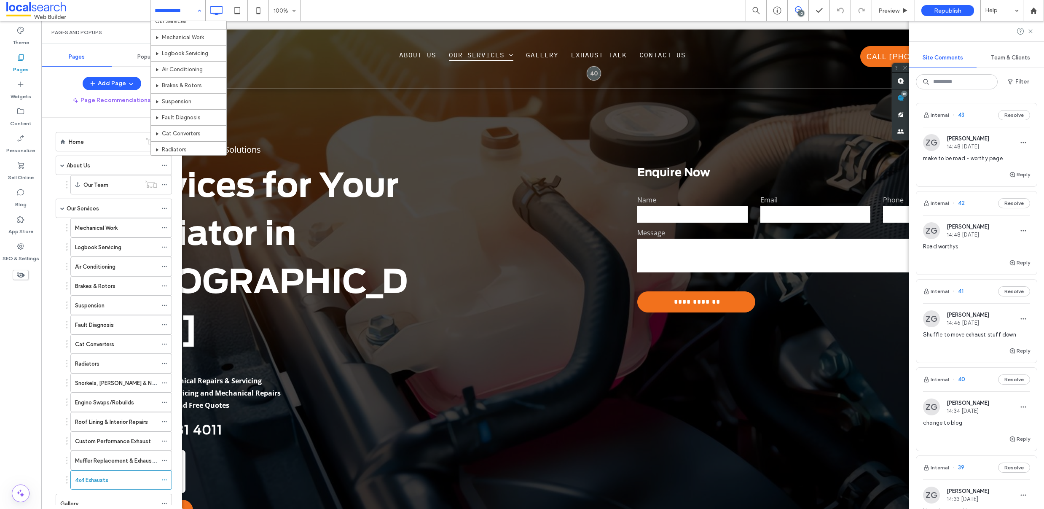
scroll to position [0, 0]
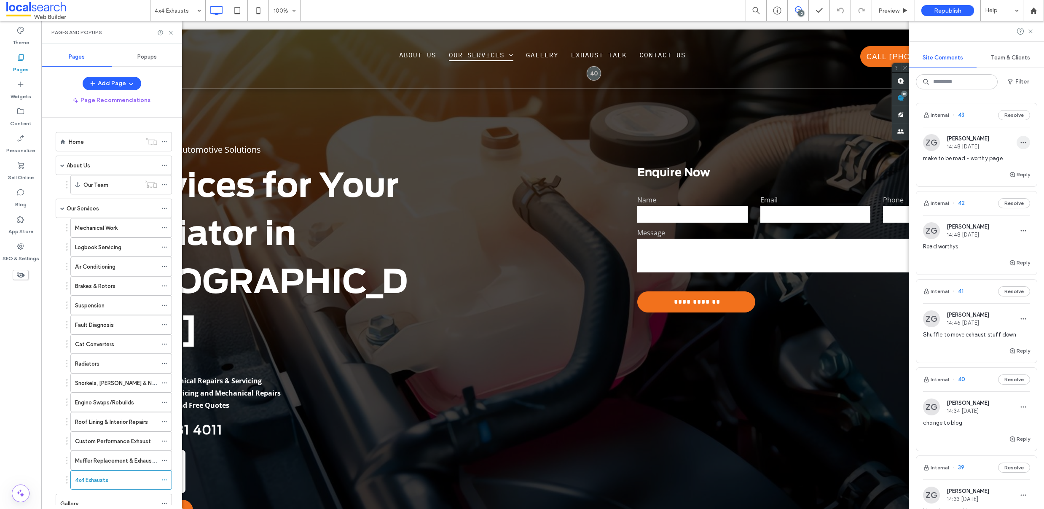
click at [1020, 144] on span "button" at bounding box center [1022, 142] width 13 height 13
click at [1004, 167] on div "Edit" at bounding box center [985, 164] width 75 height 16
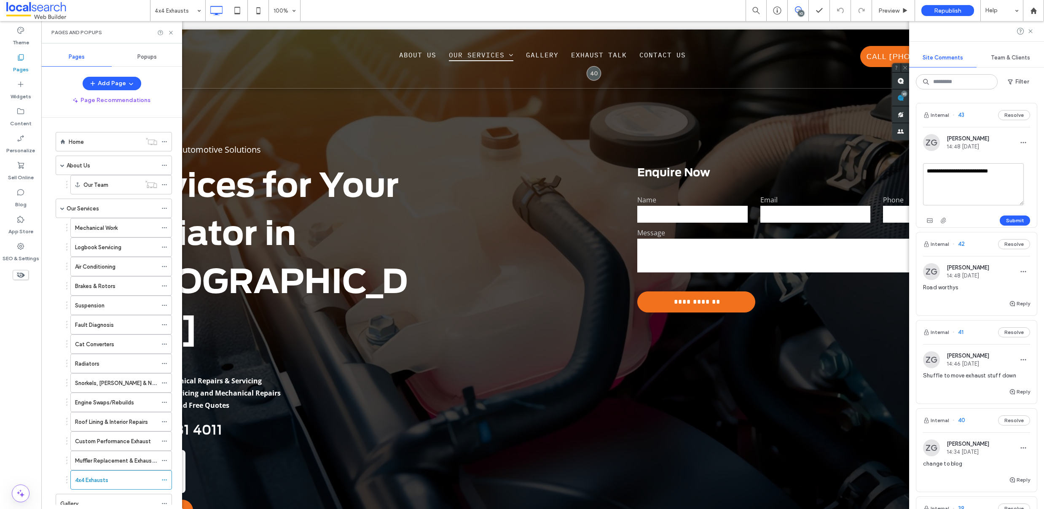
click at [1008, 176] on textarea "**********" at bounding box center [973, 184] width 101 height 42
type textarea "**********"
click at [1014, 220] on button "Submit" at bounding box center [1014, 220] width 30 height 10
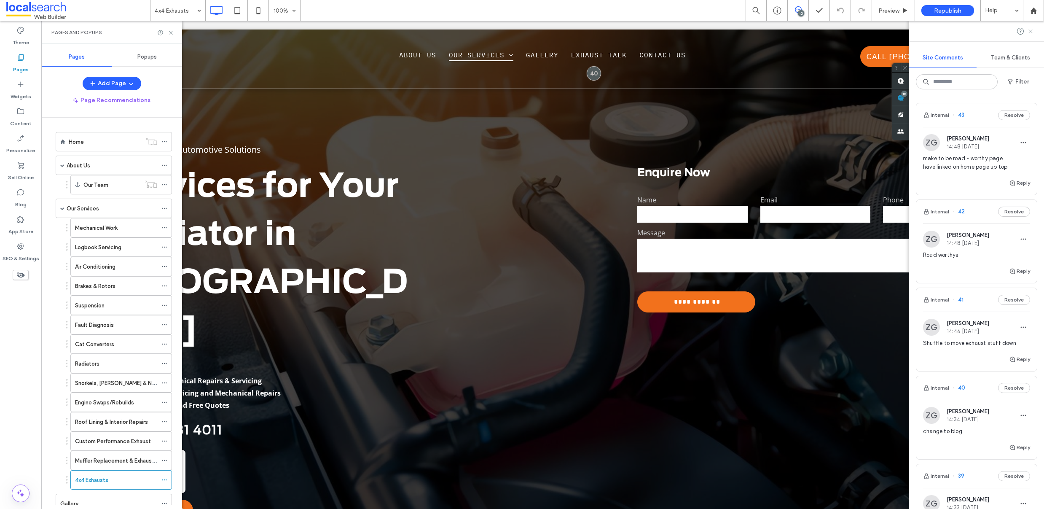
click at [1030, 31] on use at bounding box center [1030, 31] width 4 height 4
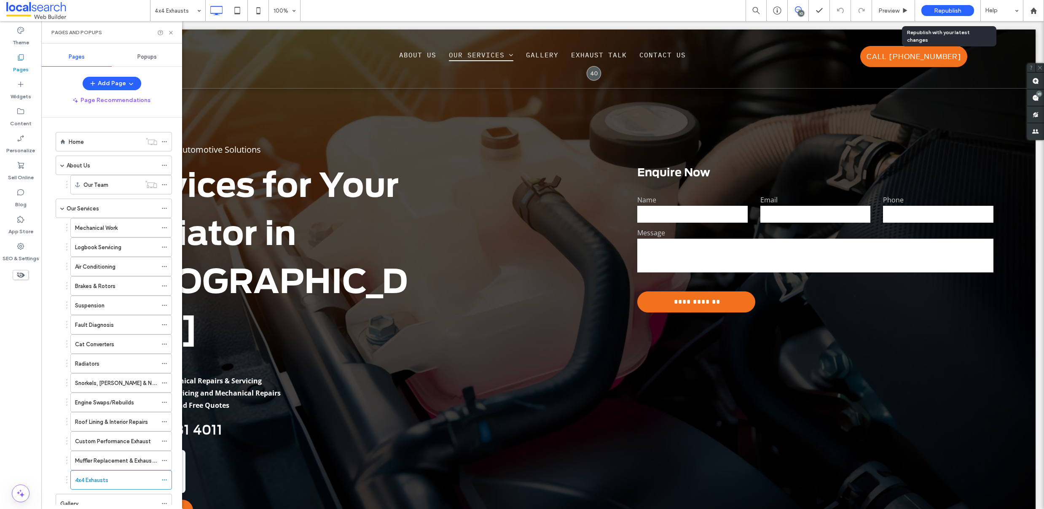
click at [956, 8] on span "Republish" at bounding box center [947, 10] width 27 height 7
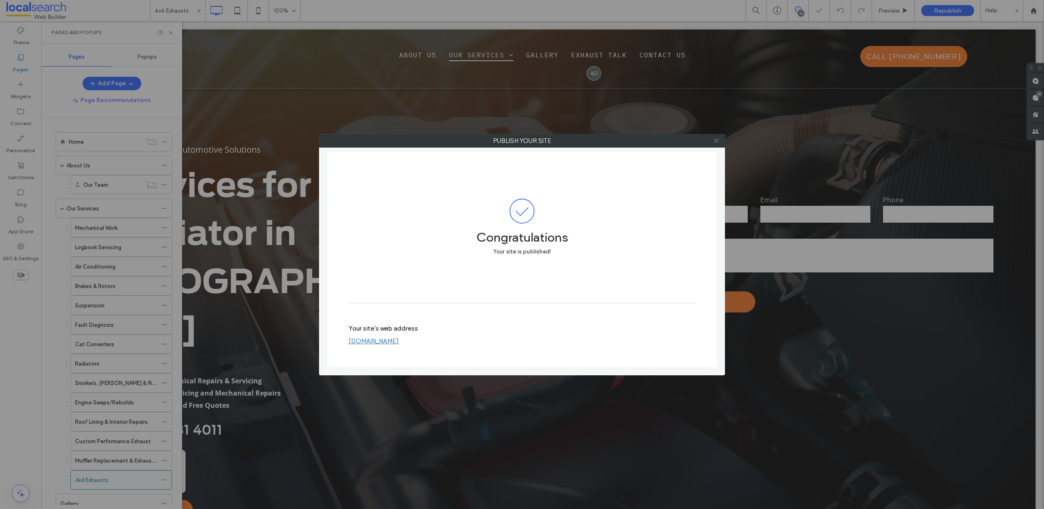
click at [717, 143] on icon at bounding box center [716, 140] width 6 height 6
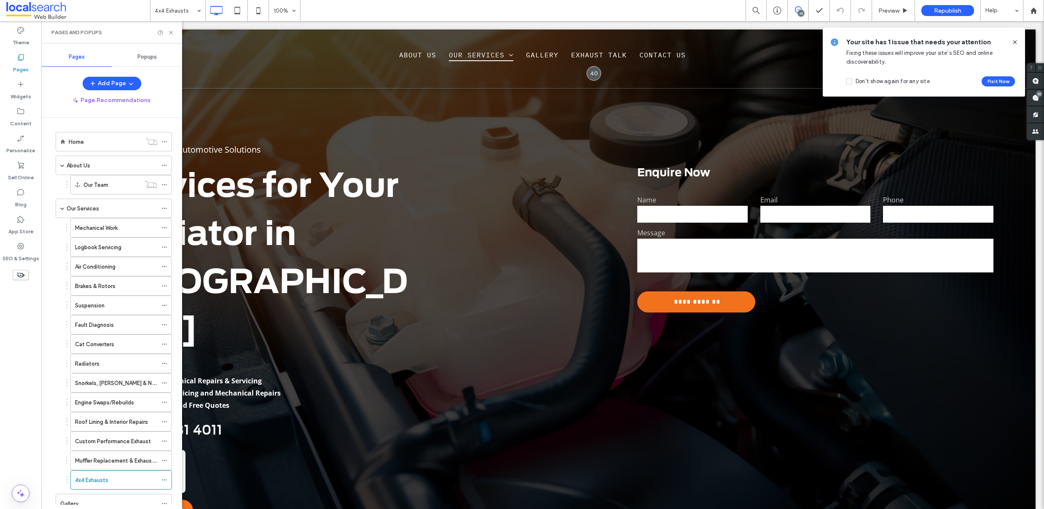
click at [1014, 40] on icon at bounding box center [1014, 42] width 7 height 7
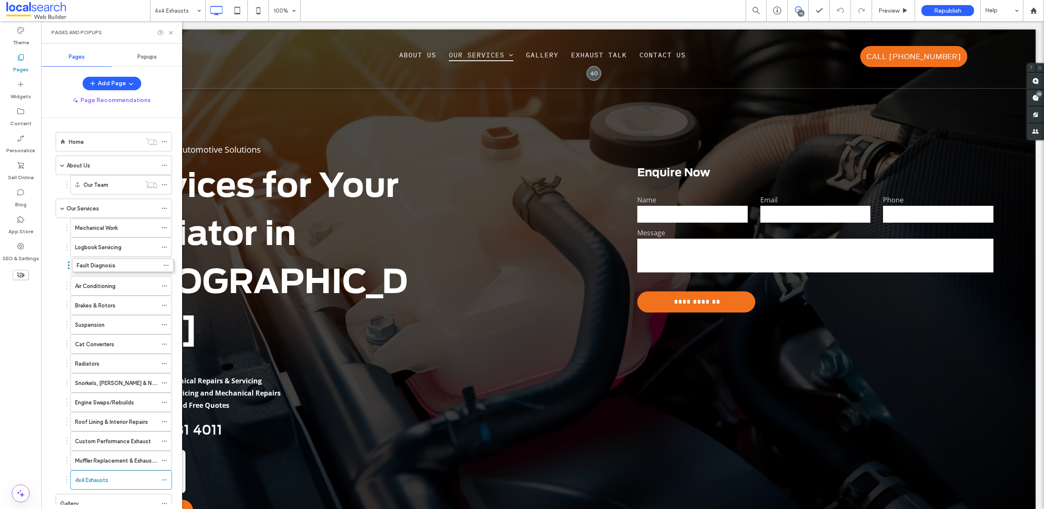
drag, startPoint x: 67, startPoint y: 324, endPoint x: 68, endPoint y: 263, distance: 60.7
click at [957, 10] on span "Republish" at bounding box center [947, 10] width 27 height 7
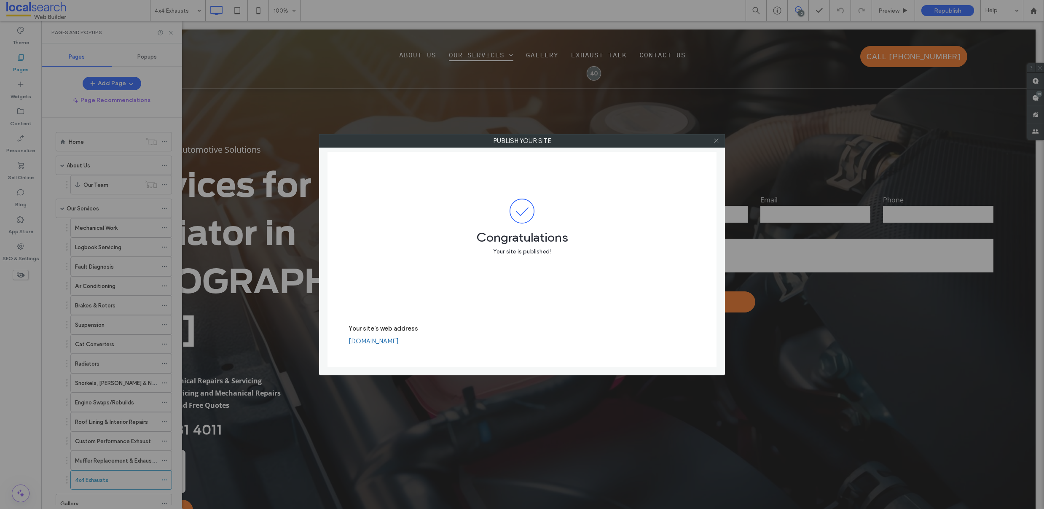
click at [714, 139] on use at bounding box center [716, 141] width 4 height 4
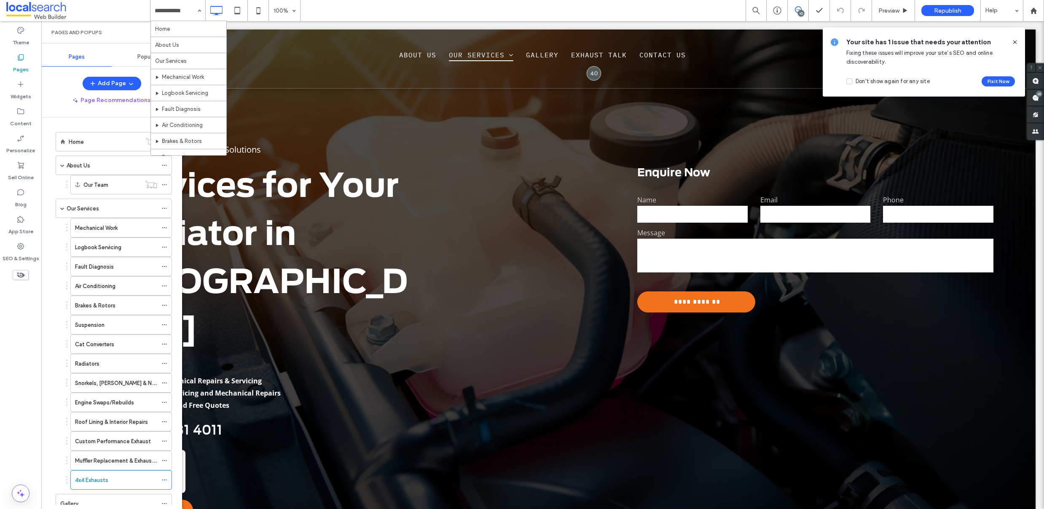
click at [181, 13] on input at bounding box center [176, 10] width 42 height 21
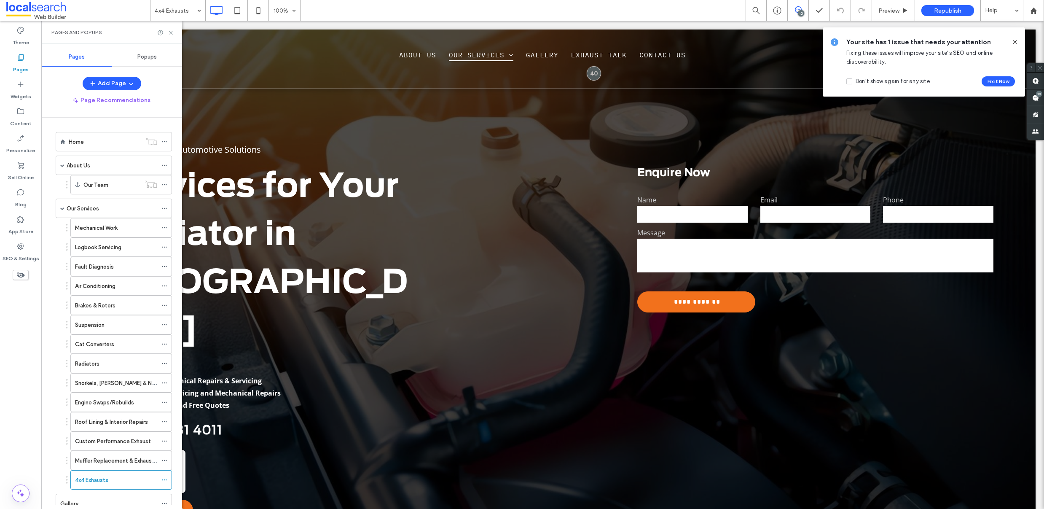
click at [200, 10] on div "4x4 Exhausts" at bounding box center [177, 10] width 55 height 21
click at [1014, 42] on use at bounding box center [1014, 42] width 4 height 4
